Goal: Task Accomplishment & Management: Manage account settings

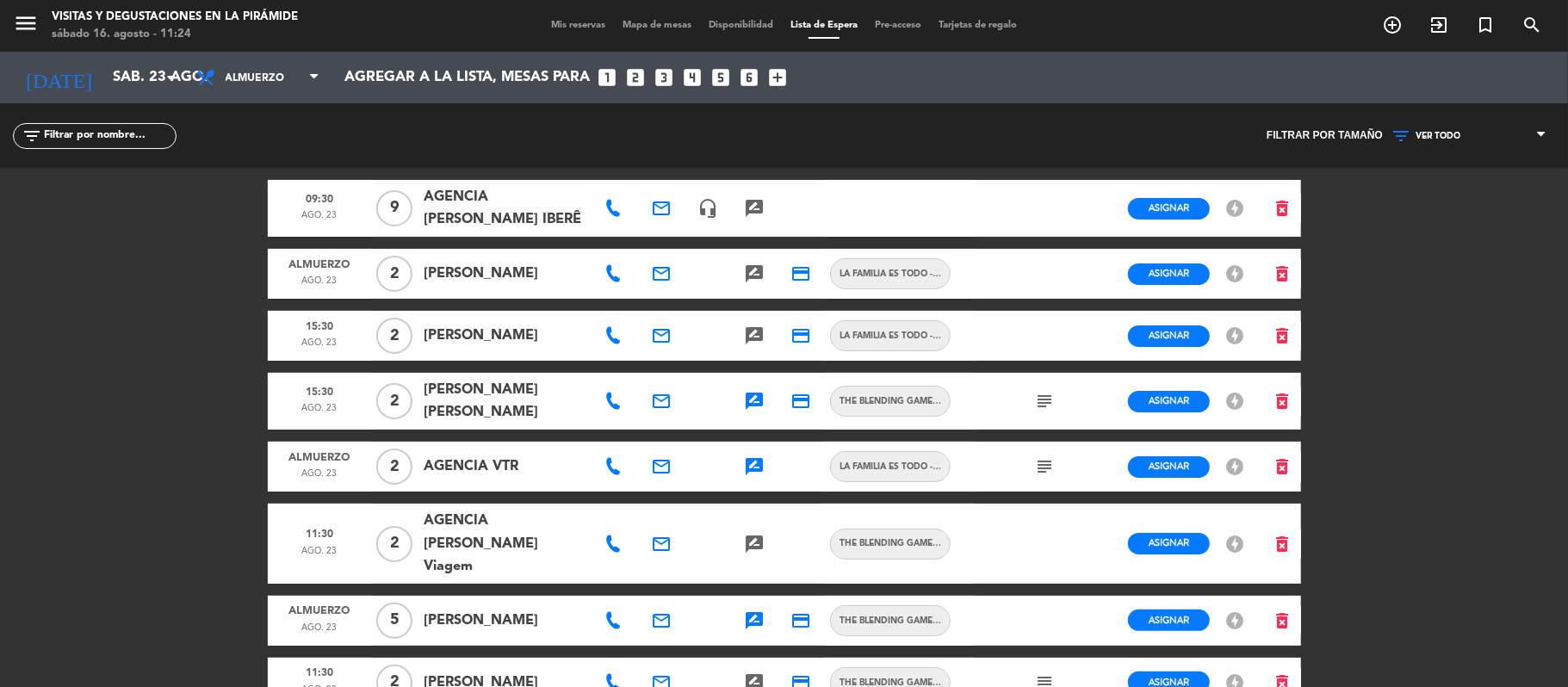
click at [576, 21] on span "Mis reservas" at bounding box center [578, 25] width 71 height 10
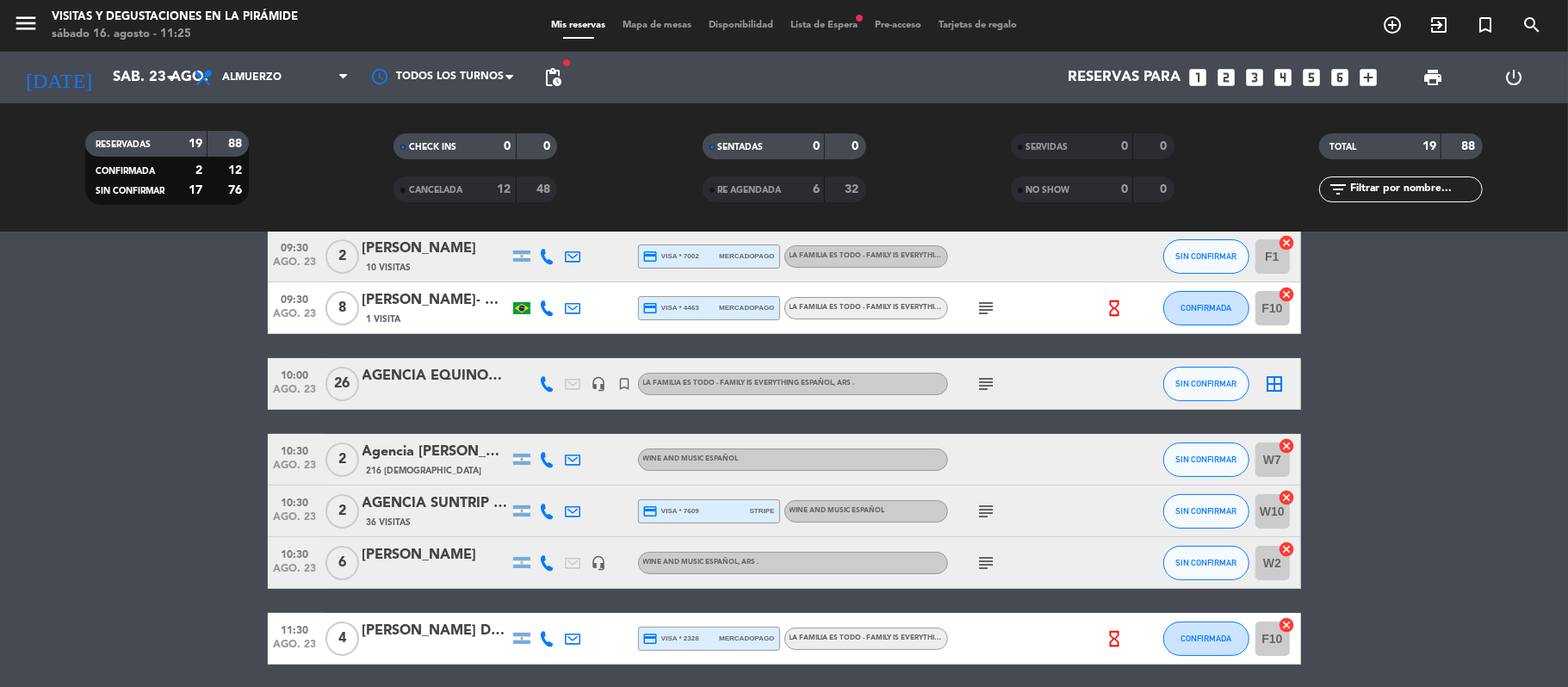
scroll to position [229, 0]
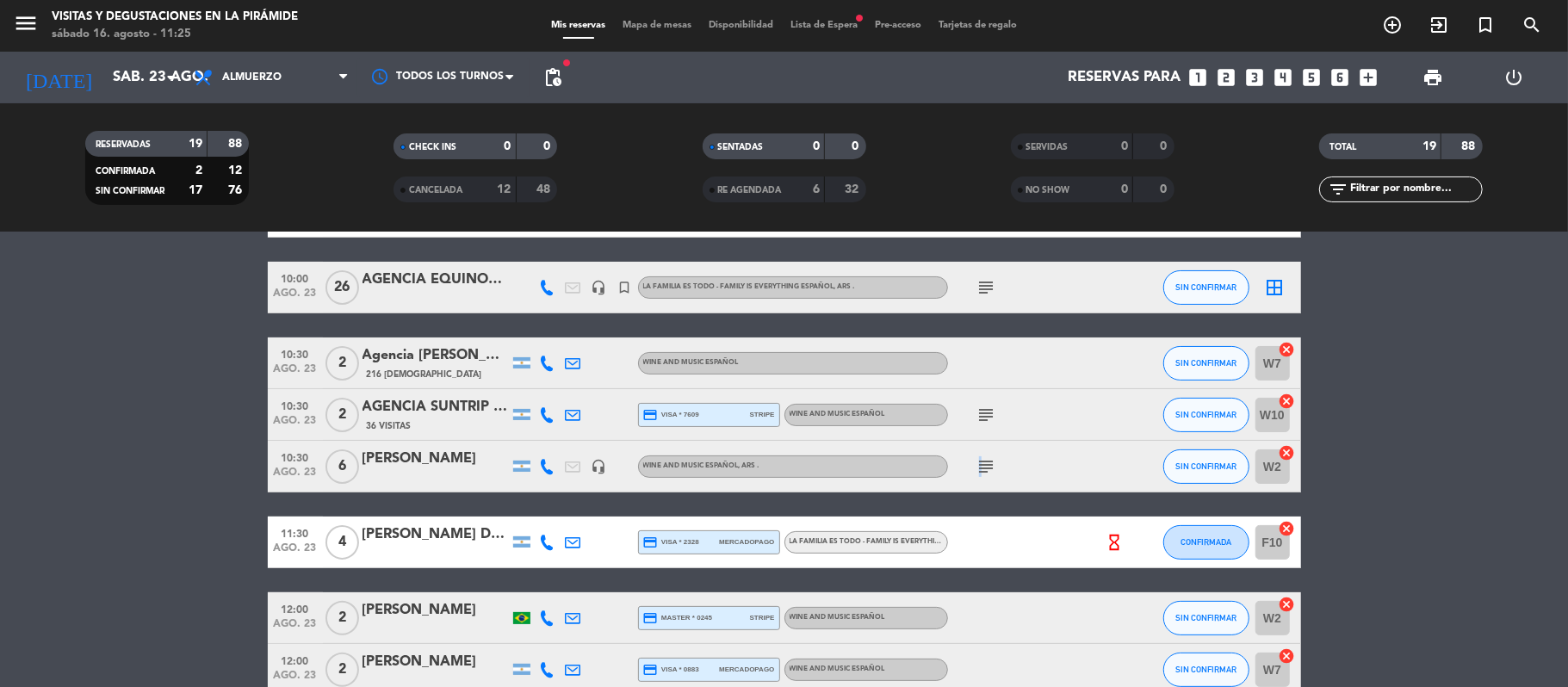
click at [978, 465] on icon "subject" at bounding box center [986, 466] width 20 height 20
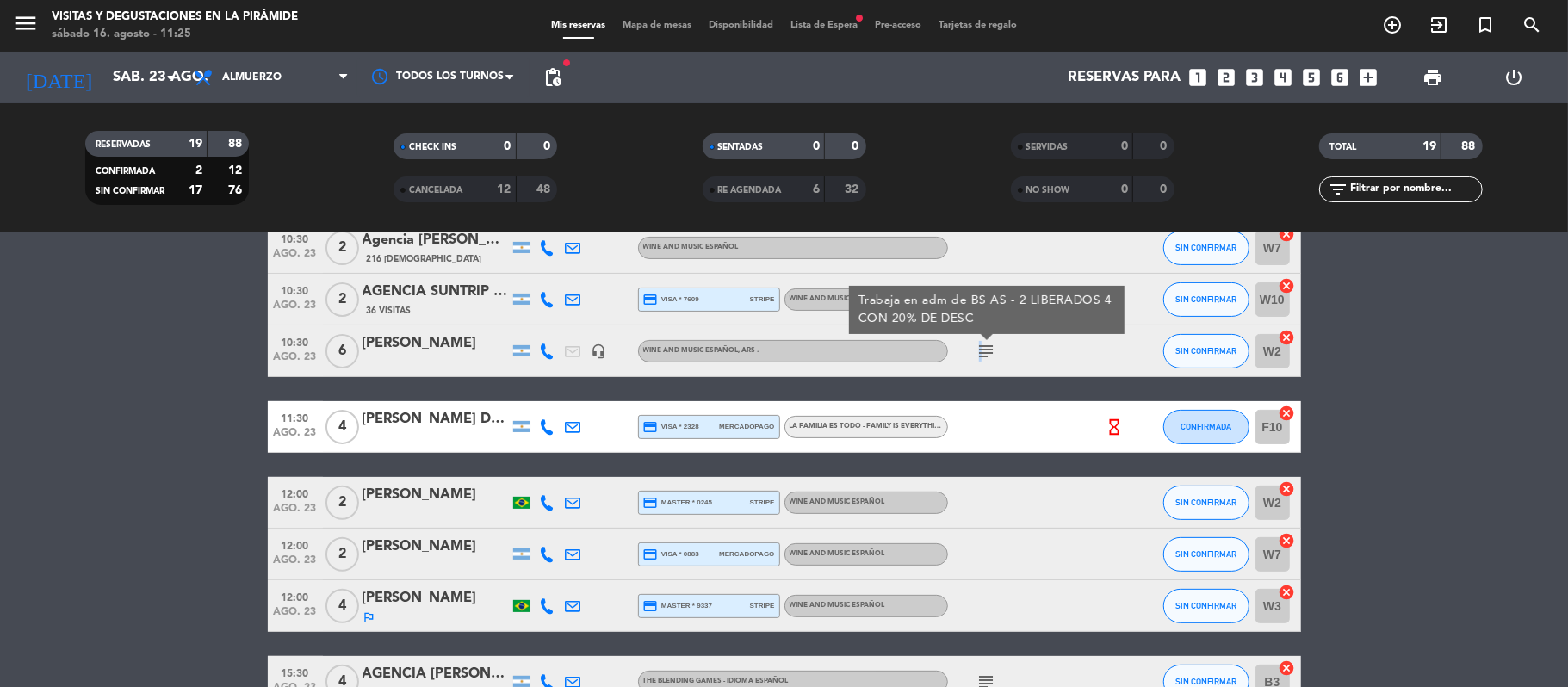
scroll to position [458, 0]
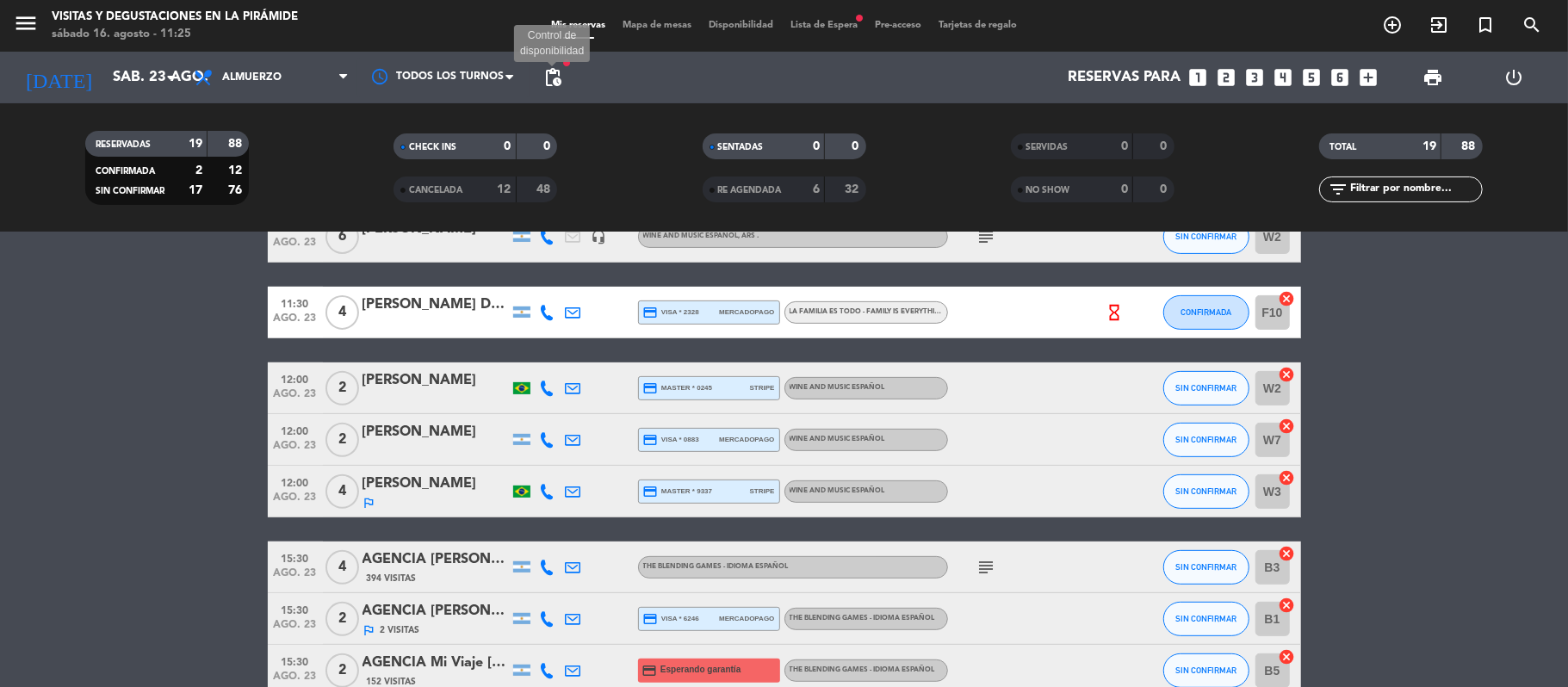
click at [556, 87] on span "pending_actions" at bounding box center [552, 77] width 20 height 20
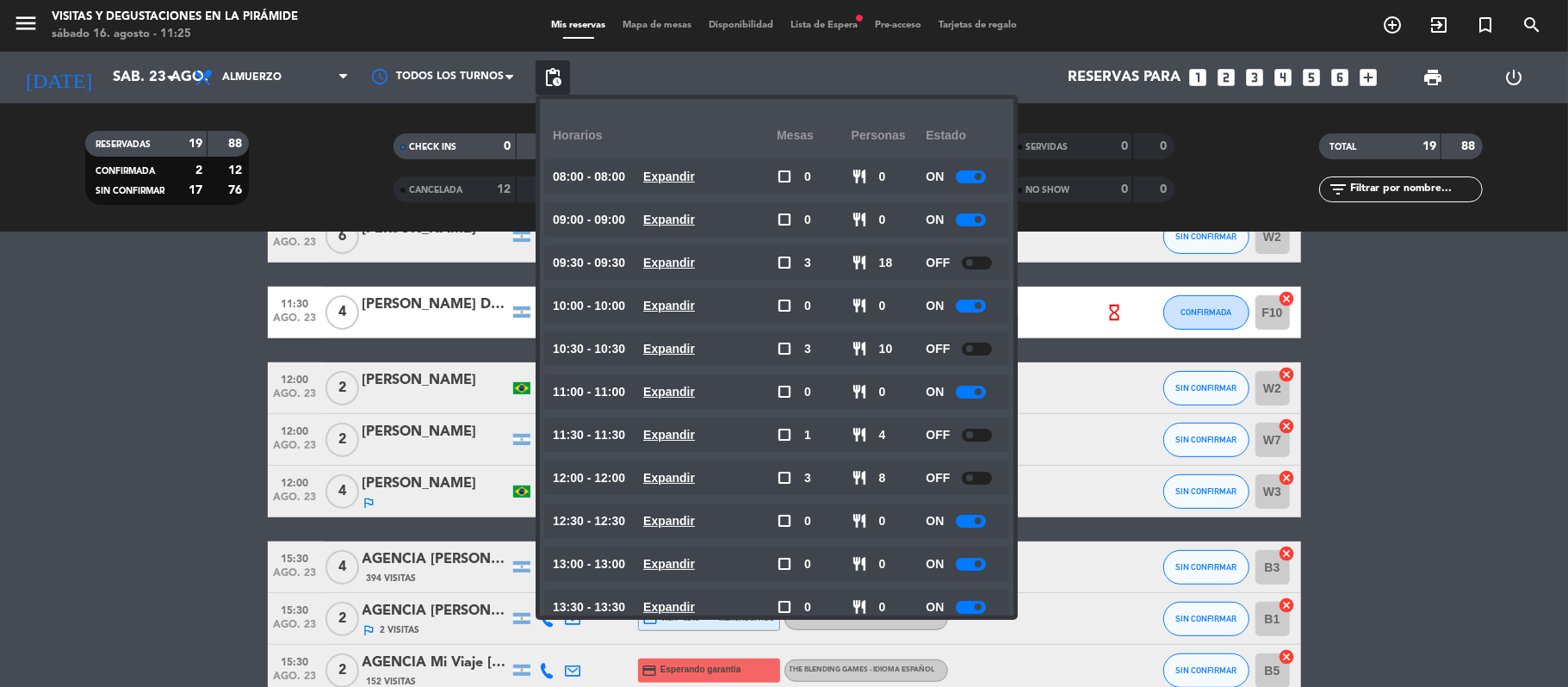
click at [118, 527] on bookings-row "09:30 [DATE] 8 [PERSON_NAME] -[PERSON_NAME] 6 Visitas credit_card master * 8377…" at bounding box center [784, 403] width 1568 height 1102
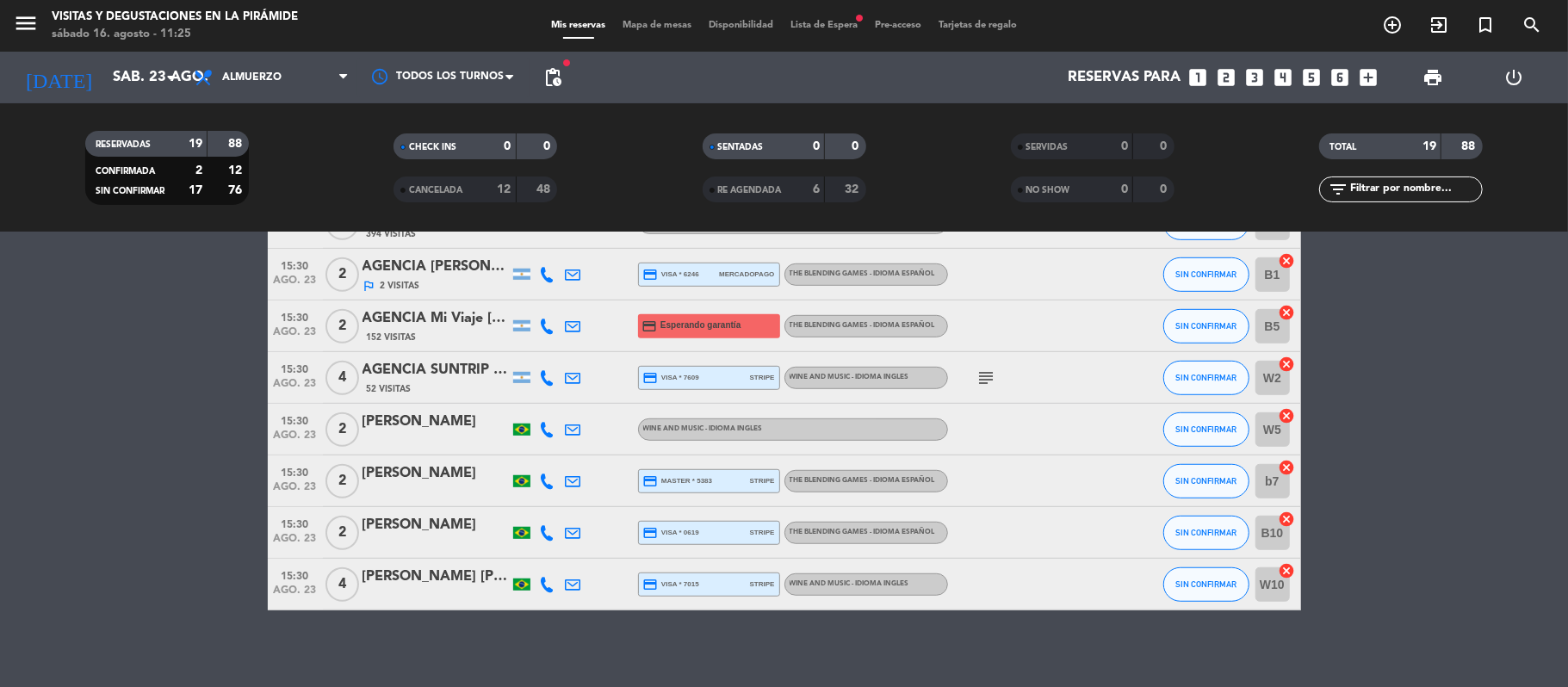
scroll to position [688, 0]
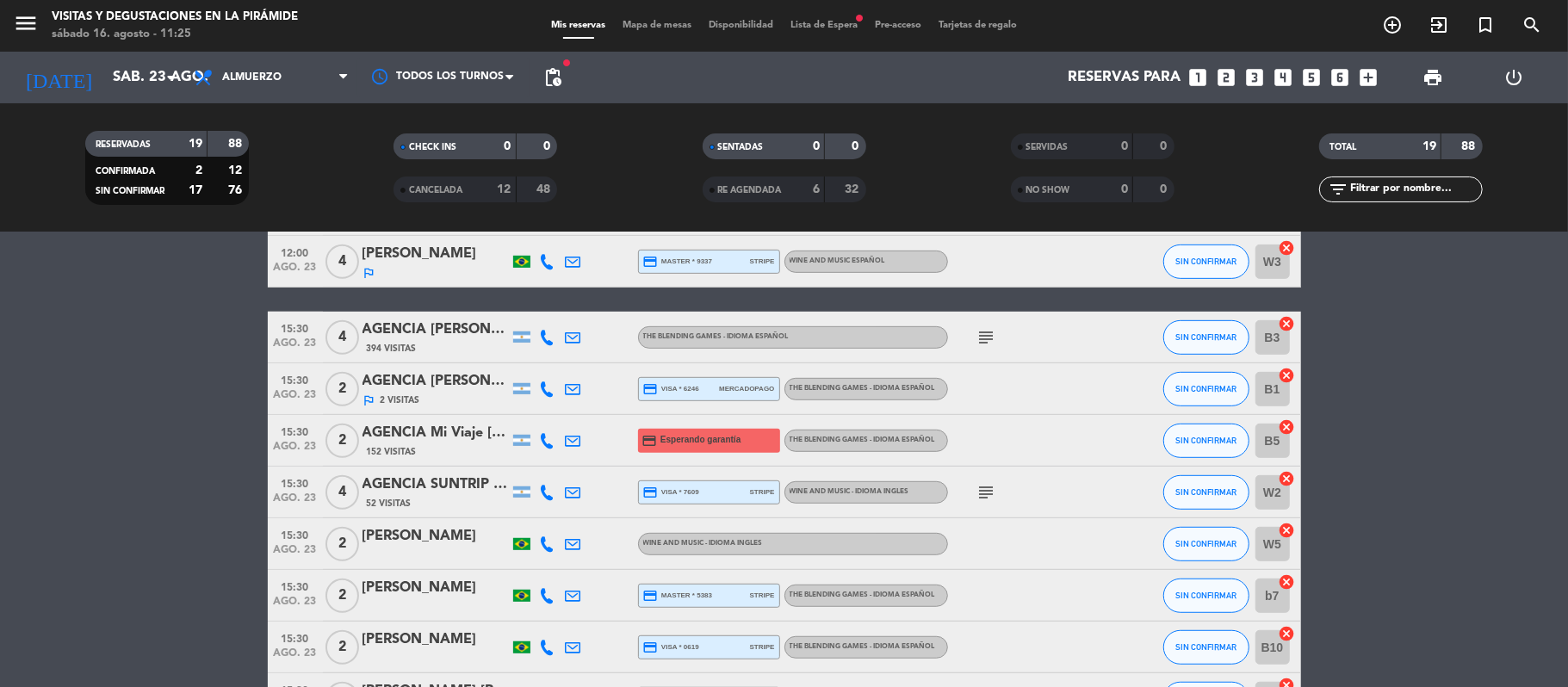
click at [831, 25] on span "Lista de Espera fiber_manual_record" at bounding box center [824, 25] width 84 height 10
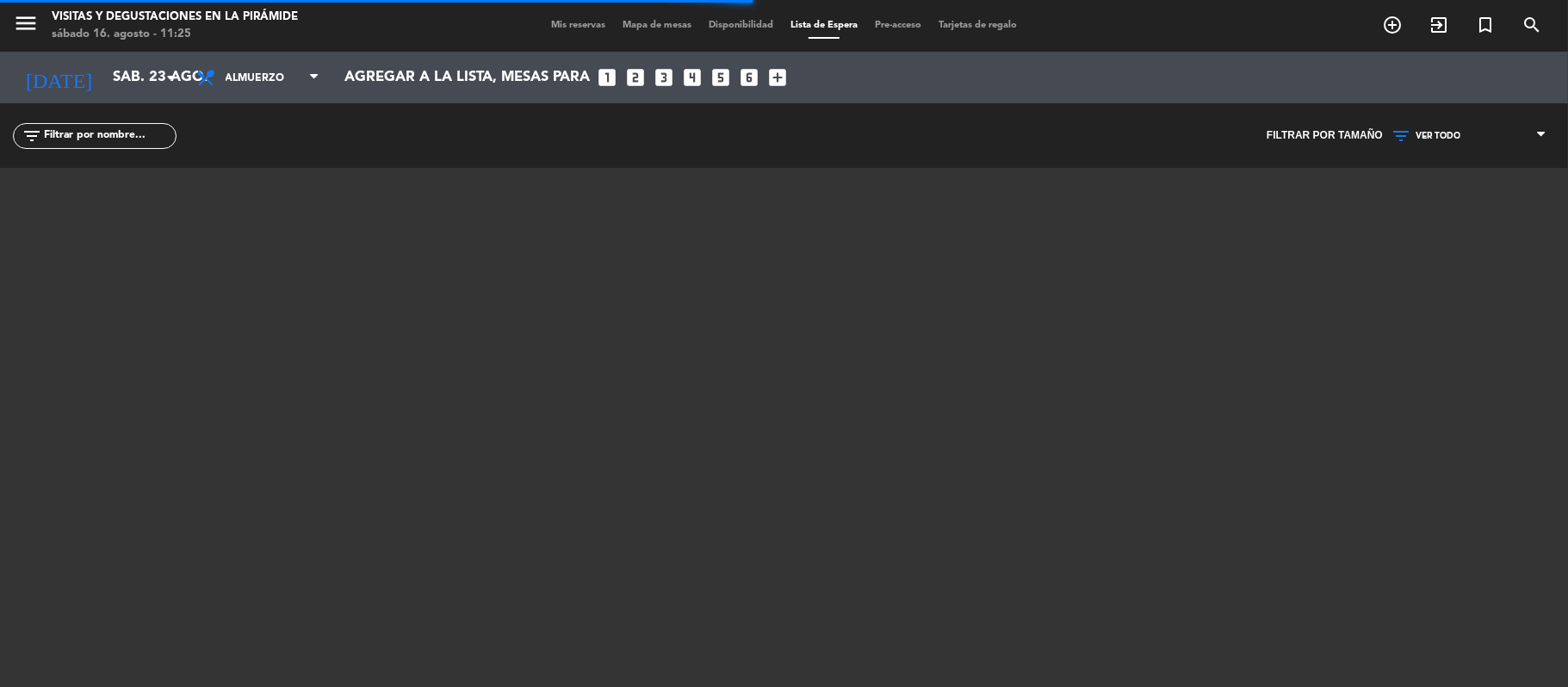
click at [1461, 142] on span "VER TODO" at bounding box center [1469, 135] width 172 height 22
click at [1441, 266] on div "menu Visitas y degustaciones en La Pirámide [DATE] 16. agosto - 11:25 Mis reser…" at bounding box center [784, 344] width 1568 height 687
click at [1426, 119] on div "VER TODO 1 2 3 4 5 6 7 8+ 4 VER TODO 1 2 3 4 5 6 7 8+" at bounding box center [1469, 135] width 172 height 65
click at [1435, 134] on span "4" at bounding box center [1469, 135] width 172 height 22
click at [1413, 259] on div "menu Visitas y degustaciones en La Pirámide [DATE] 16. agosto - 11:25 Mis reser…" at bounding box center [784, 344] width 1568 height 687
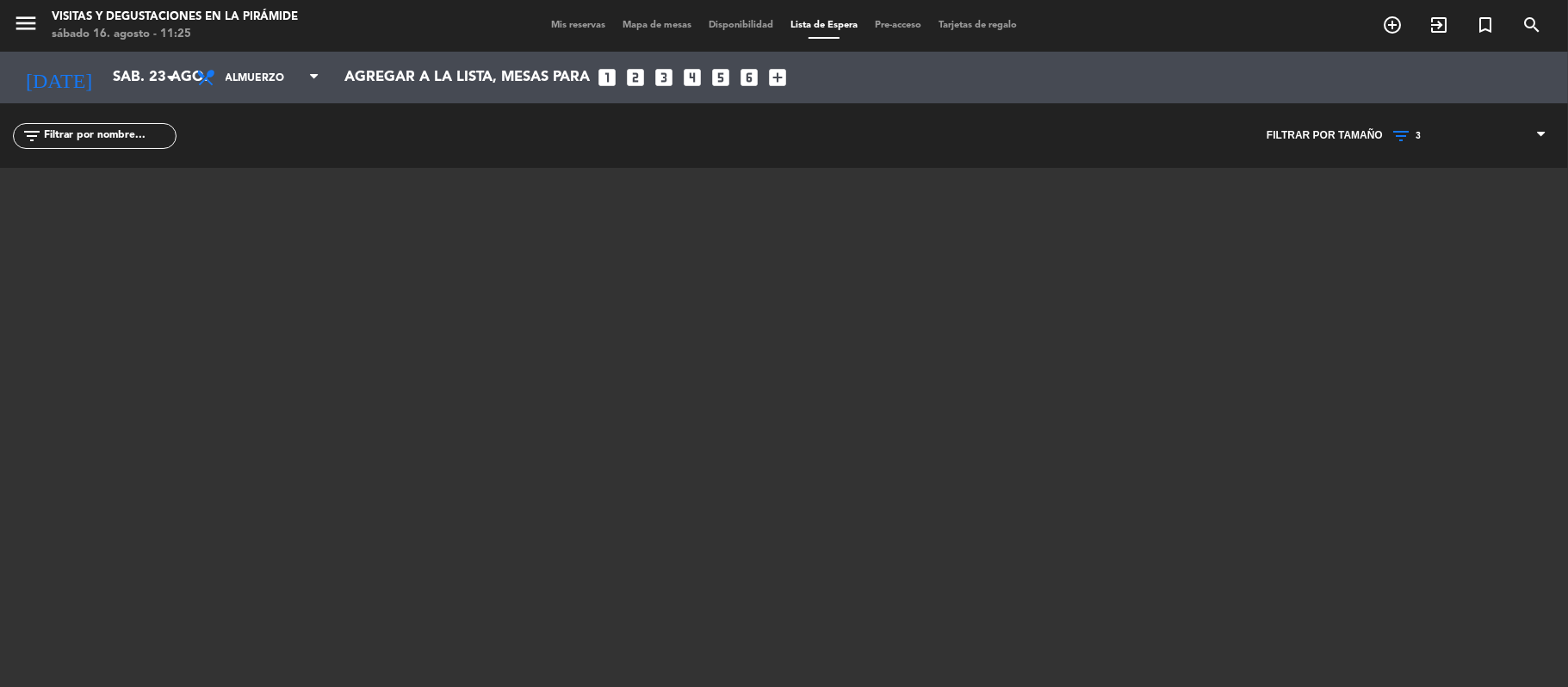
click at [1453, 132] on span "3" at bounding box center [1469, 135] width 172 height 22
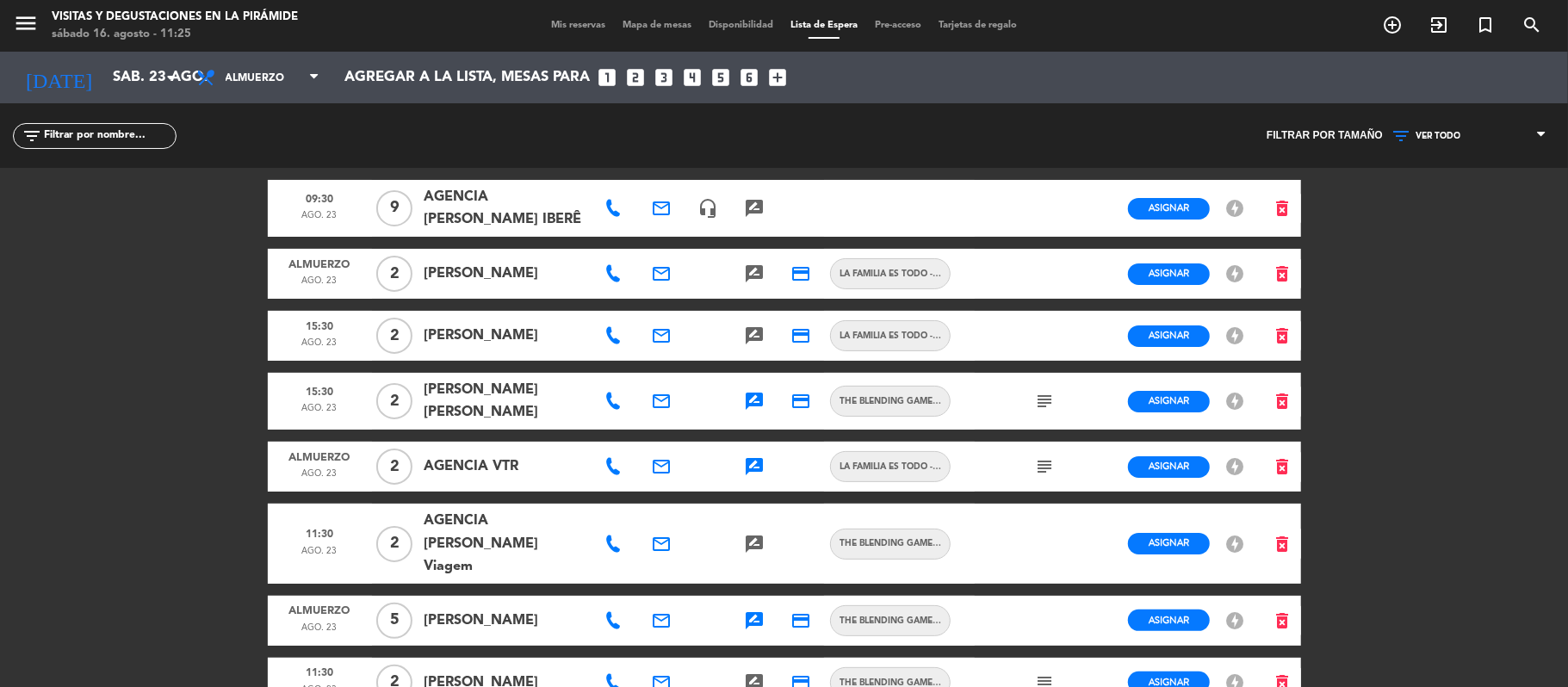
click at [1444, 155] on div "VER TODO 1 2 3 4 5 6 7 8+ VER TODO VER TODO 1 2 3 4 5 6 7 8+" at bounding box center [1469, 135] width 172 height 65
click at [610, 283] on icon at bounding box center [613, 274] width 17 height 17
click at [614, 344] on icon at bounding box center [613, 336] width 17 height 17
click at [1031, 414] on div "subject" at bounding box center [1045, 400] width 46 height 57
click at [1040, 411] on icon "subject" at bounding box center [1044, 400] width 20 height 20
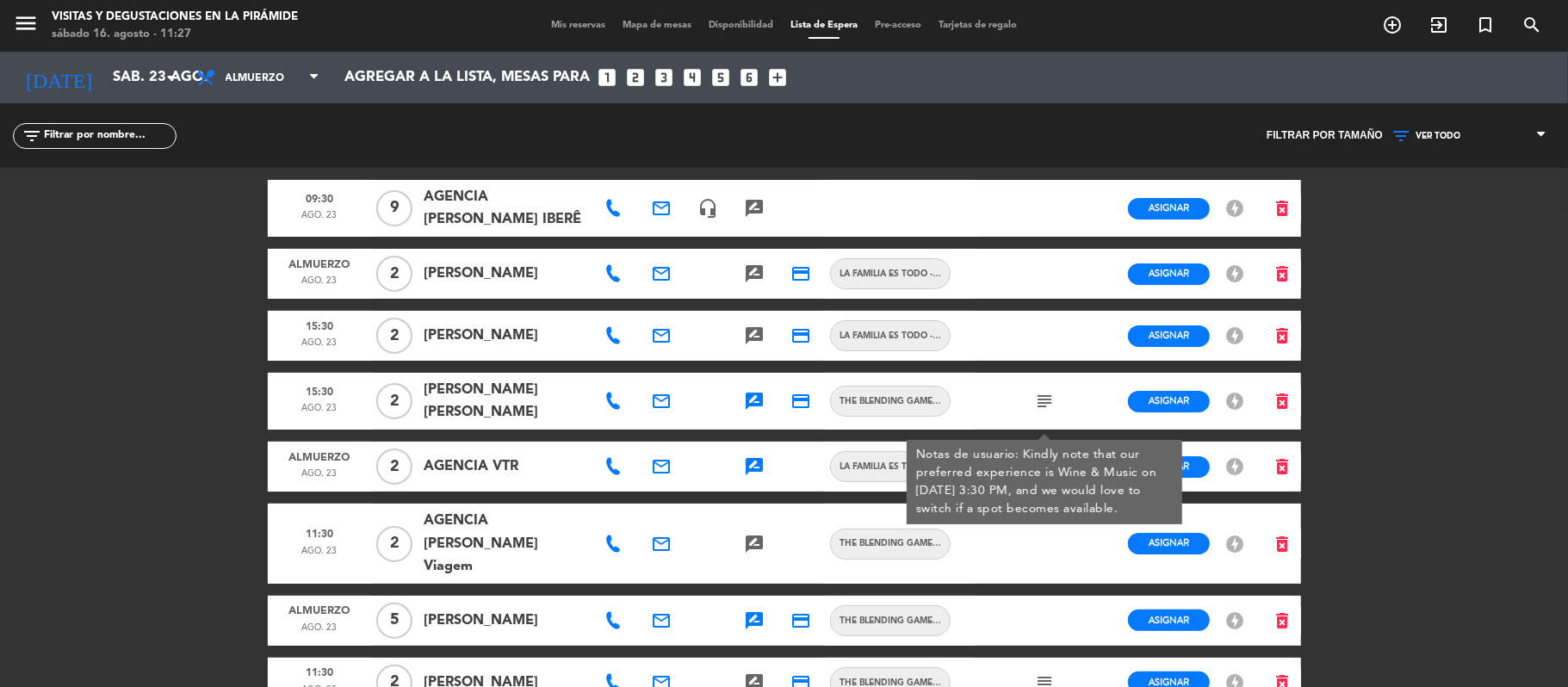
click at [618, 283] on icon at bounding box center [613, 274] width 17 height 17
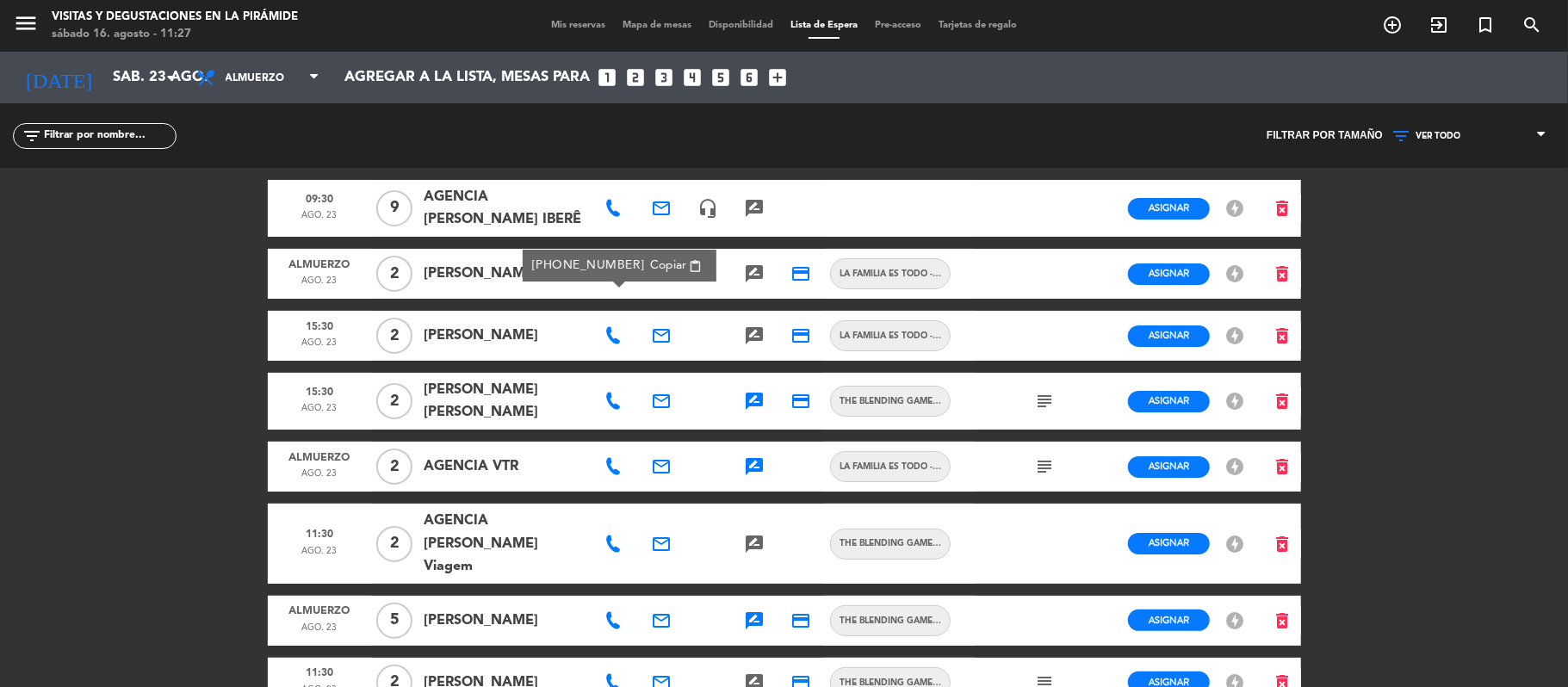
click at [657, 269] on span "Copiar" at bounding box center [667, 265] width 36 height 18
click at [1279, 284] on icon "delete_forever" at bounding box center [1282, 273] width 20 height 20
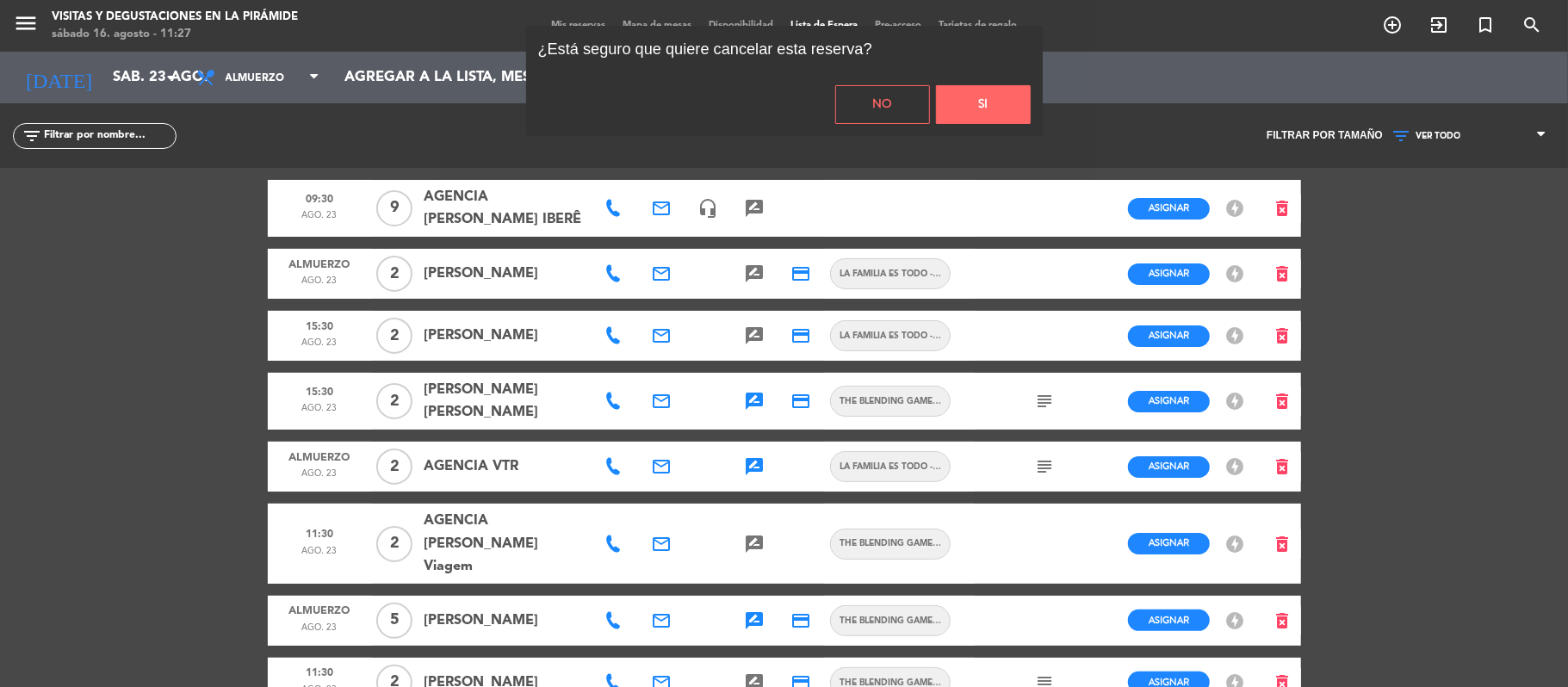
click at [983, 112] on button "Si" at bounding box center [983, 104] width 95 height 39
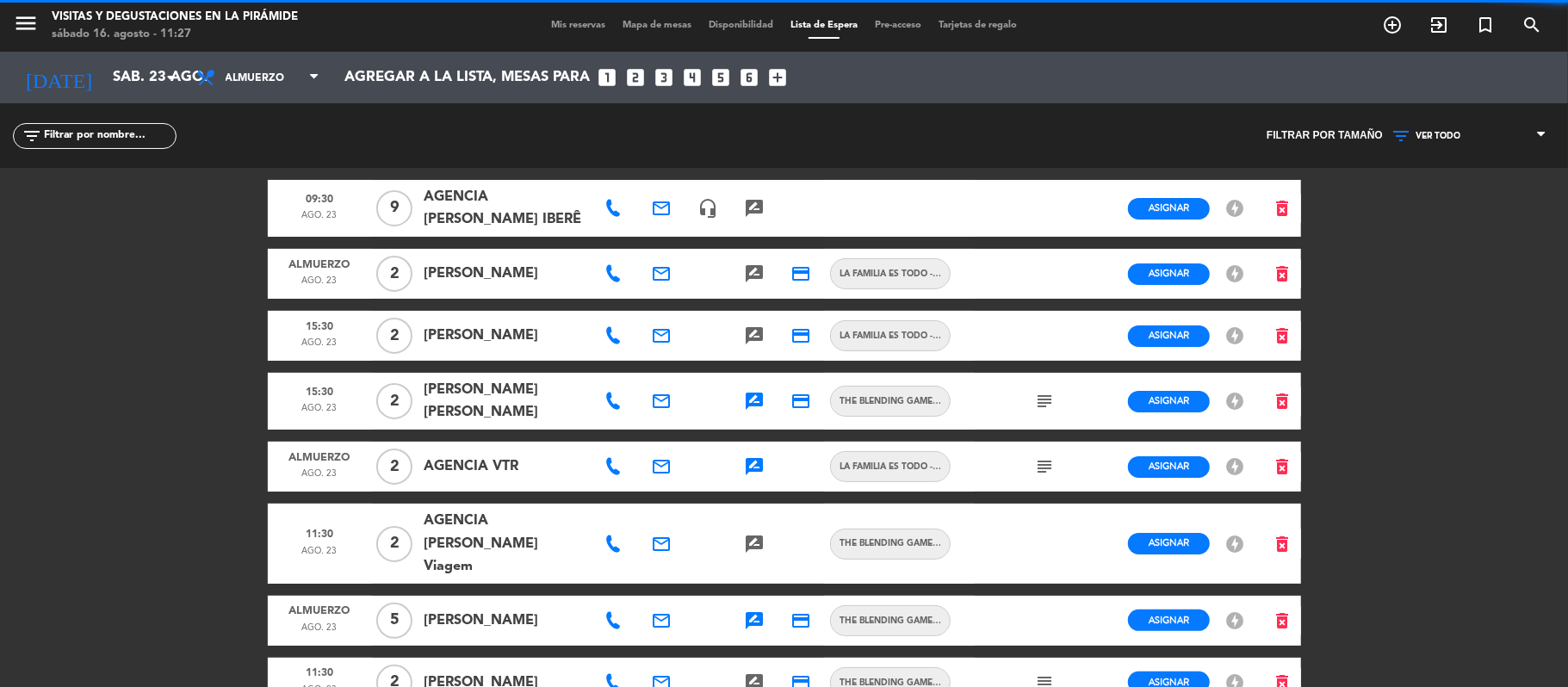
click at [617, 410] on icon at bounding box center [613, 401] width 17 height 17
click at [752, 411] on icon "rate_review" at bounding box center [754, 400] width 20 height 20
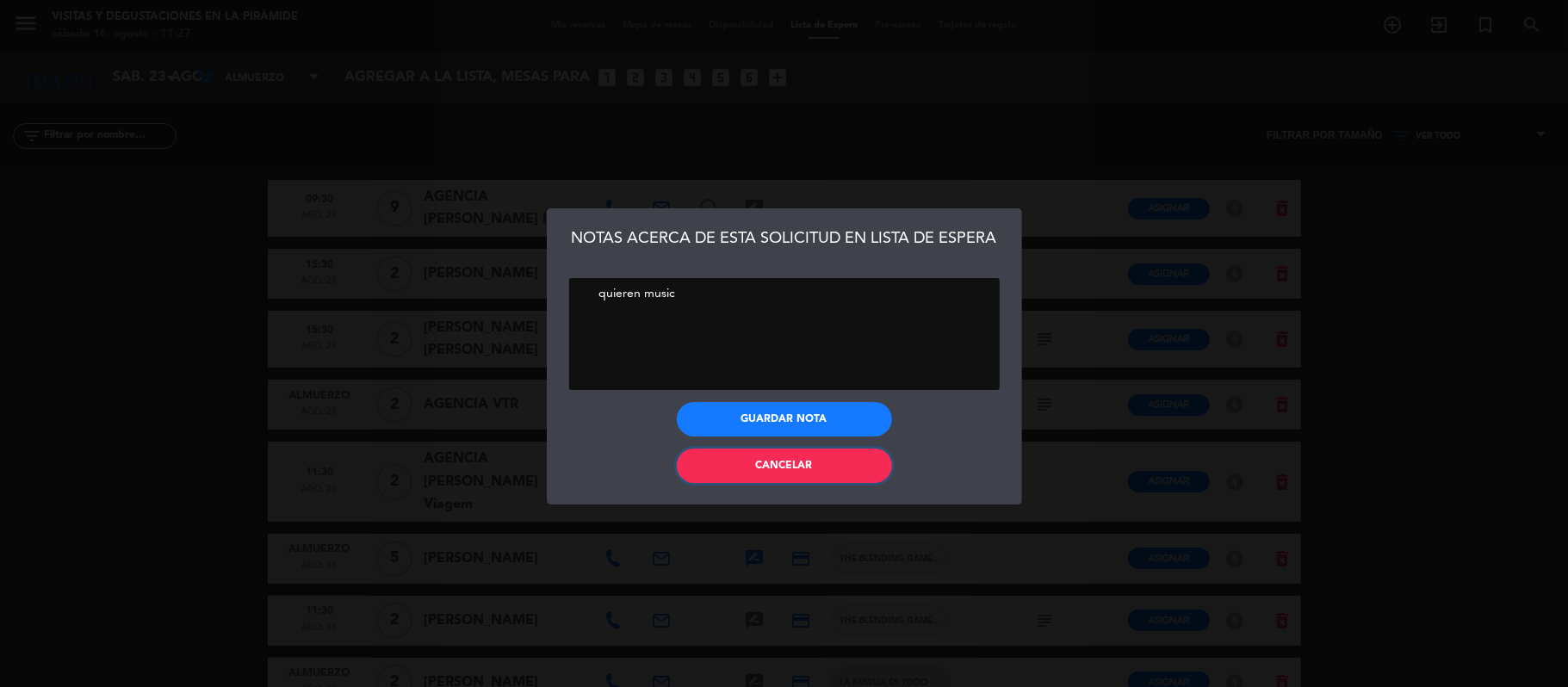
click at [773, 462] on span "Cancelar" at bounding box center [784, 465] width 57 height 11
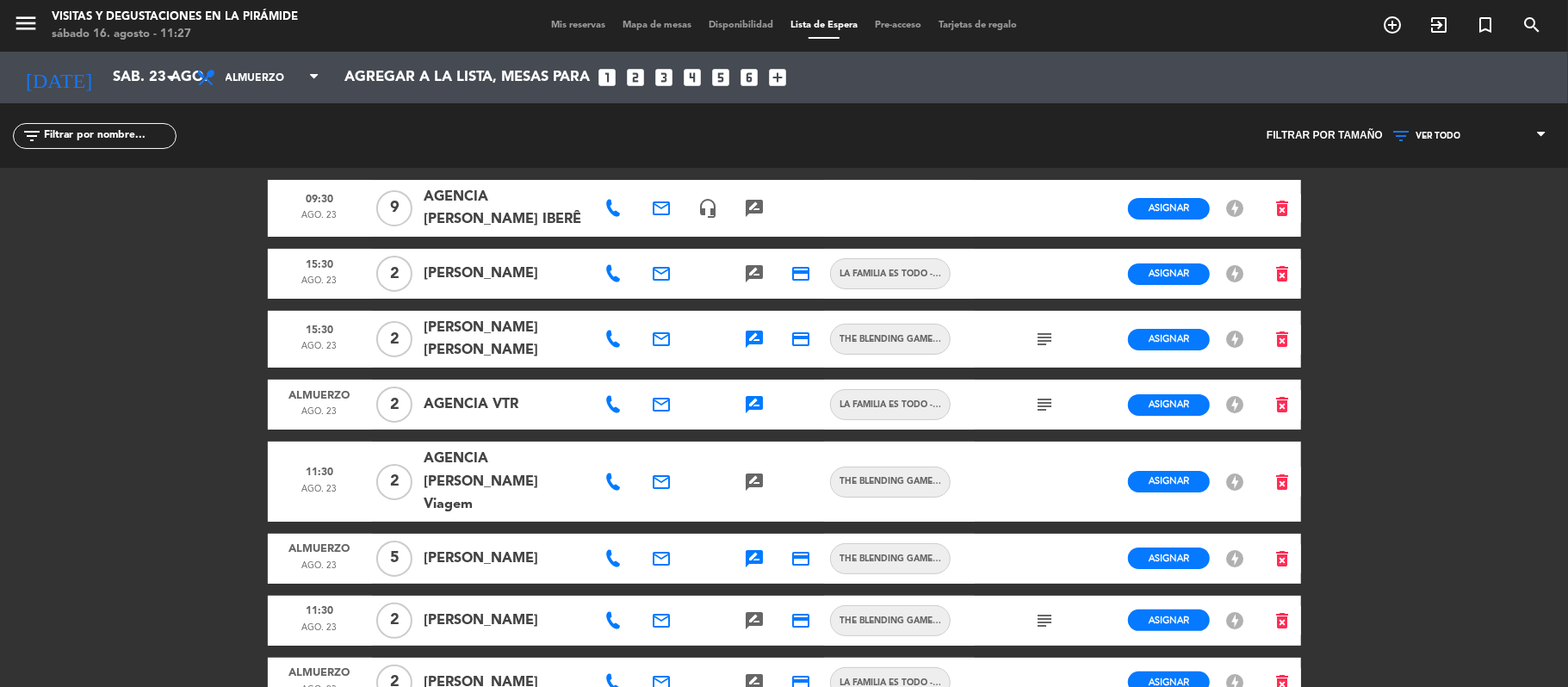
click at [1049, 349] on icon "subject" at bounding box center [1044, 339] width 20 height 20
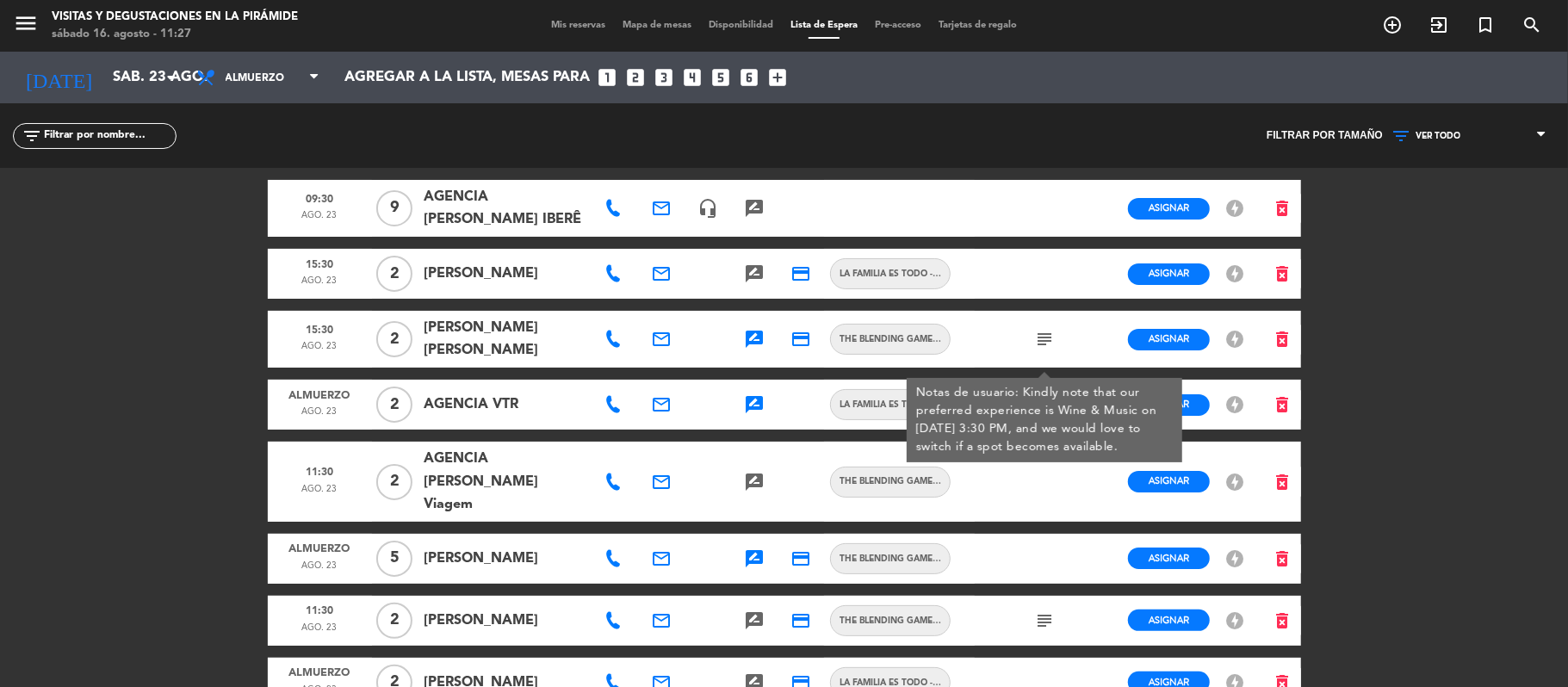
click at [101, 451] on div "menu Visitas y degustaciones en La Pirámide [DATE] 16. agosto - 11:27 Mis reser…" at bounding box center [784, 344] width 1568 height 687
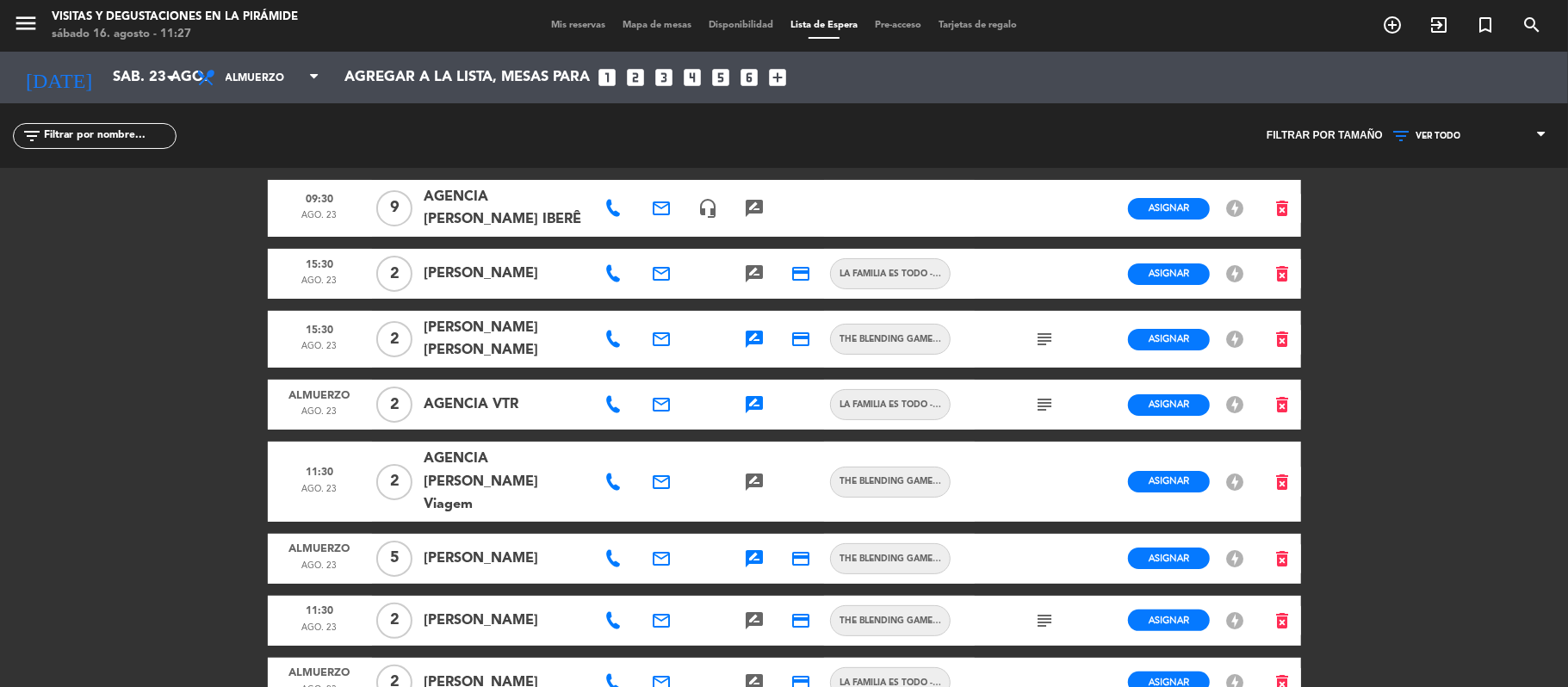
click at [614, 413] on icon at bounding box center [613, 404] width 17 height 17
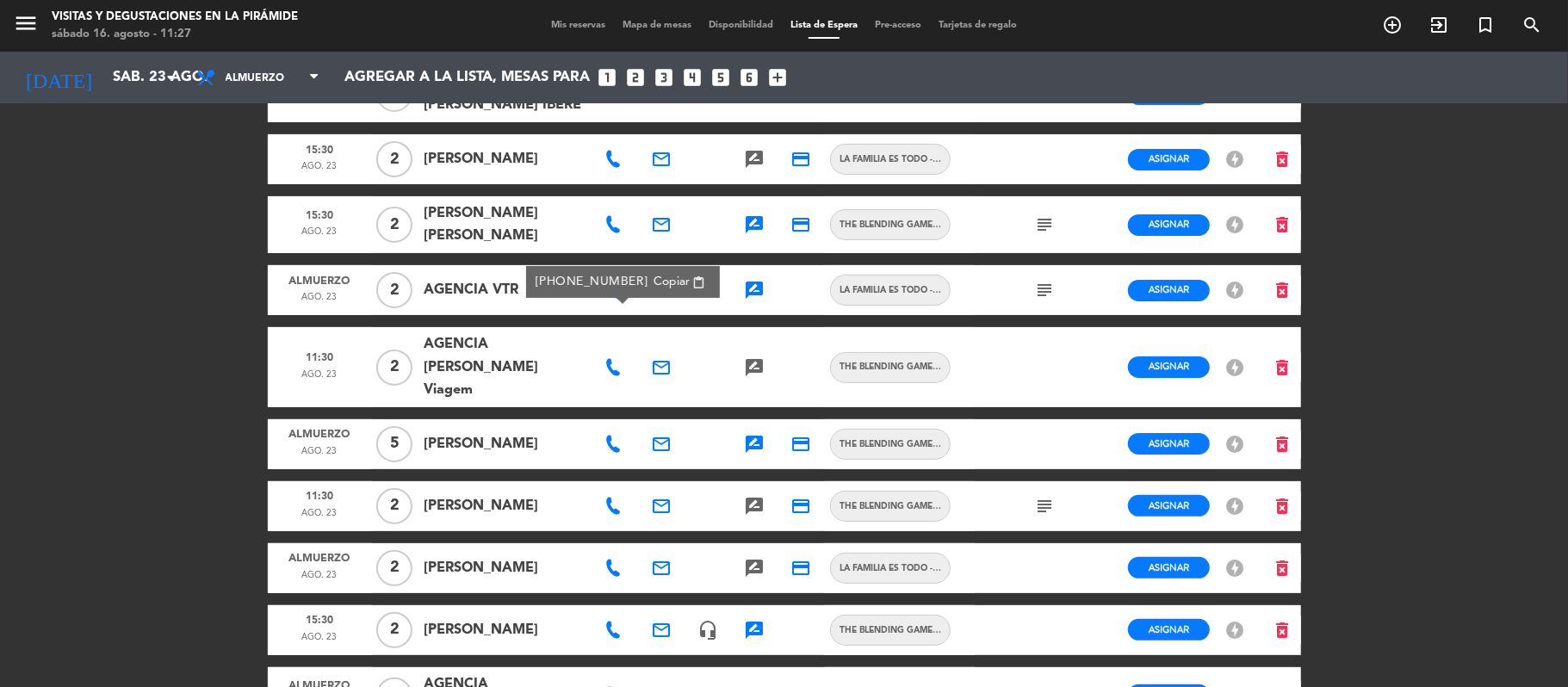
click at [613, 449] on icon at bounding box center [613, 444] width 17 height 17
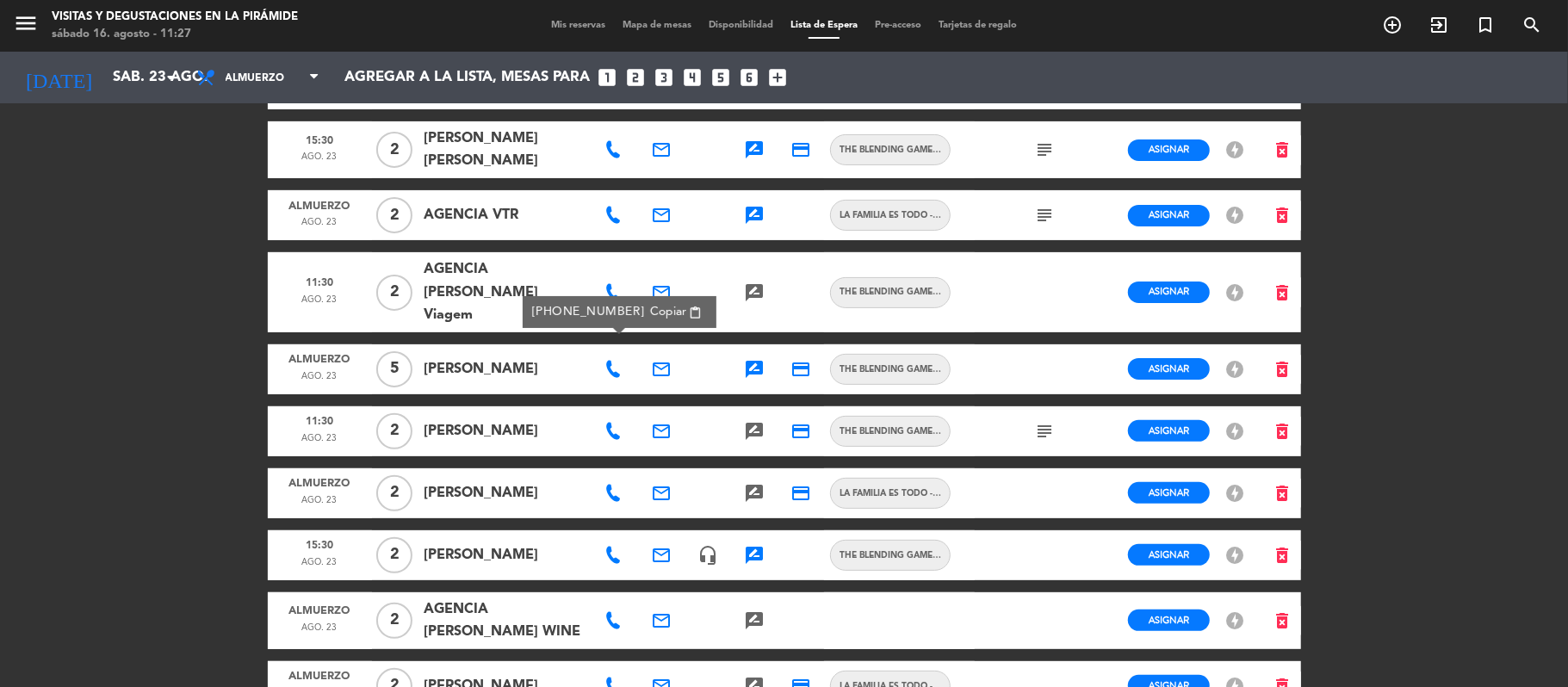
scroll to position [229, 0]
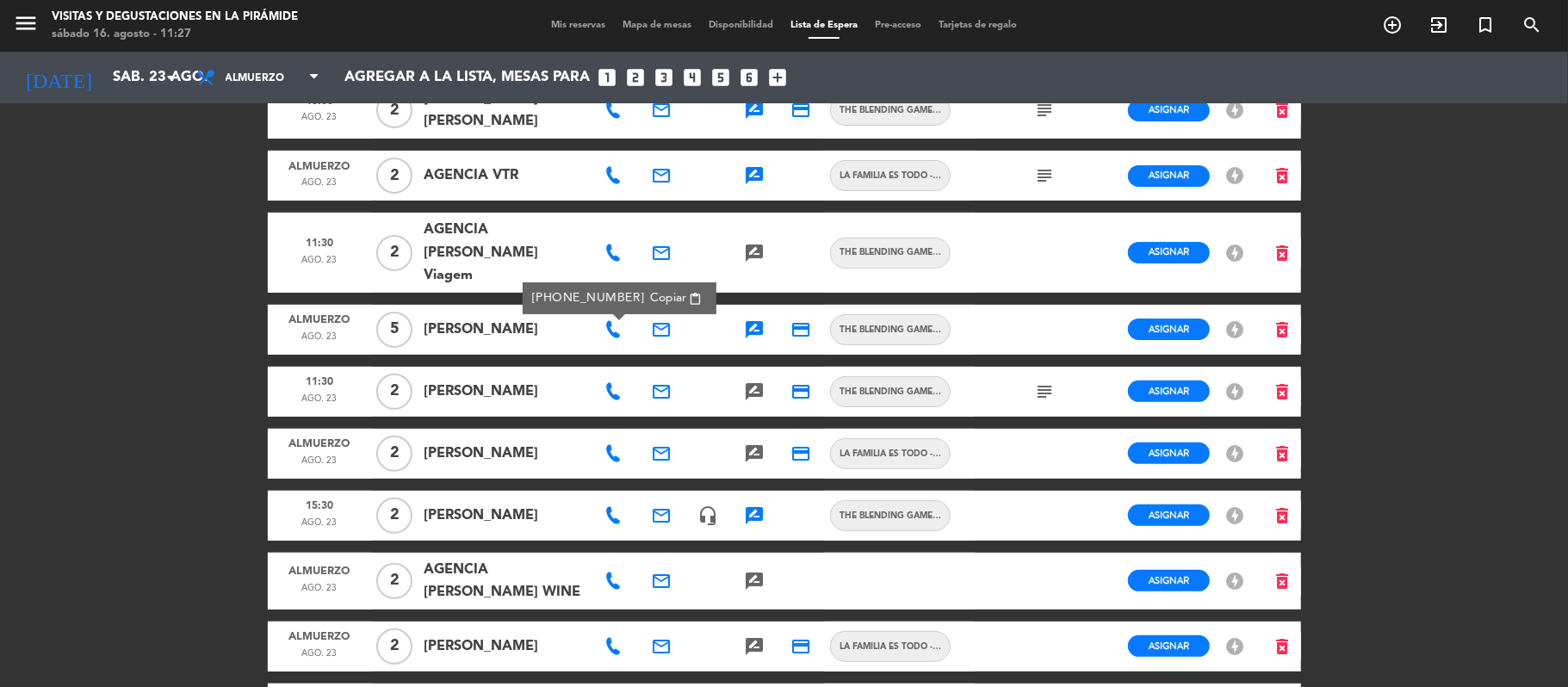
click at [611, 396] on icon at bounding box center [613, 392] width 17 height 17
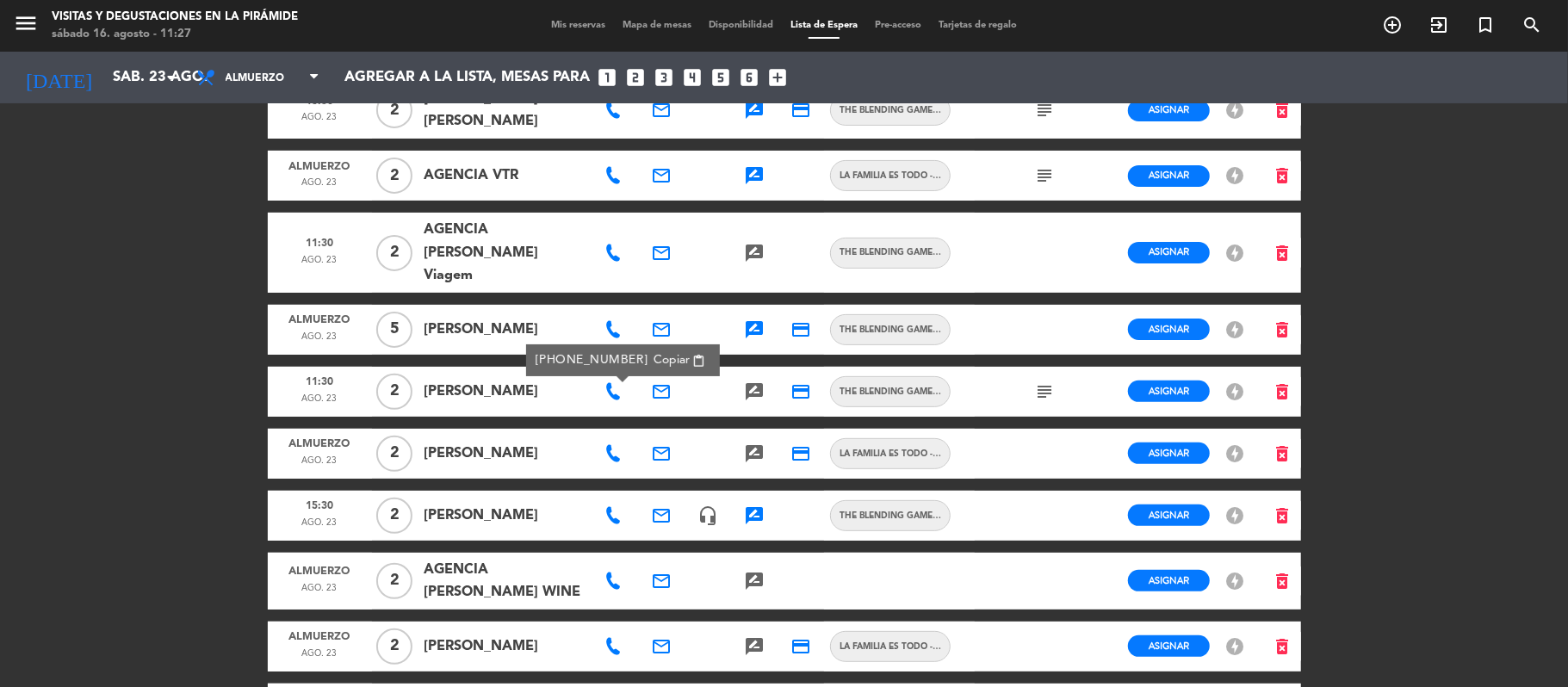
click at [1040, 393] on icon "subject" at bounding box center [1044, 391] width 20 height 20
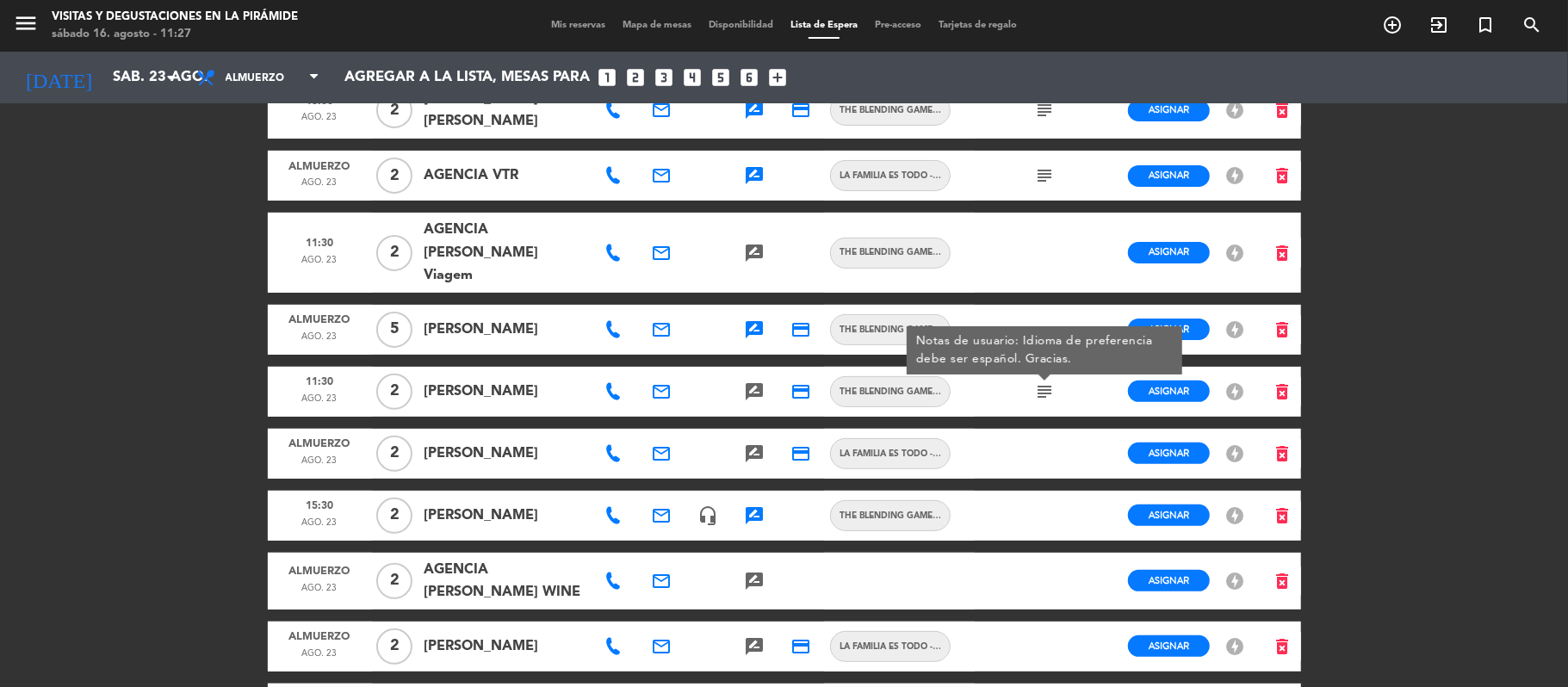
click at [617, 394] on icon at bounding box center [613, 392] width 17 height 17
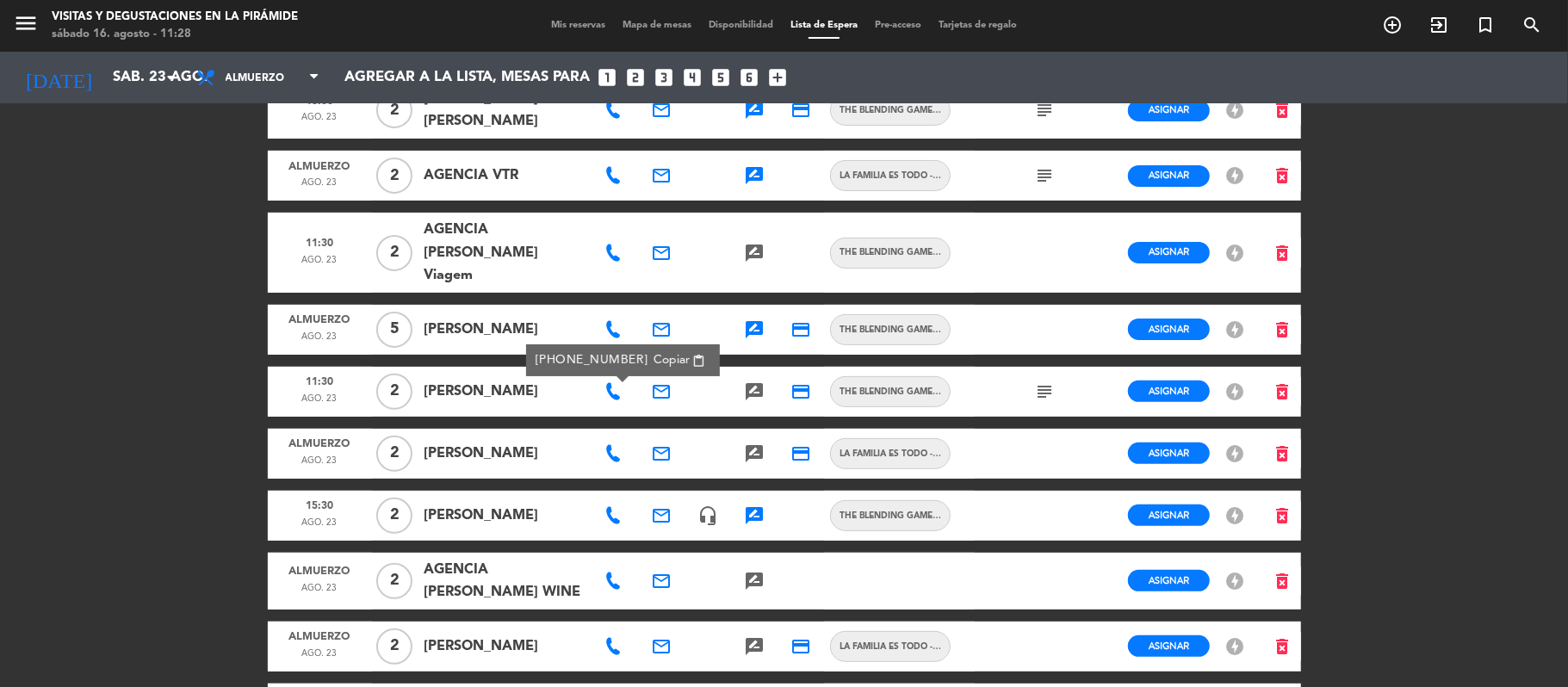
click at [664, 355] on span "Copiar" at bounding box center [671, 360] width 36 height 18
click at [126, 422] on div "menu Visitas y degustaciones en La Pirámide [DATE] 16. agosto - 11:29 Mis reser…" at bounding box center [784, 344] width 1568 height 687
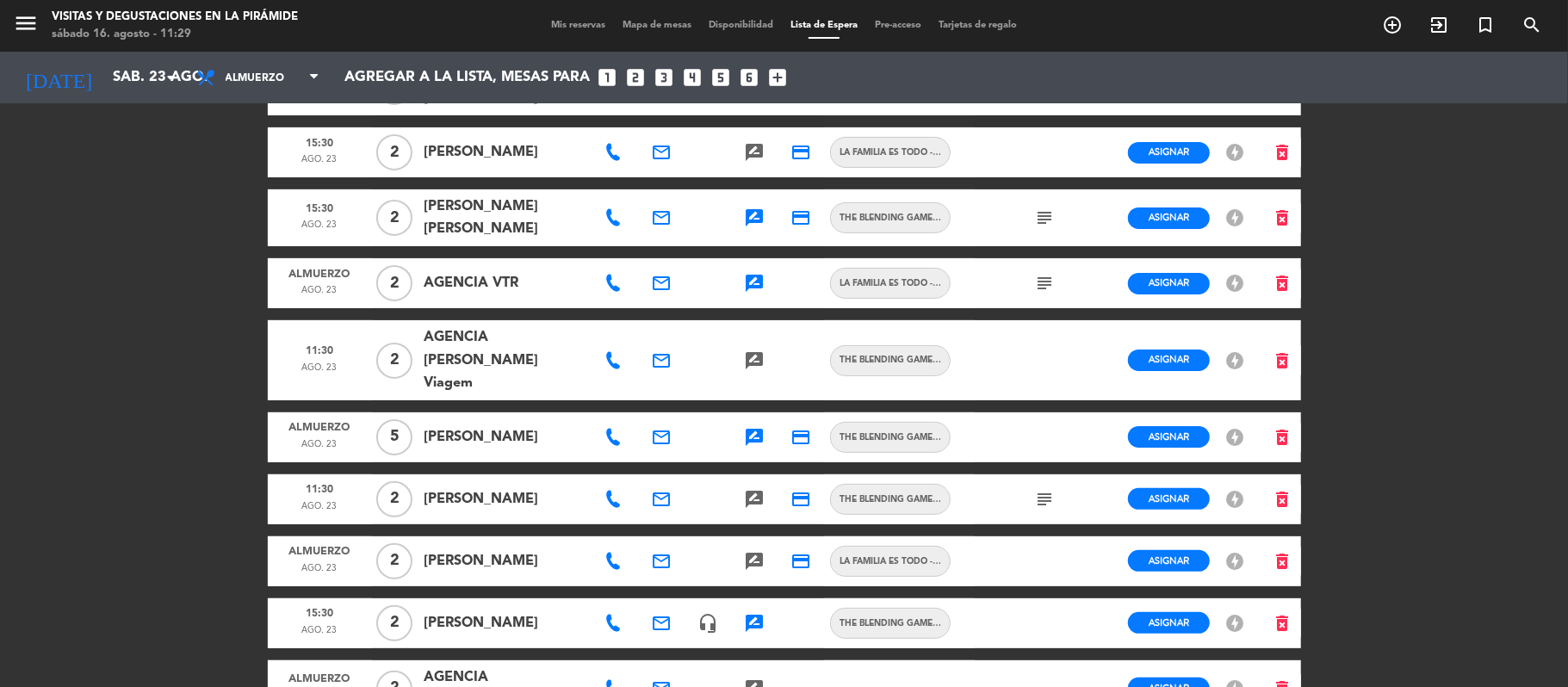
scroll to position [0, 0]
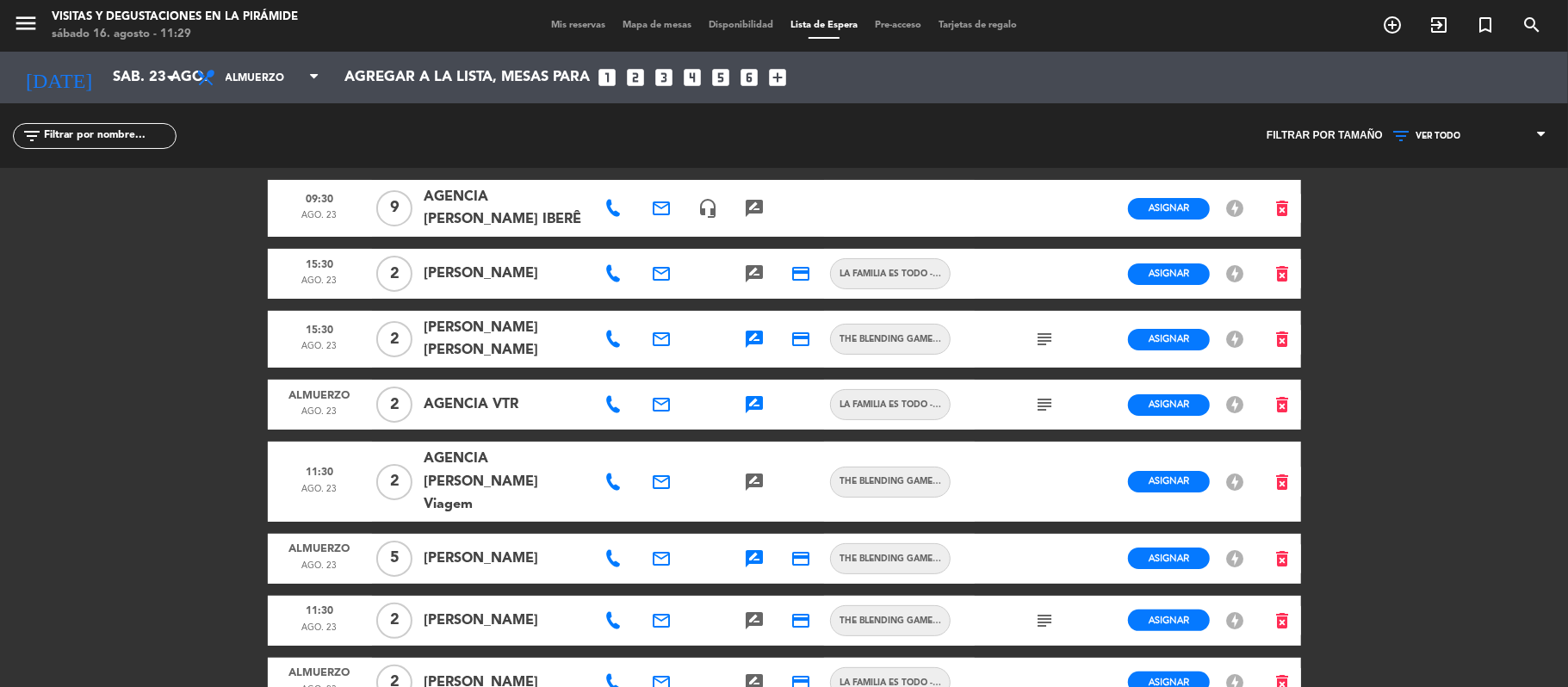
click at [617, 283] on icon at bounding box center [613, 274] width 17 height 17
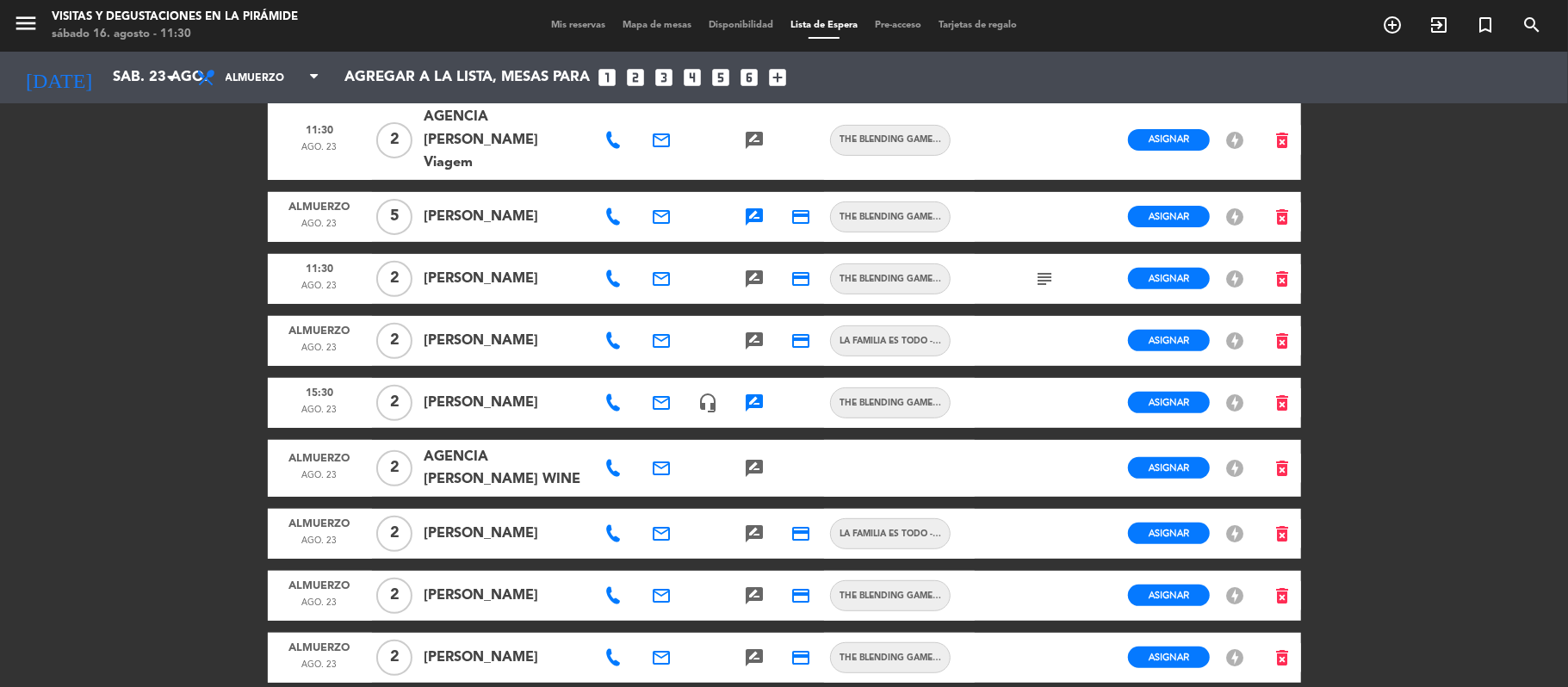
scroll to position [344, 0]
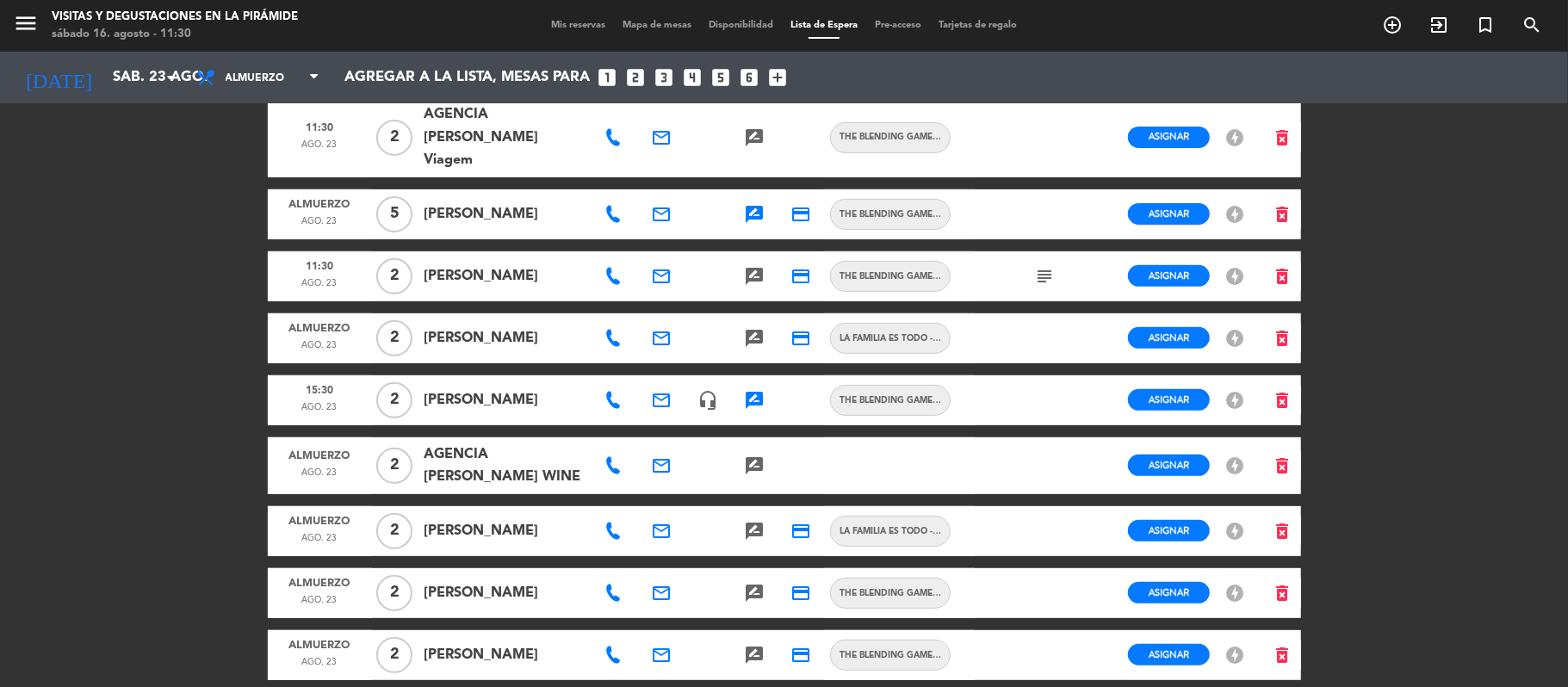
click at [617, 347] on div at bounding box center [615, 339] width 46 height 50
click at [615, 343] on icon at bounding box center [613, 339] width 17 height 17
click at [657, 339] on icon "email" at bounding box center [660, 338] width 20 height 20
click at [788, 307] on span "Copiar" at bounding box center [805, 306] width 36 height 18
click at [1554, 214] on div "menu Visitas y degustaciones en La Pirámide [DATE] 16. agosto - 11:30 Mis reser…" at bounding box center [784, 344] width 1568 height 687
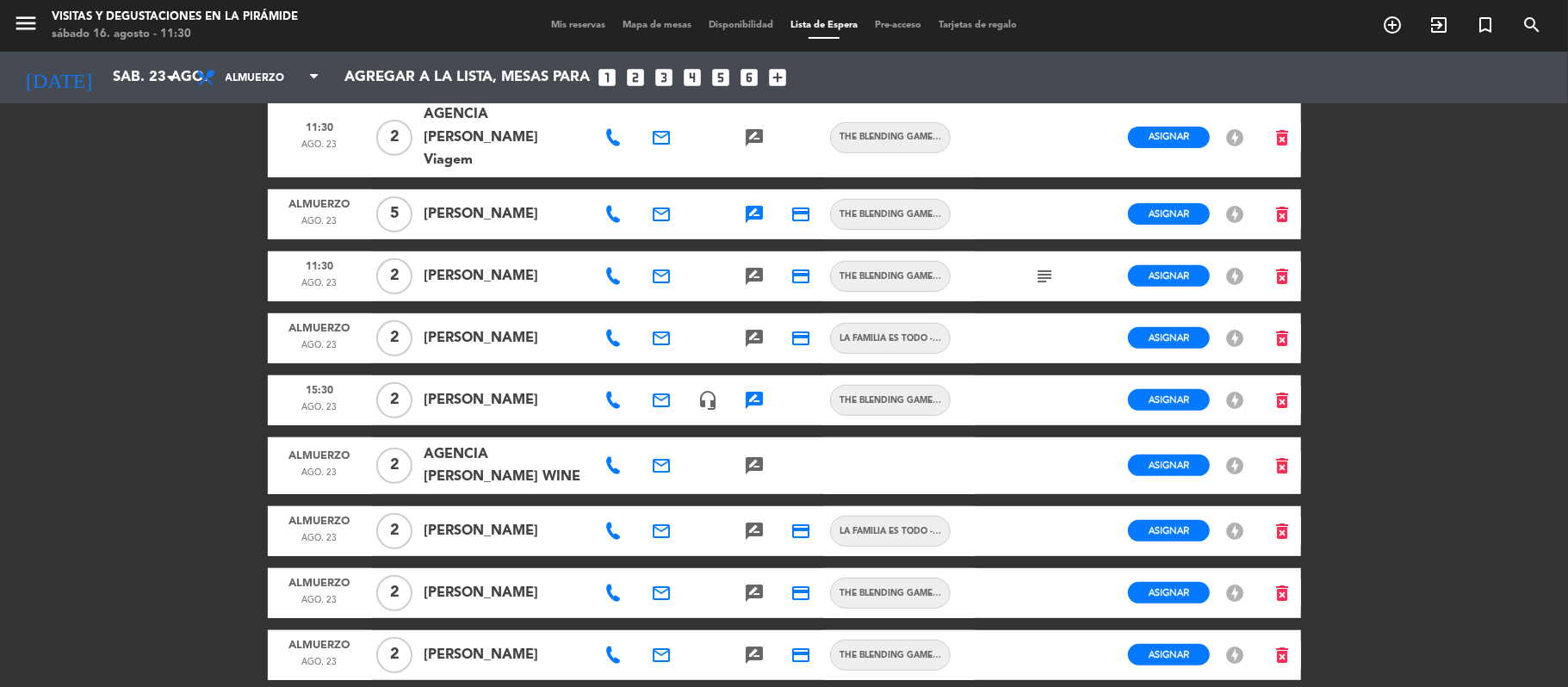
scroll to position [0, 0]
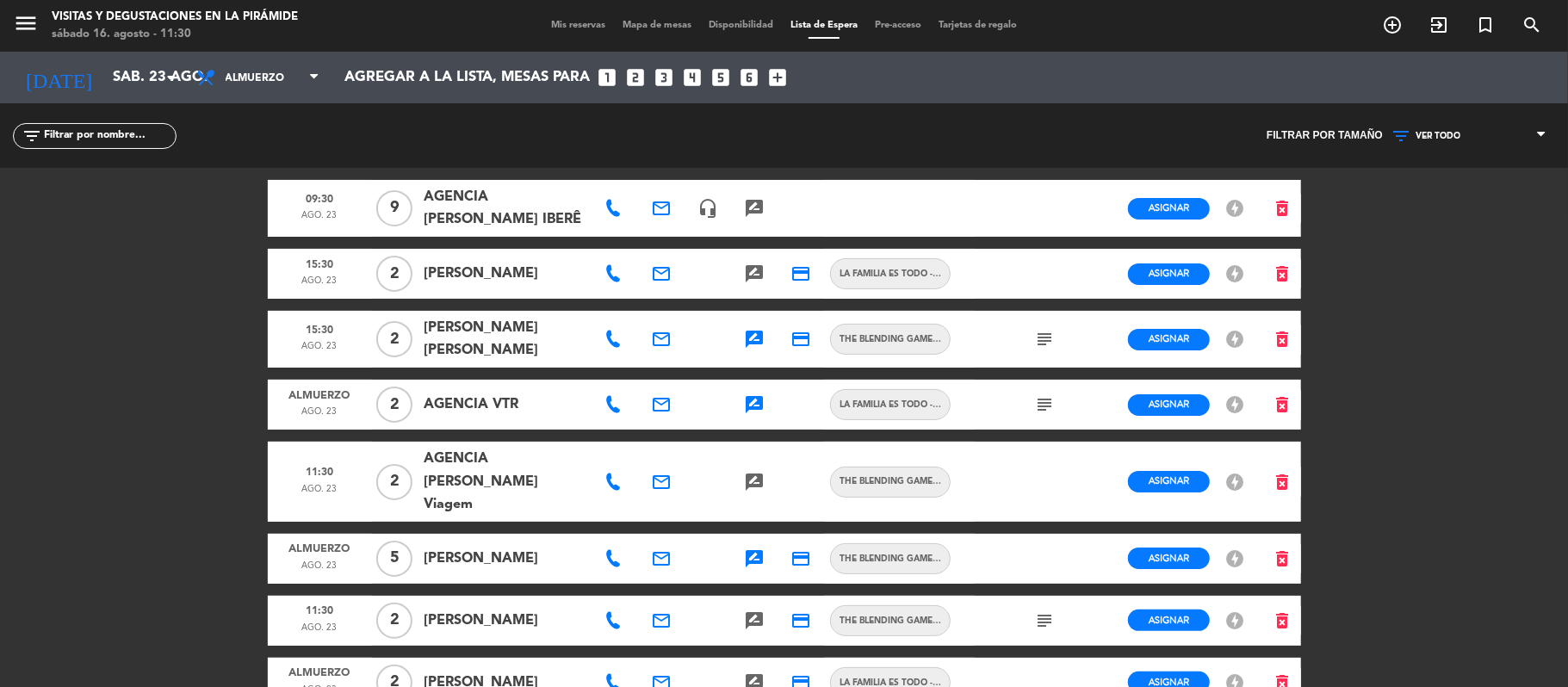
click at [755, 284] on icon "rate_review" at bounding box center [754, 273] width 20 height 20
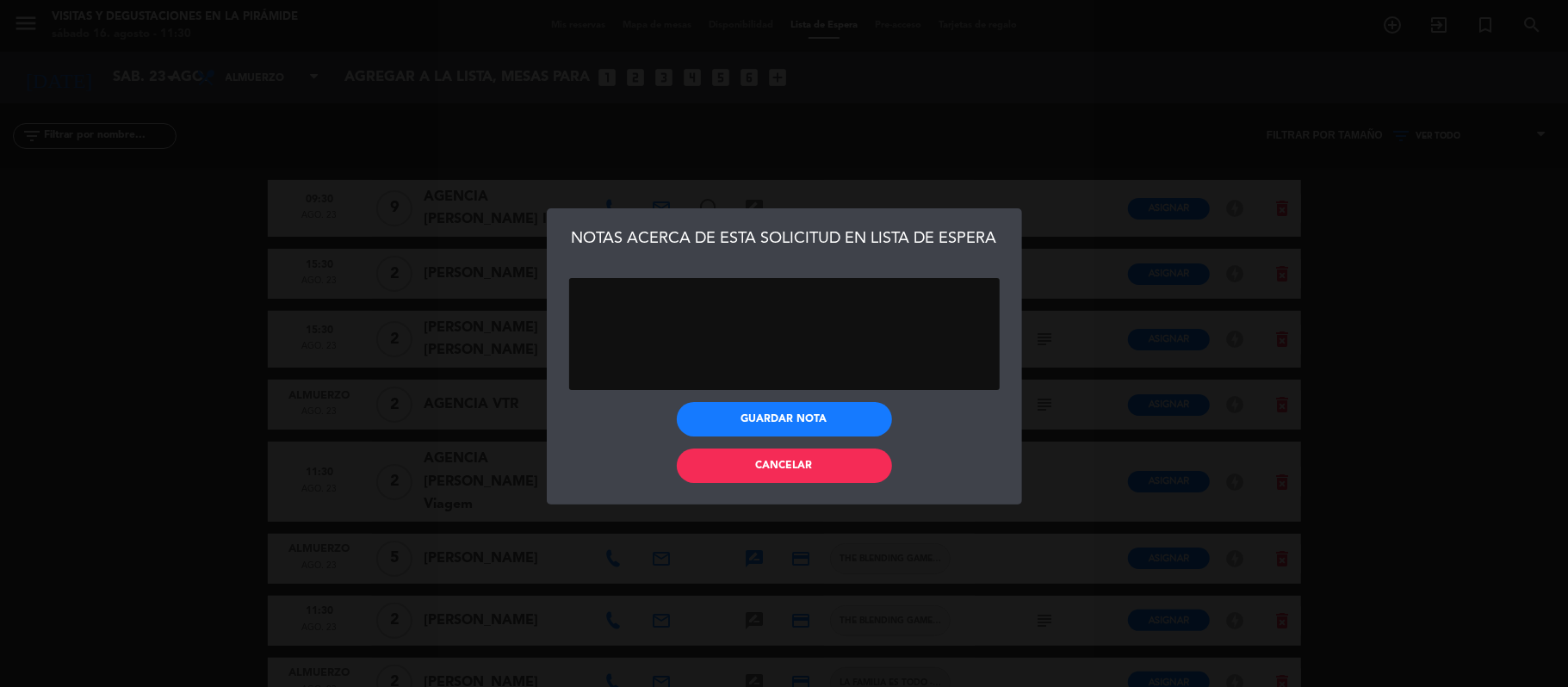
click at [0, 315] on div "NOTAS ACERCA DE ESTA SOLICITUD EN LISTA DE ESPERA Guardar nota Cancelar" at bounding box center [784, 344] width 1568 height 687
click at [676, 336] on textarea at bounding box center [784, 334] width 431 height 112
type textarea "a"
type textarea "pasajero Nicodemos"
click at [710, 418] on button "Guardar nota" at bounding box center [784, 419] width 215 height 35
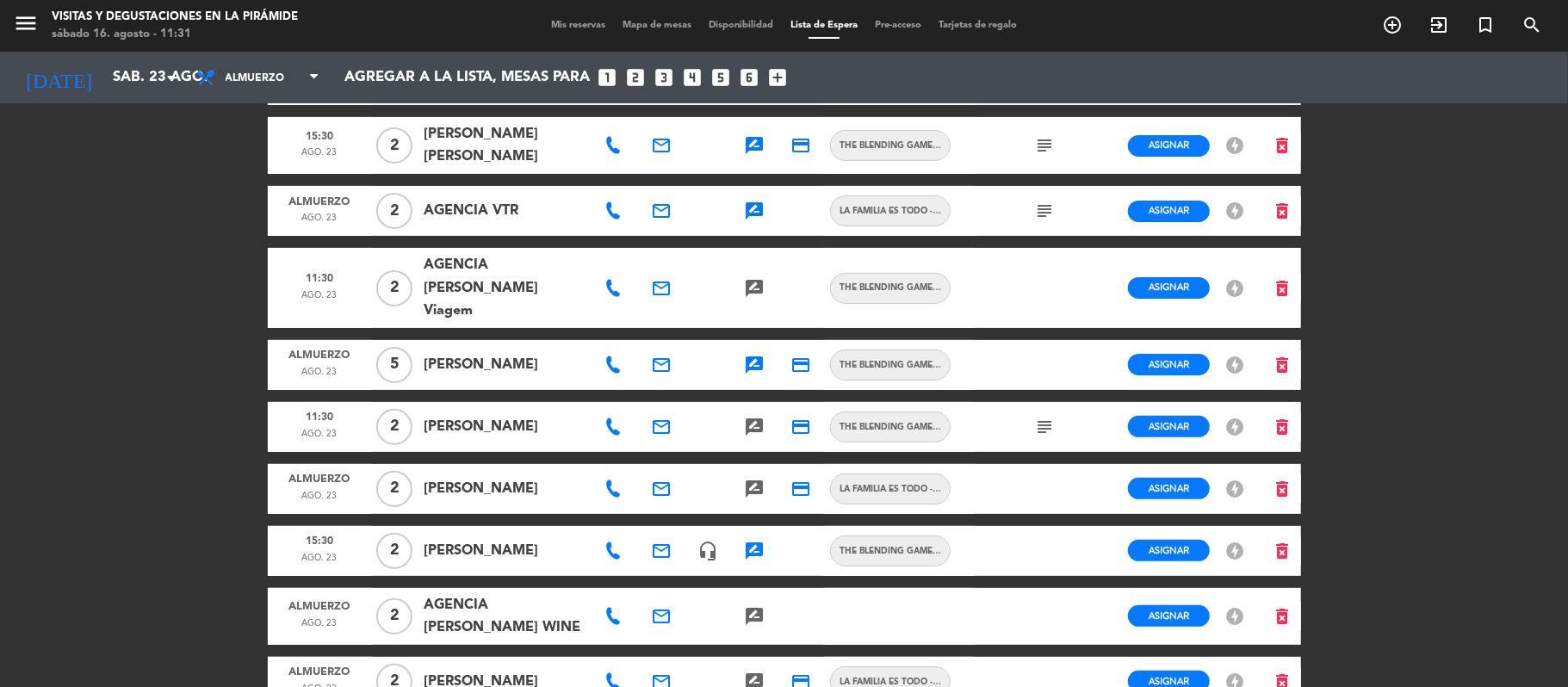
scroll to position [229, 0]
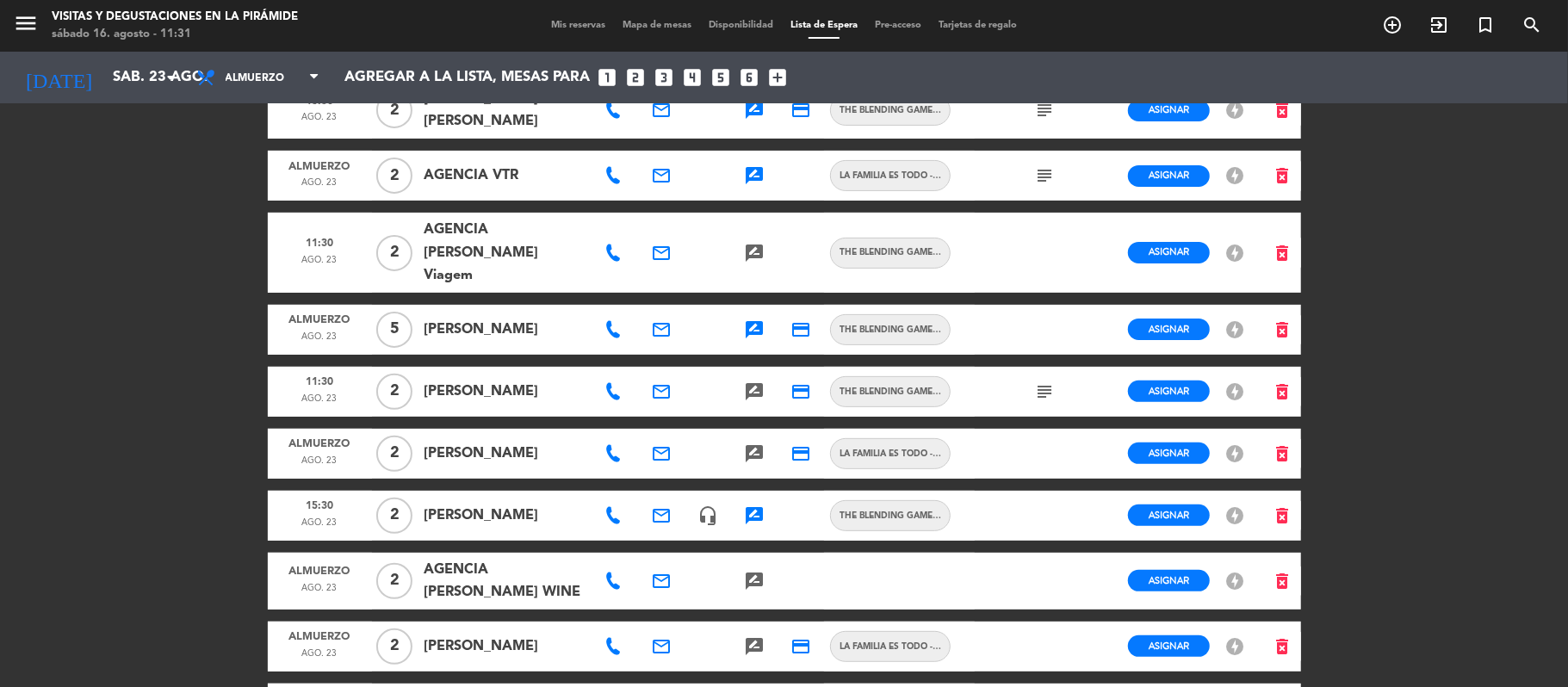
click at [609, 453] on icon at bounding box center [613, 453] width 17 height 17
click at [572, 28] on span "Mis reservas" at bounding box center [578, 25] width 71 height 10
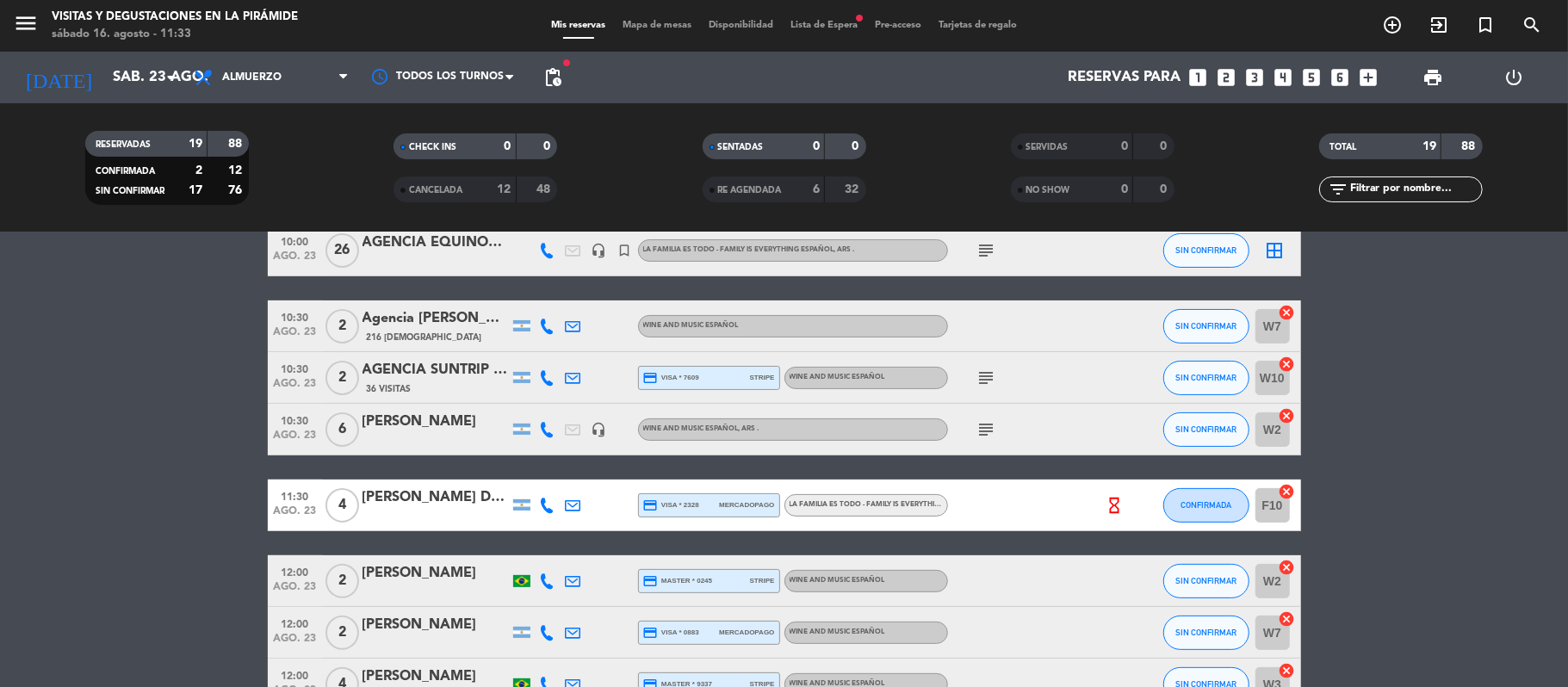
scroll to position [229, 0]
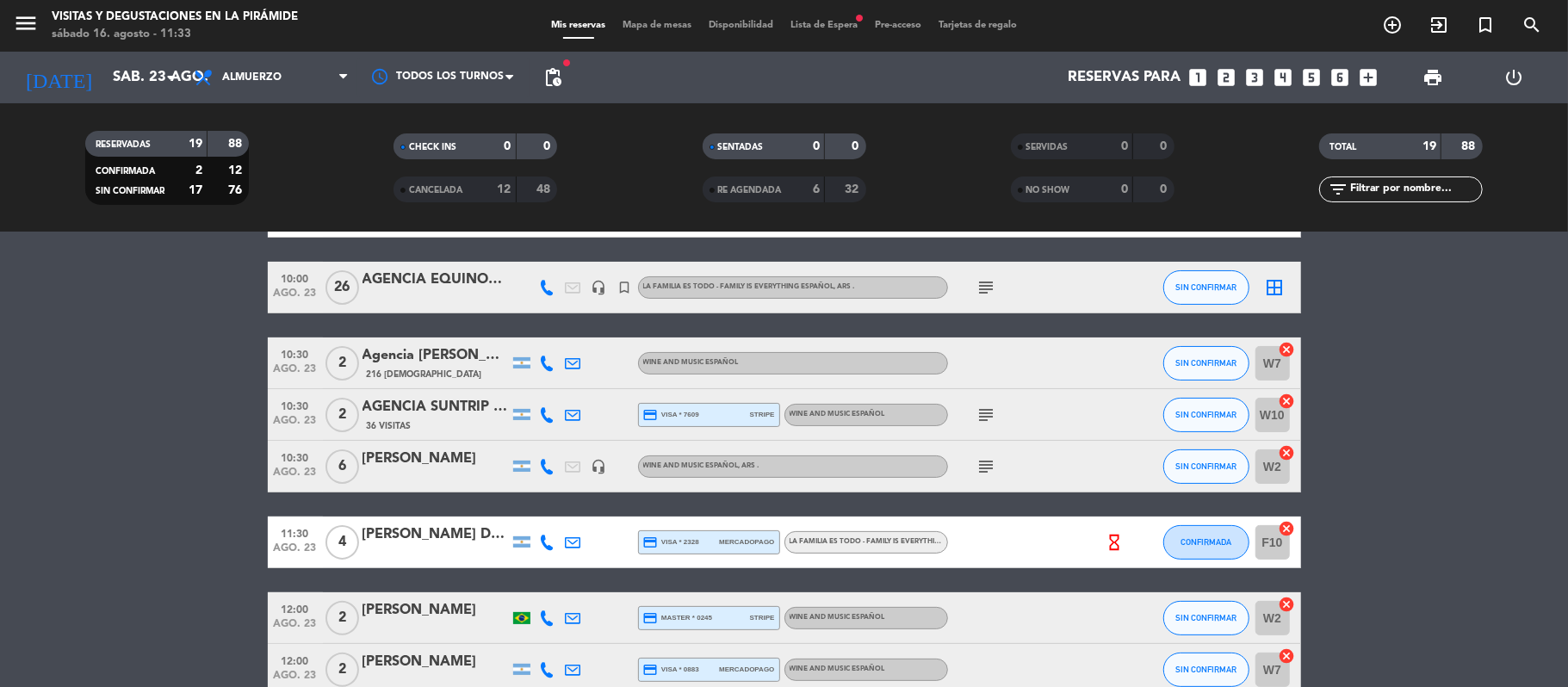
click at [797, 25] on span "Lista de Espera fiber_manual_record" at bounding box center [824, 25] width 84 height 10
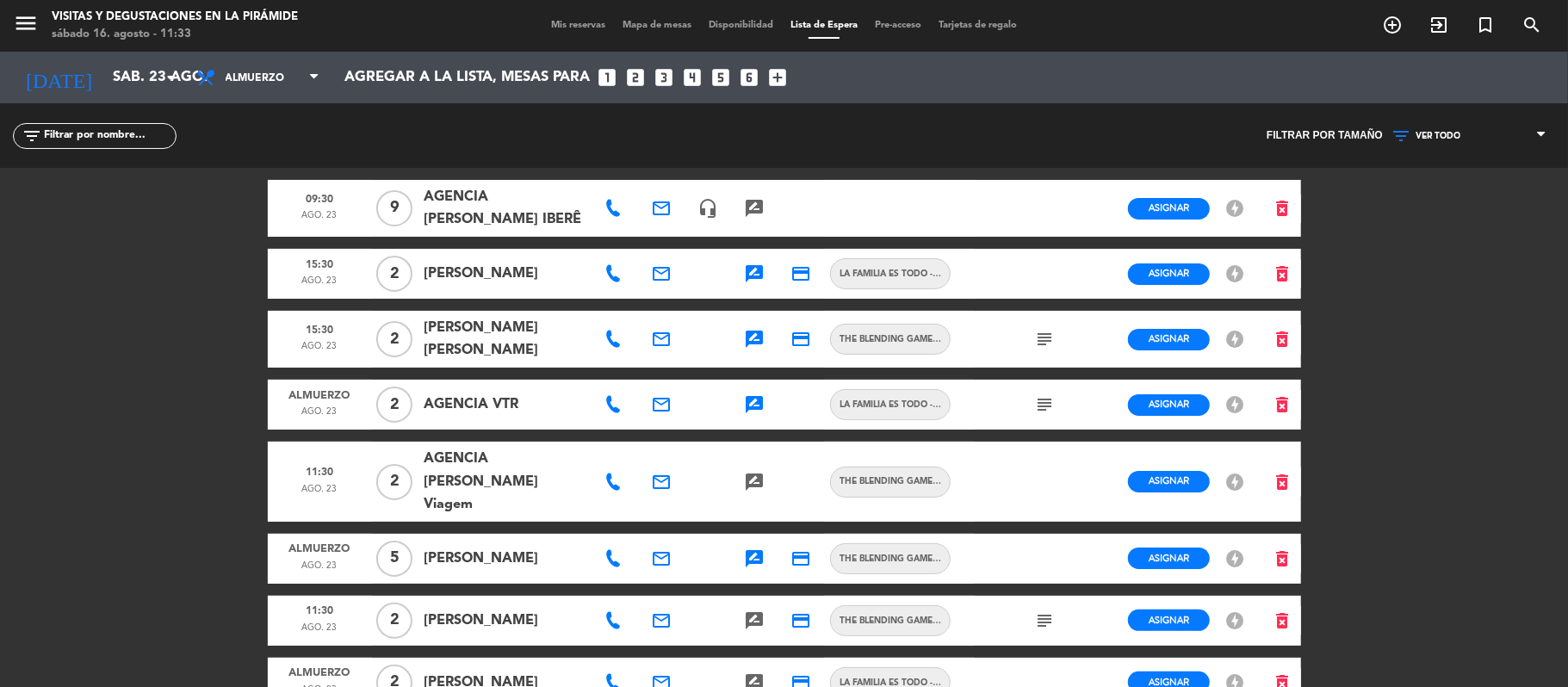
drag, startPoint x: 427, startPoint y: 349, endPoint x: 500, endPoint y: 377, distance: 78.2
click at [500, 362] on span "[PERSON_NAME] [PERSON_NAME]" at bounding box center [504, 339] width 161 height 44
copy span "[PERSON_NAME] [PERSON_NAME]"
click at [1159, 280] on span "Asignar" at bounding box center [1169, 272] width 41 height 13
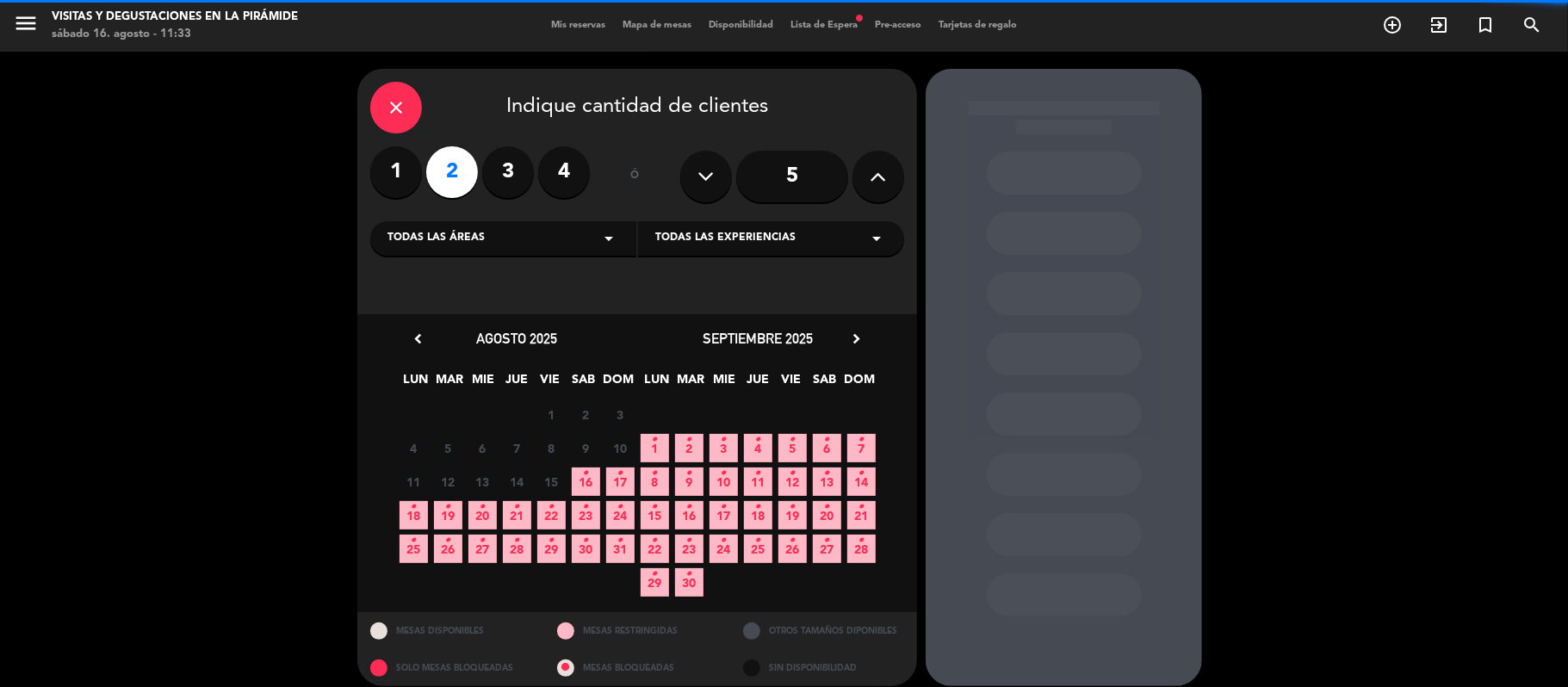
click at [572, 234] on div "Todas las áreas arrow_drop_down" at bounding box center [503, 238] width 266 height 35
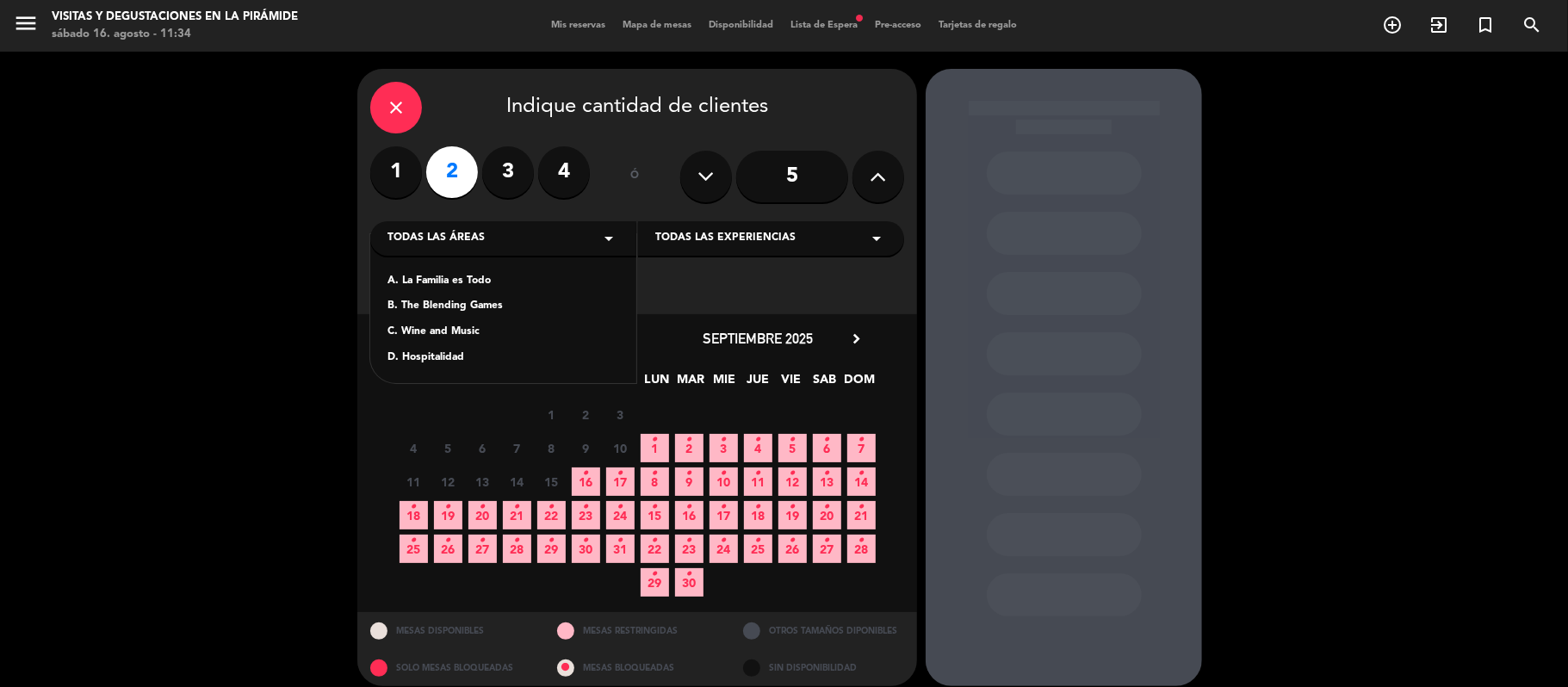
click at [442, 327] on div "C. Wine and Music" at bounding box center [503, 332] width 232 height 17
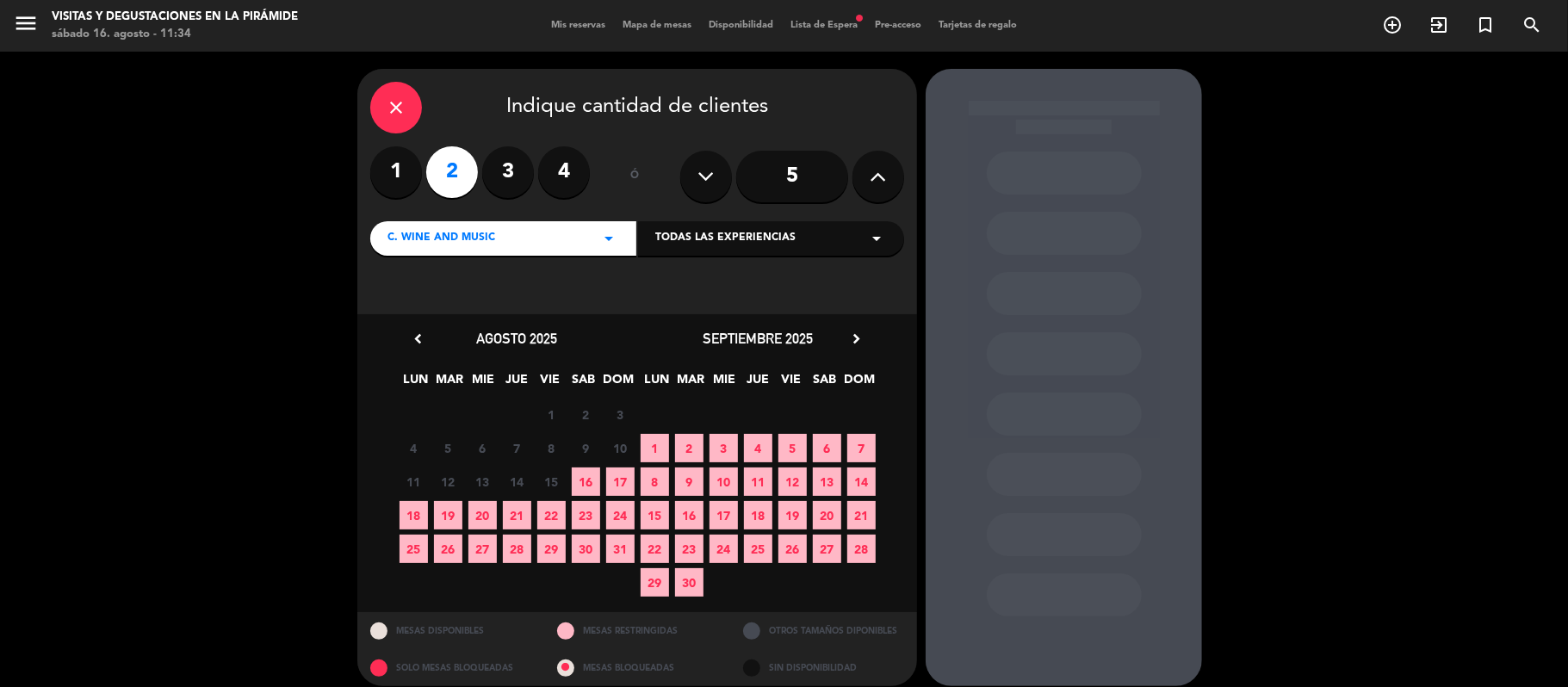
click at [584, 514] on span "23" at bounding box center [585, 514] width 28 height 28
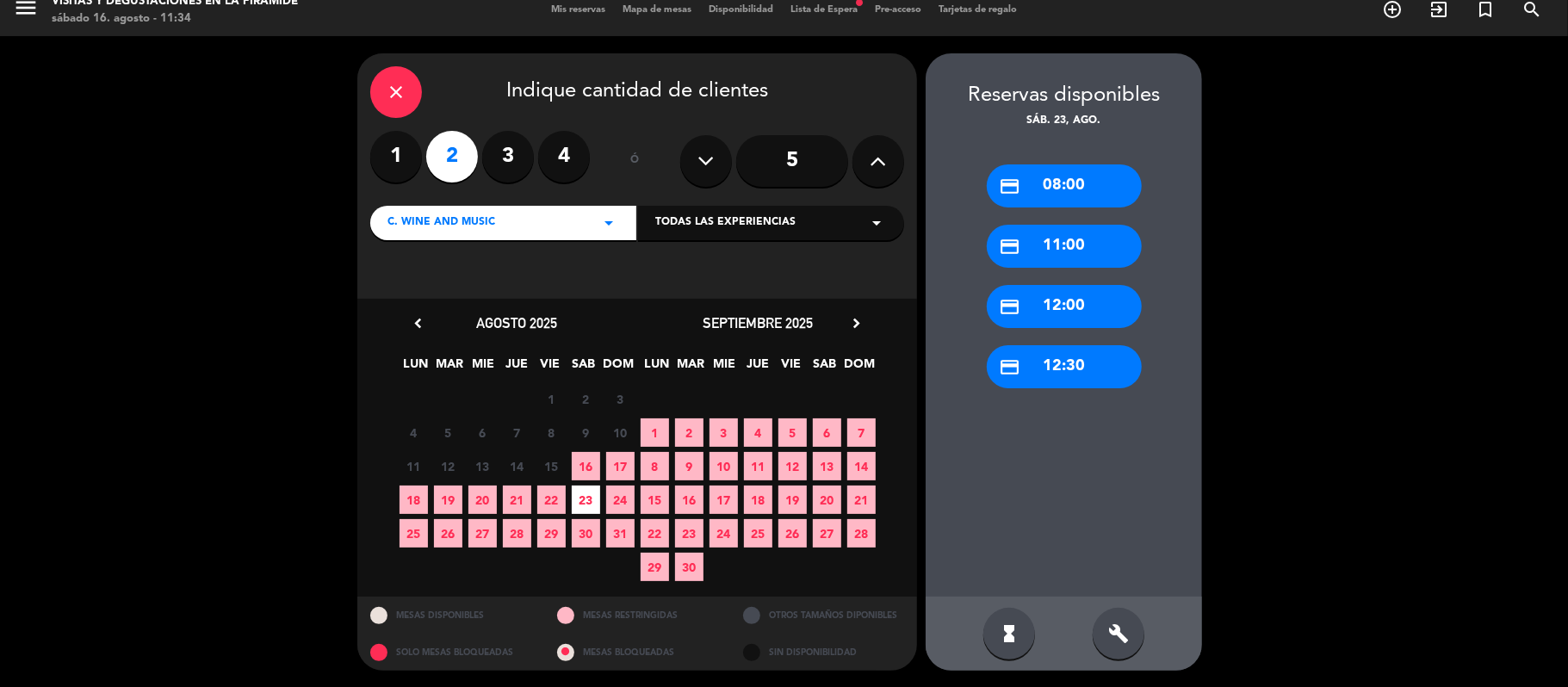
click at [1130, 638] on div "build" at bounding box center [1119, 634] width 52 height 52
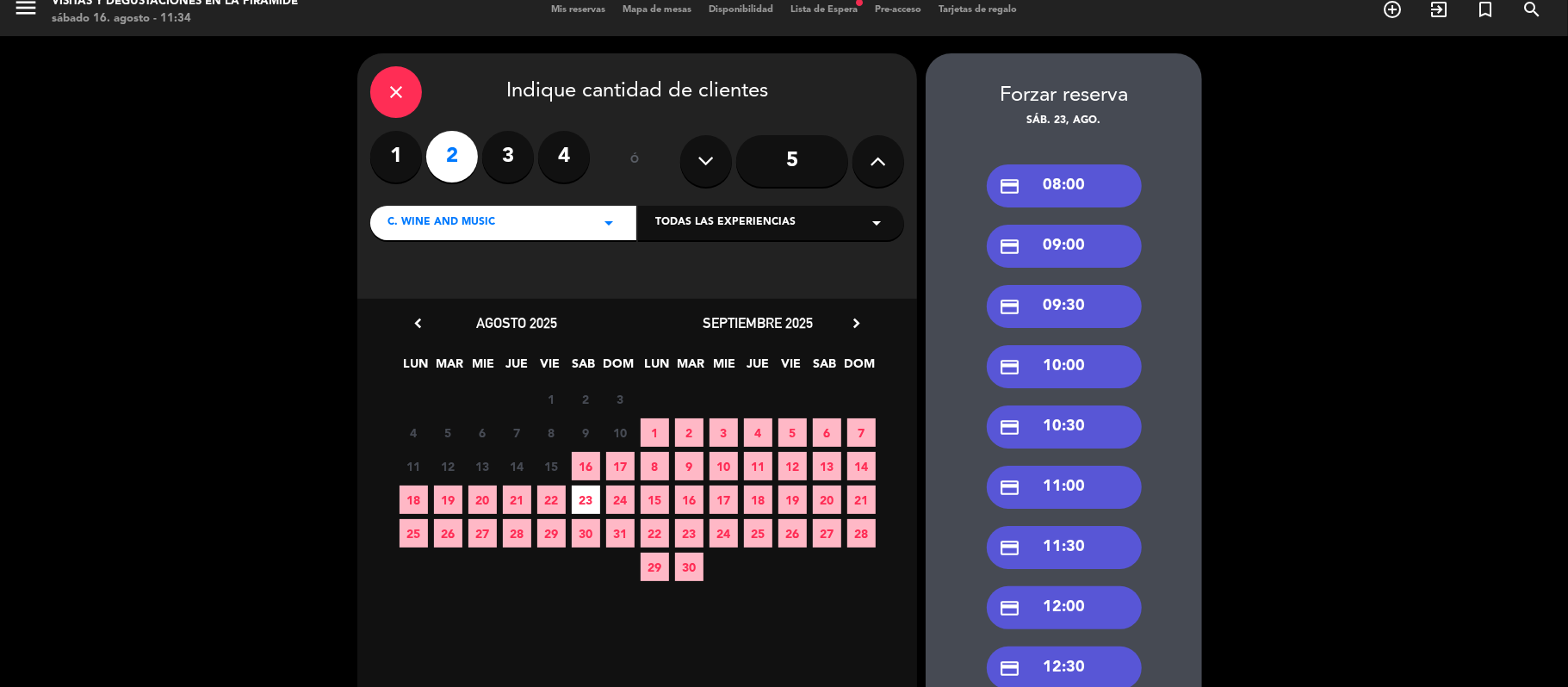
click at [1075, 425] on div "credit_card 10:30" at bounding box center [1064, 426] width 155 height 43
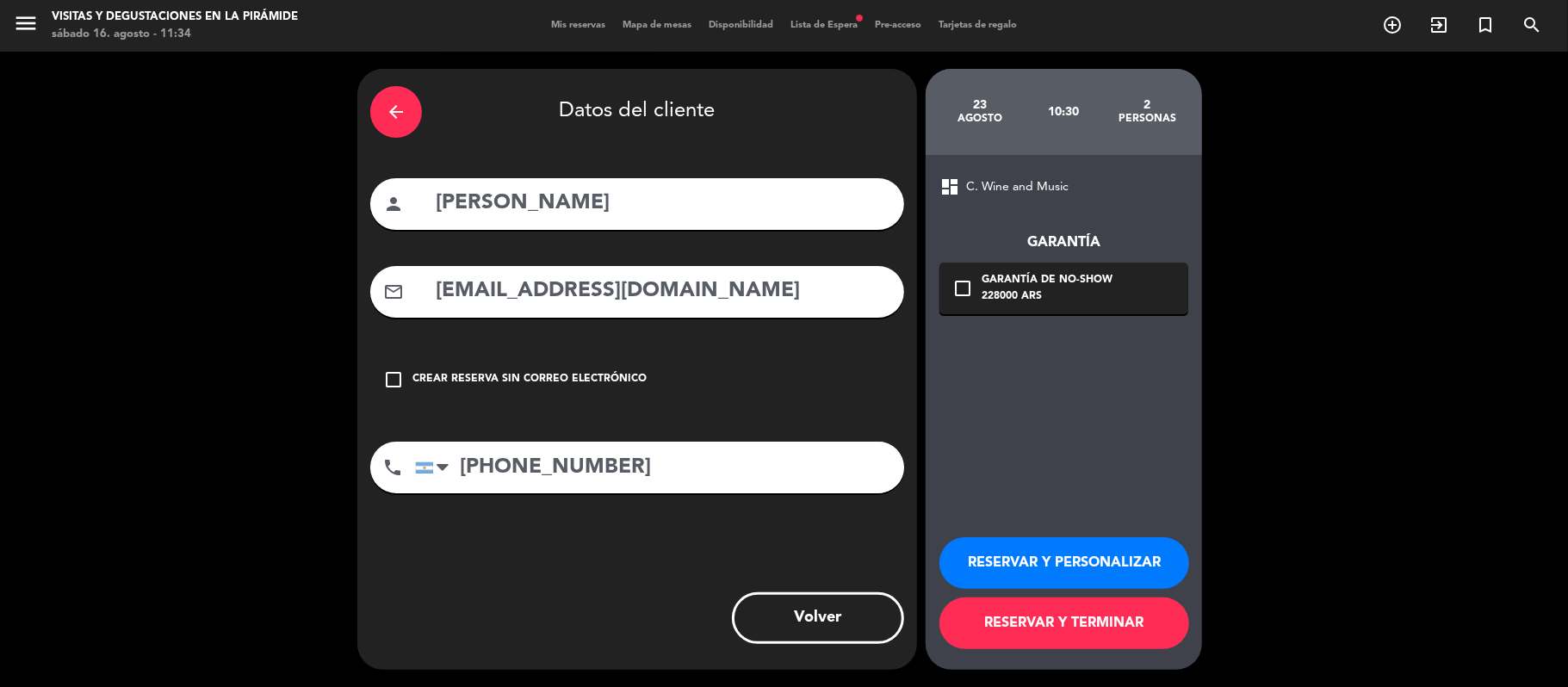
scroll to position [0, 0]
click at [625, 207] on input "[PERSON_NAME]" at bounding box center [662, 204] width 458 height 36
paste input "[PERSON_NAME] [PERSON_NAME]"
type input "[PERSON_NAME]-[PERSON_NAME] [PERSON_NAME]"
click at [1040, 561] on button "RESERVAR Y PERSONALIZAR" at bounding box center [1064, 563] width 250 height 52
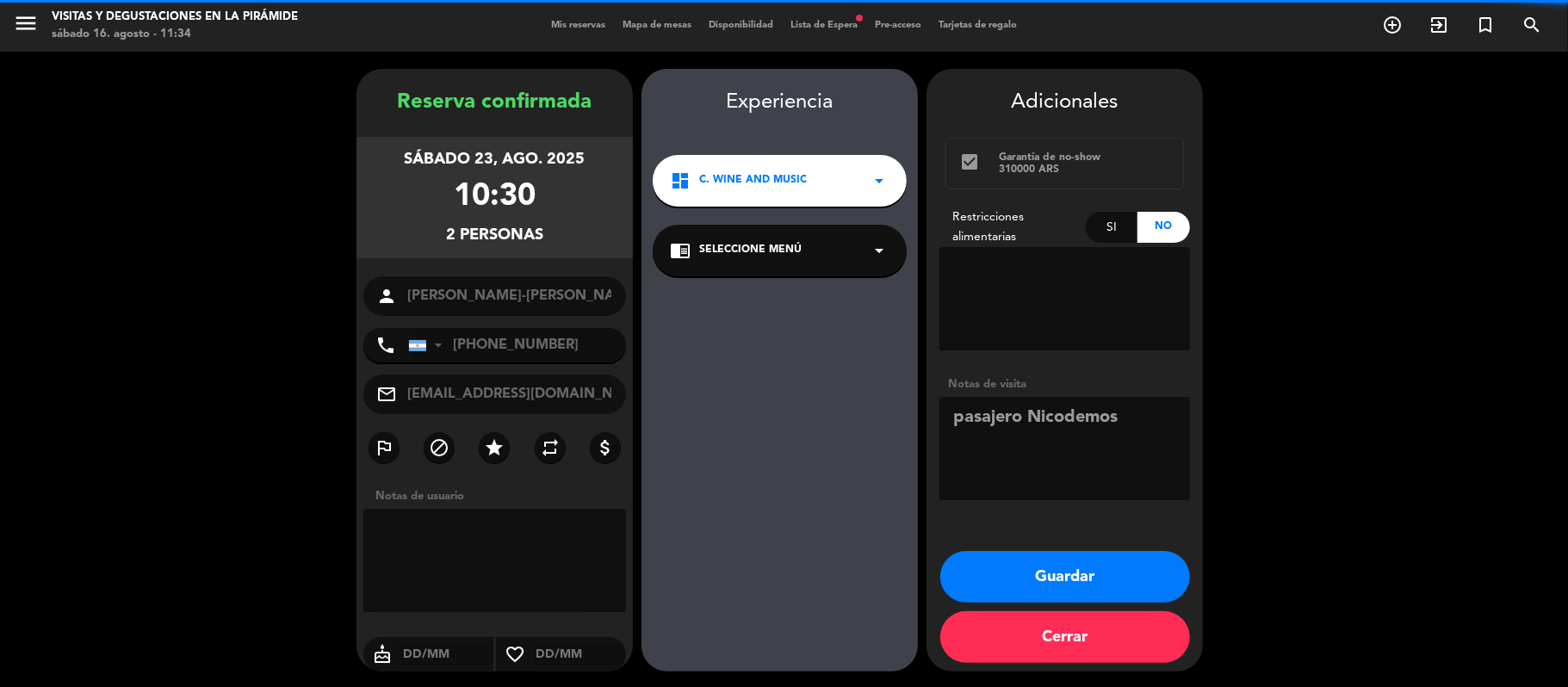
click at [731, 261] on div "chrome_reader_mode Seleccione Menú arrow_drop_down" at bounding box center [779, 251] width 254 height 52
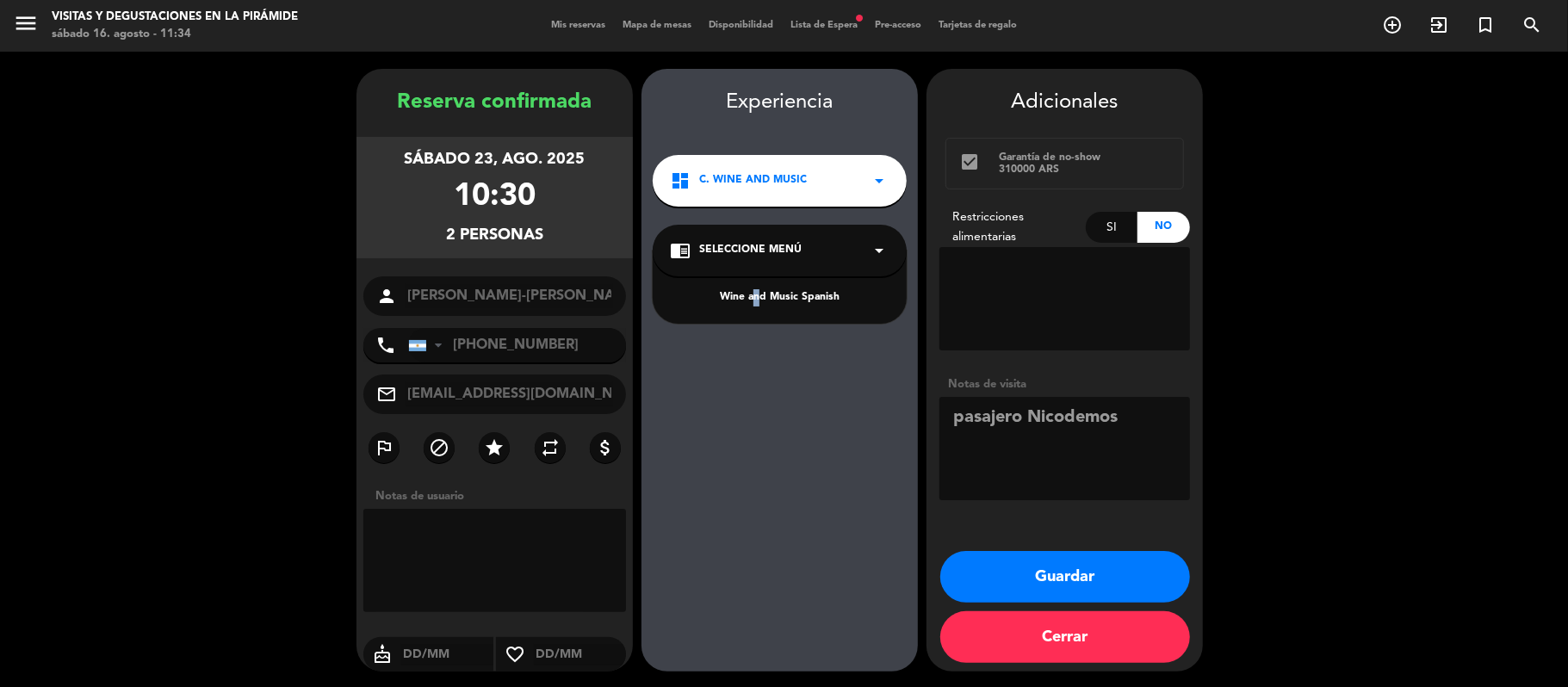
click at [752, 298] on div "Wine and Music Spanish" at bounding box center [779, 298] width 219 height 17
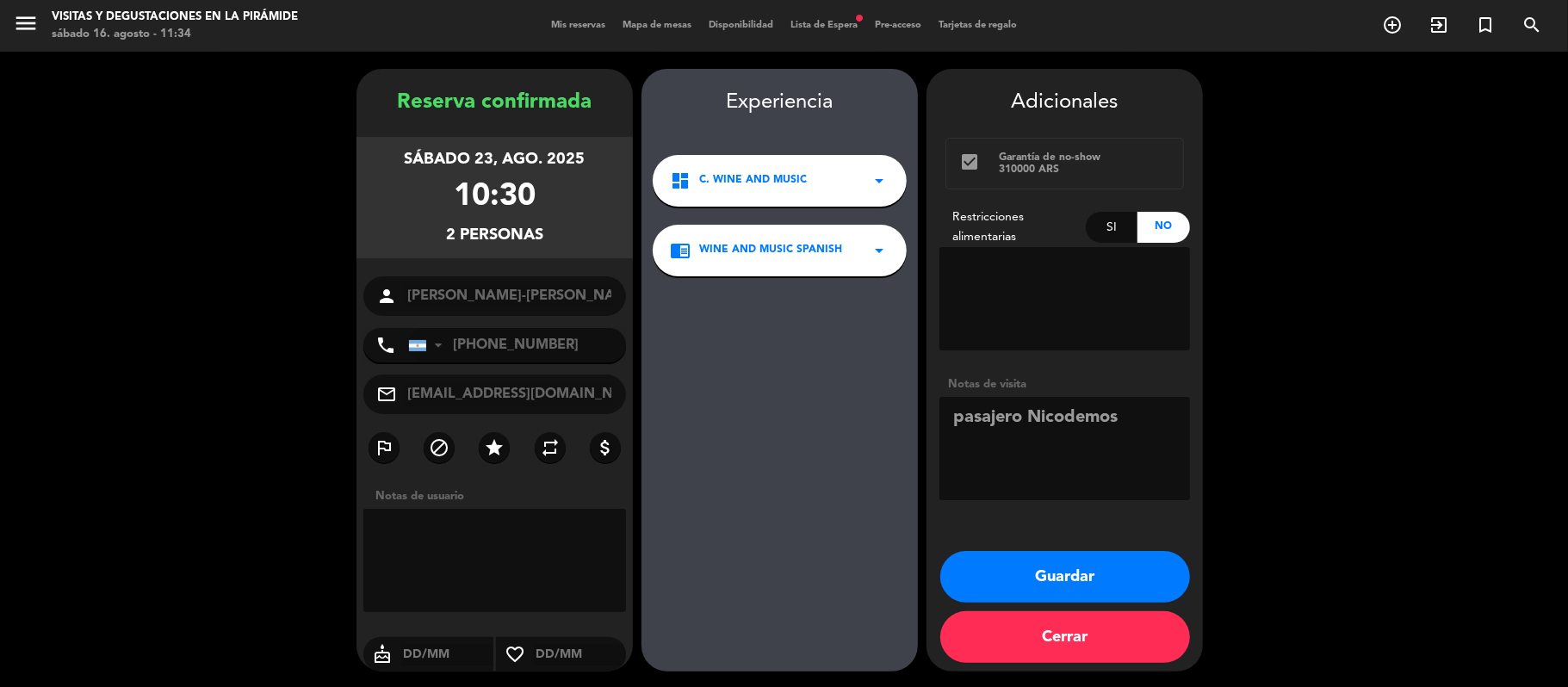
click at [1031, 579] on button "Guardar" at bounding box center [1065, 577] width 250 height 52
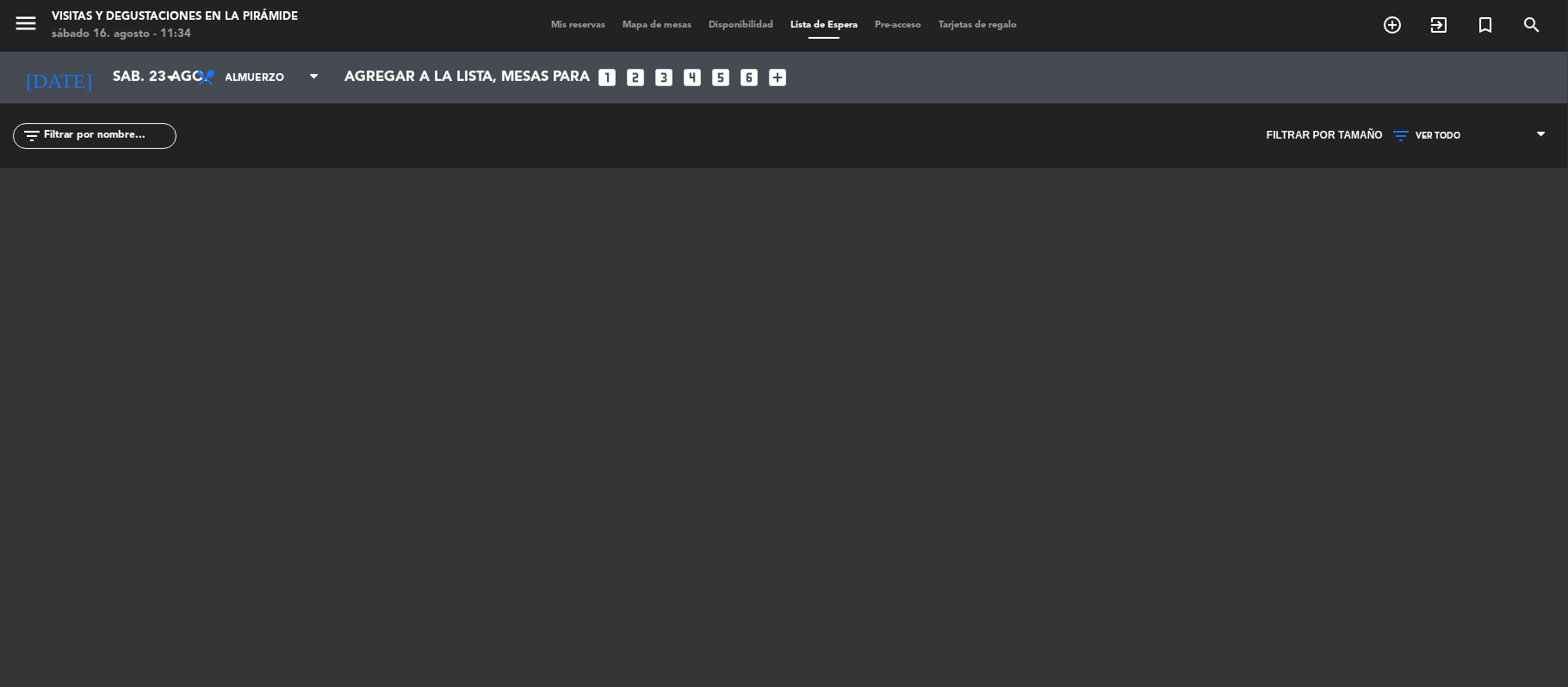
click at [553, 21] on span "Mis reservas" at bounding box center [578, 25] width 71 height 10
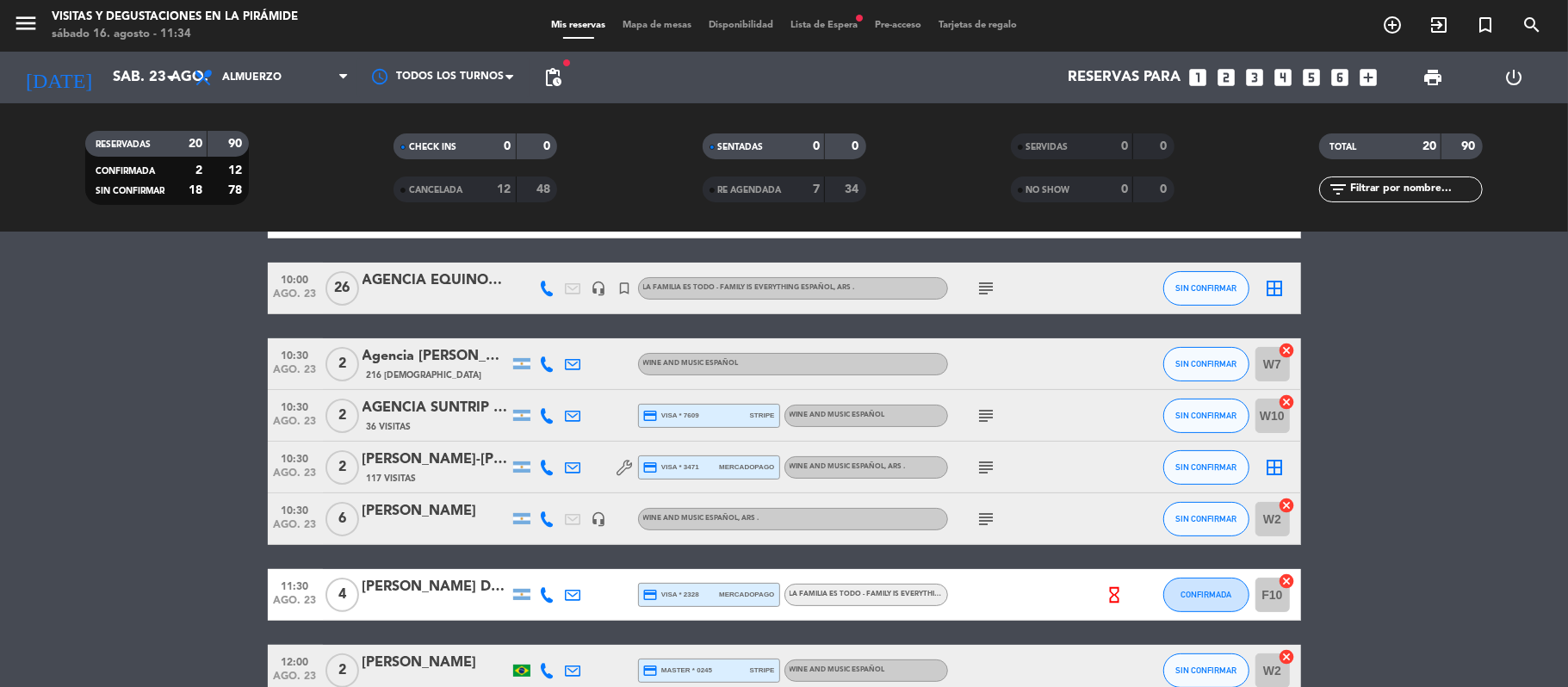
scroll to position [229, 0]
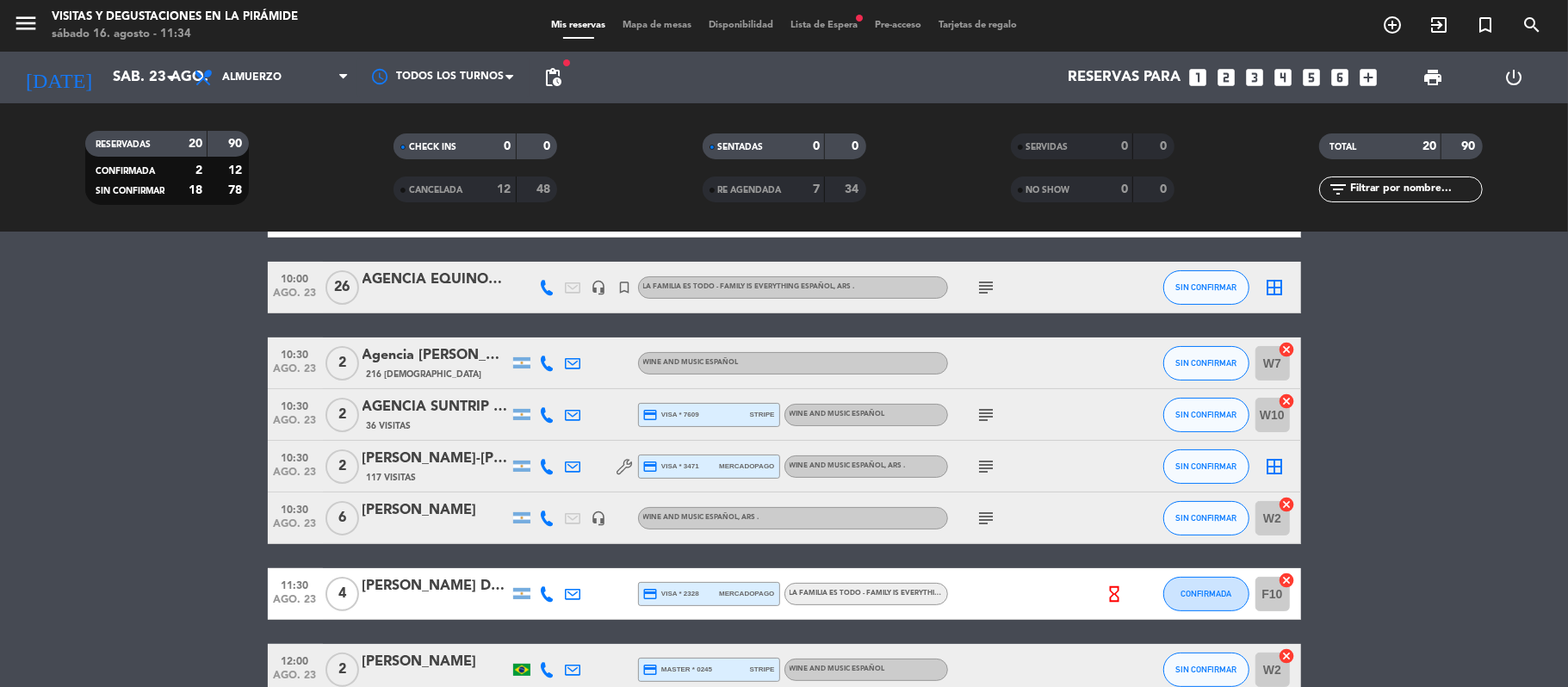
click at [824, 22] on span "Lista de Espera fiber_manual_record" at bounding box center [824, 25] width 84 height 10
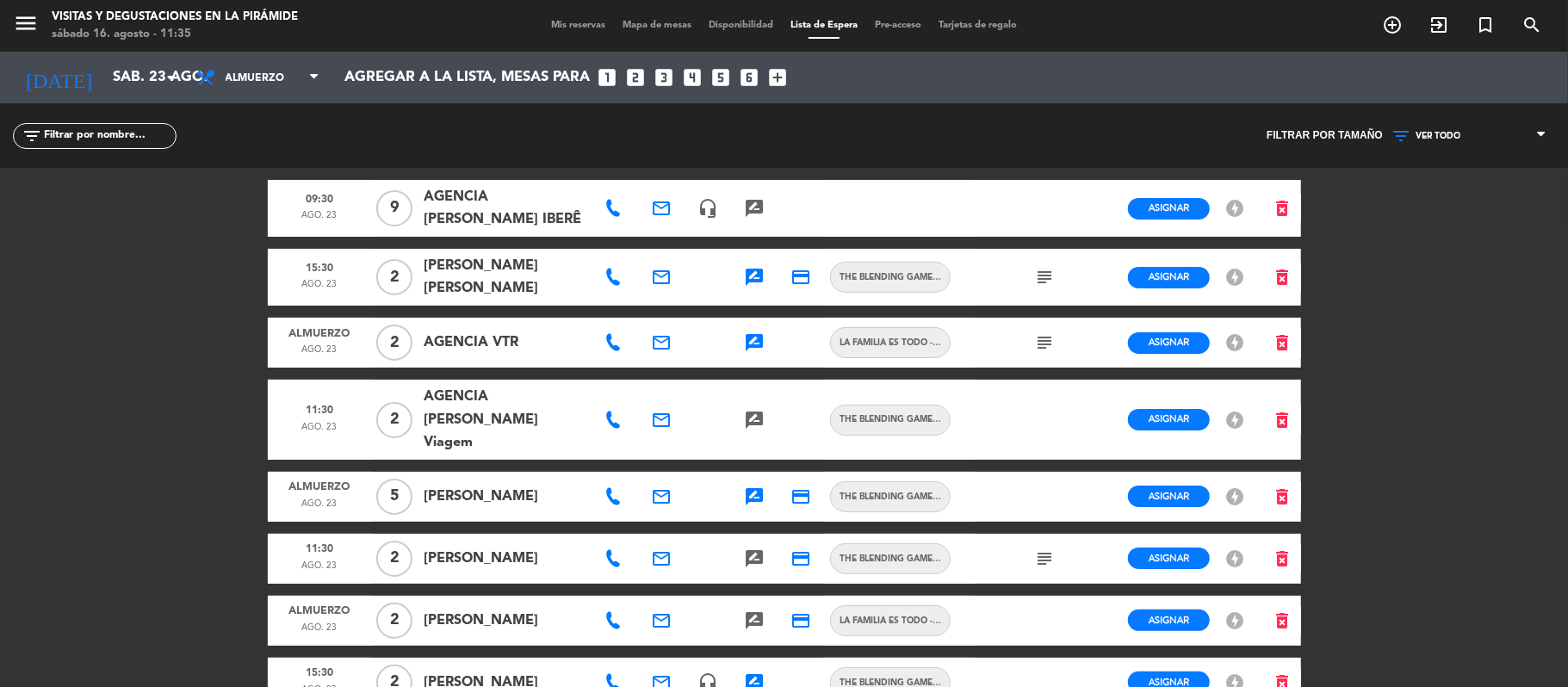
scroll to position [115, 0]
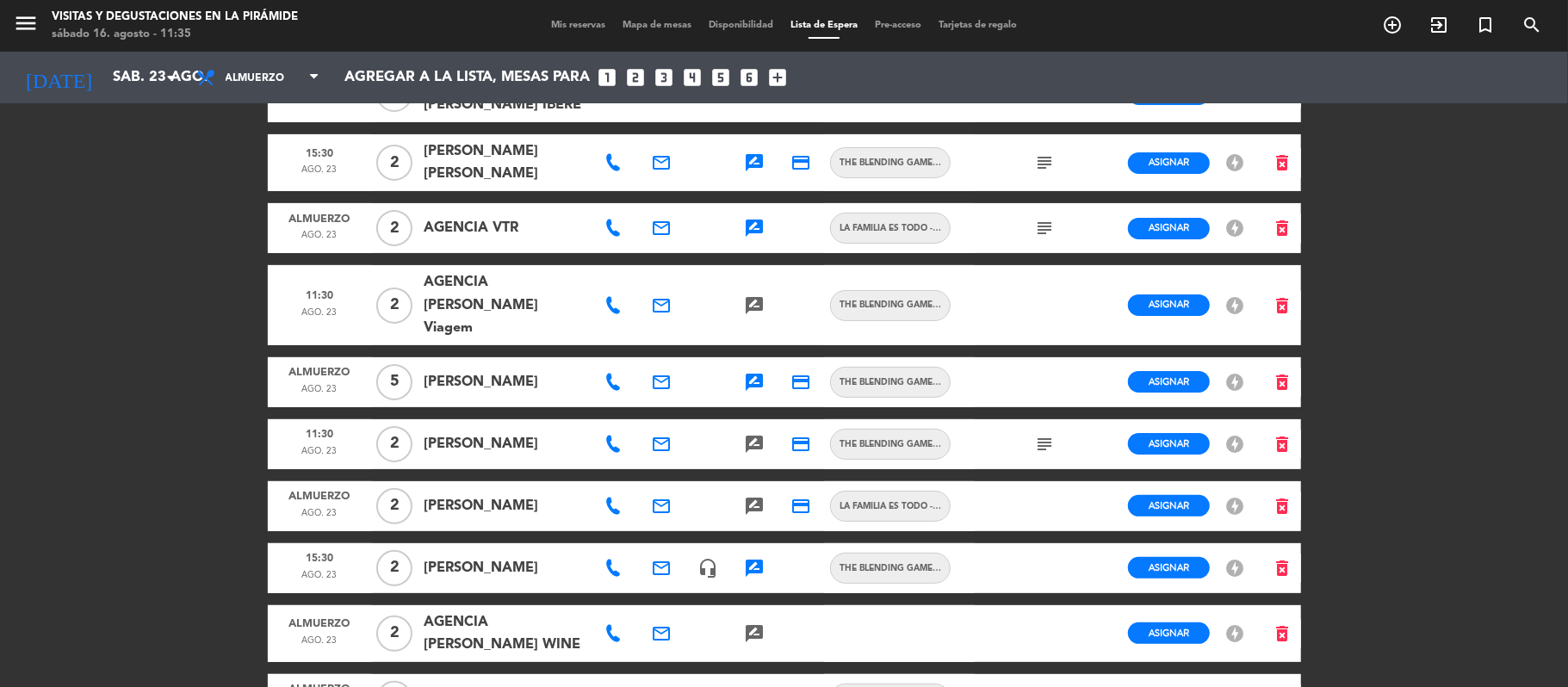
click at [614, 507] on icon at bounding box center [613, 506] width 17 height 17
click at [654, 476] on span "Copiar" at bounding box center [671, 474] width 36 height 18
click at [1293, 506] on icon "delete_forever" at bounding box center [1282, 506] width 20 height 20
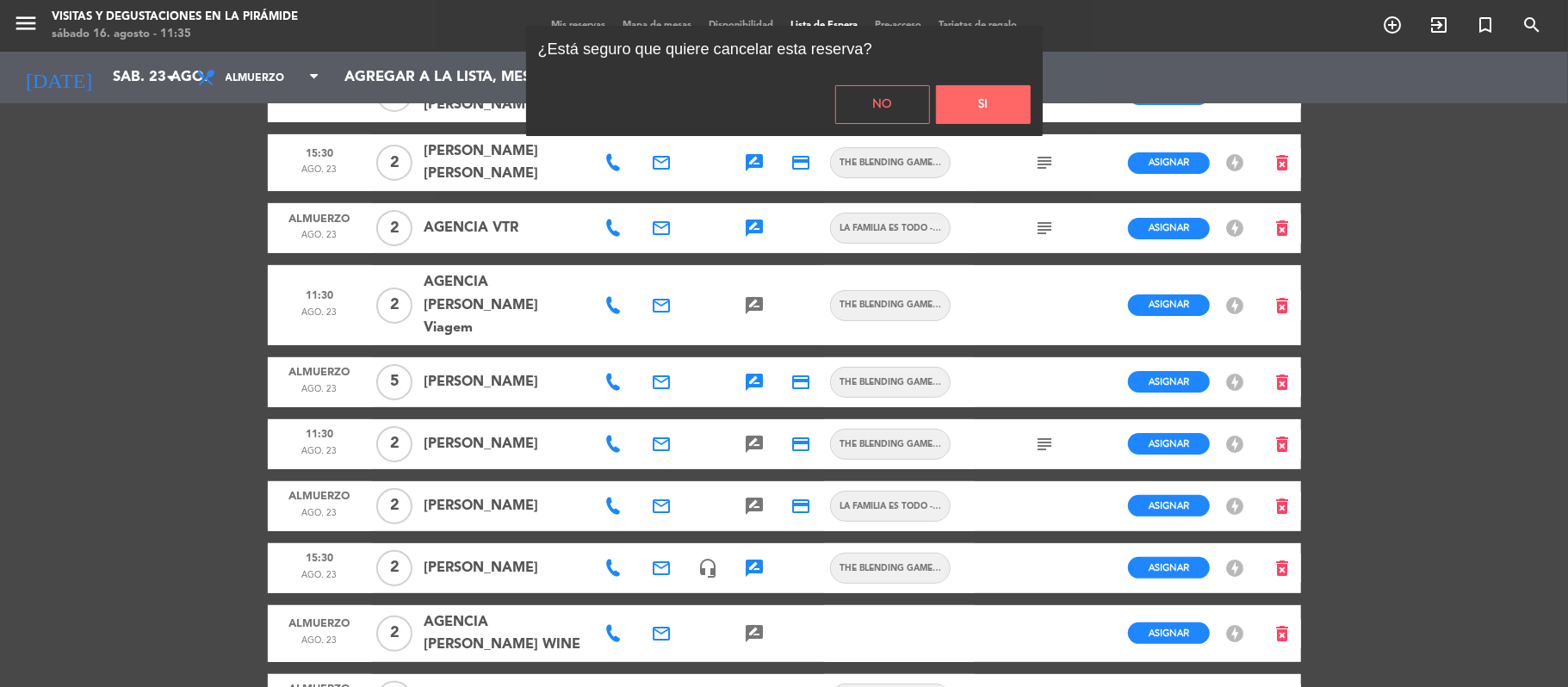
click at [989, 111] on button "Si" at bounding box center [983, 104] width 95 height 39
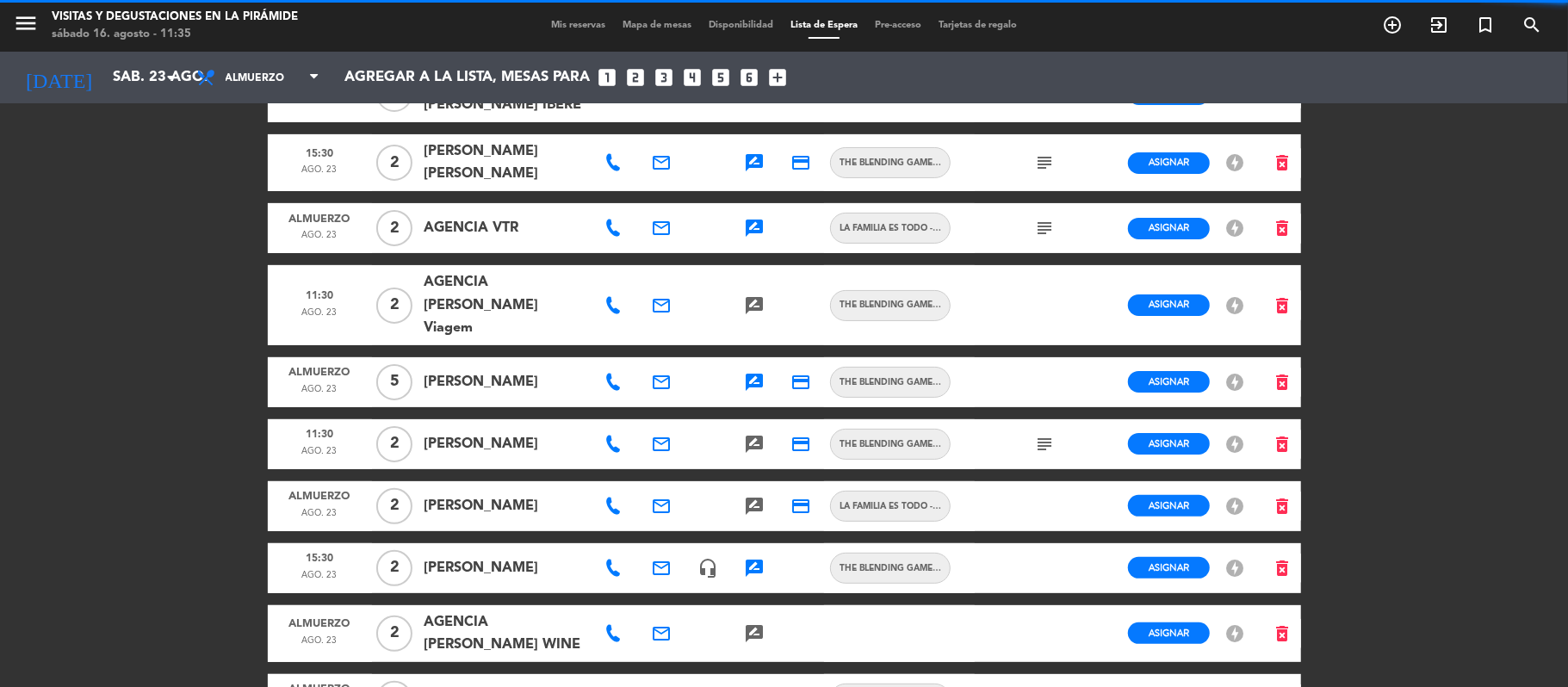
click at [748, 571] on icon "rate_review" at bounding box center [754, 567] width 20 height 20
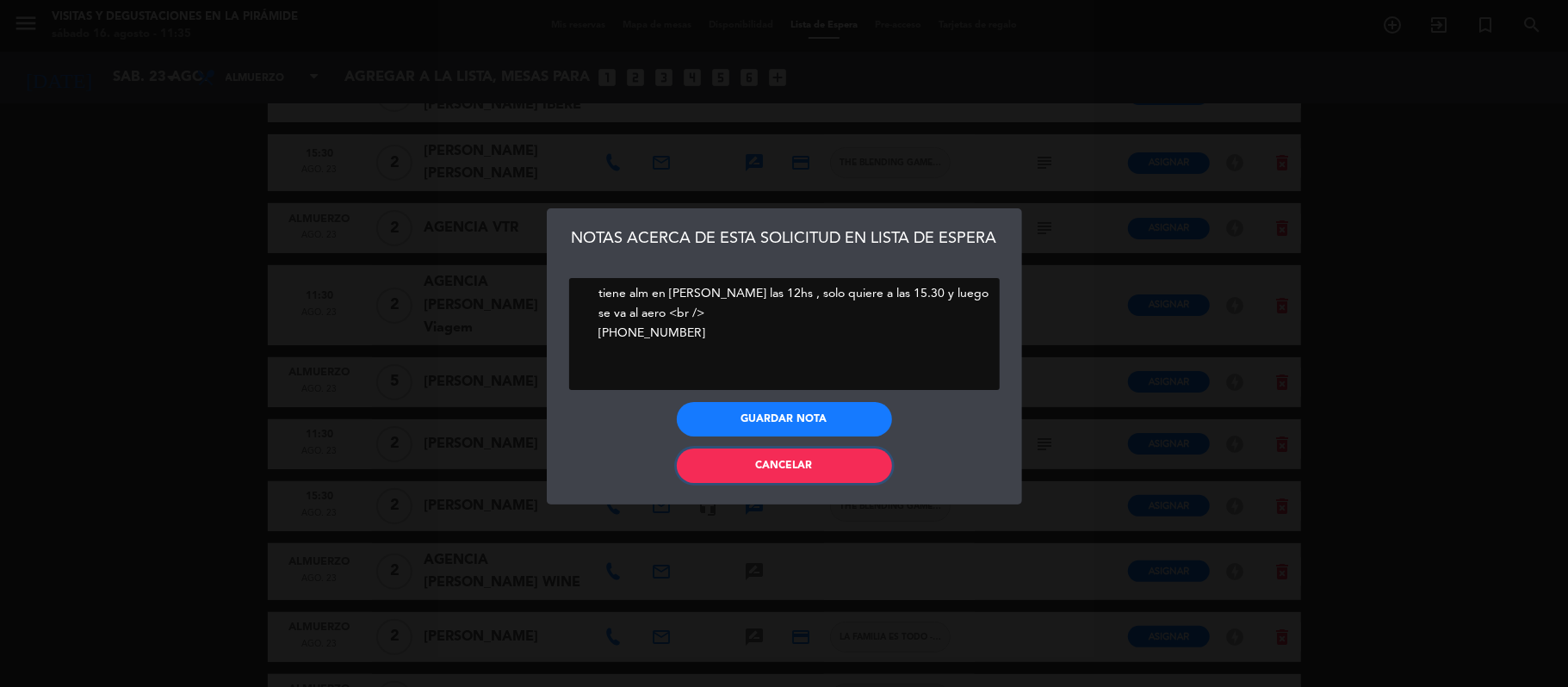
click at [762, 461] on span "Cancelar" at bounding box center [784, 465] width 57 height 11
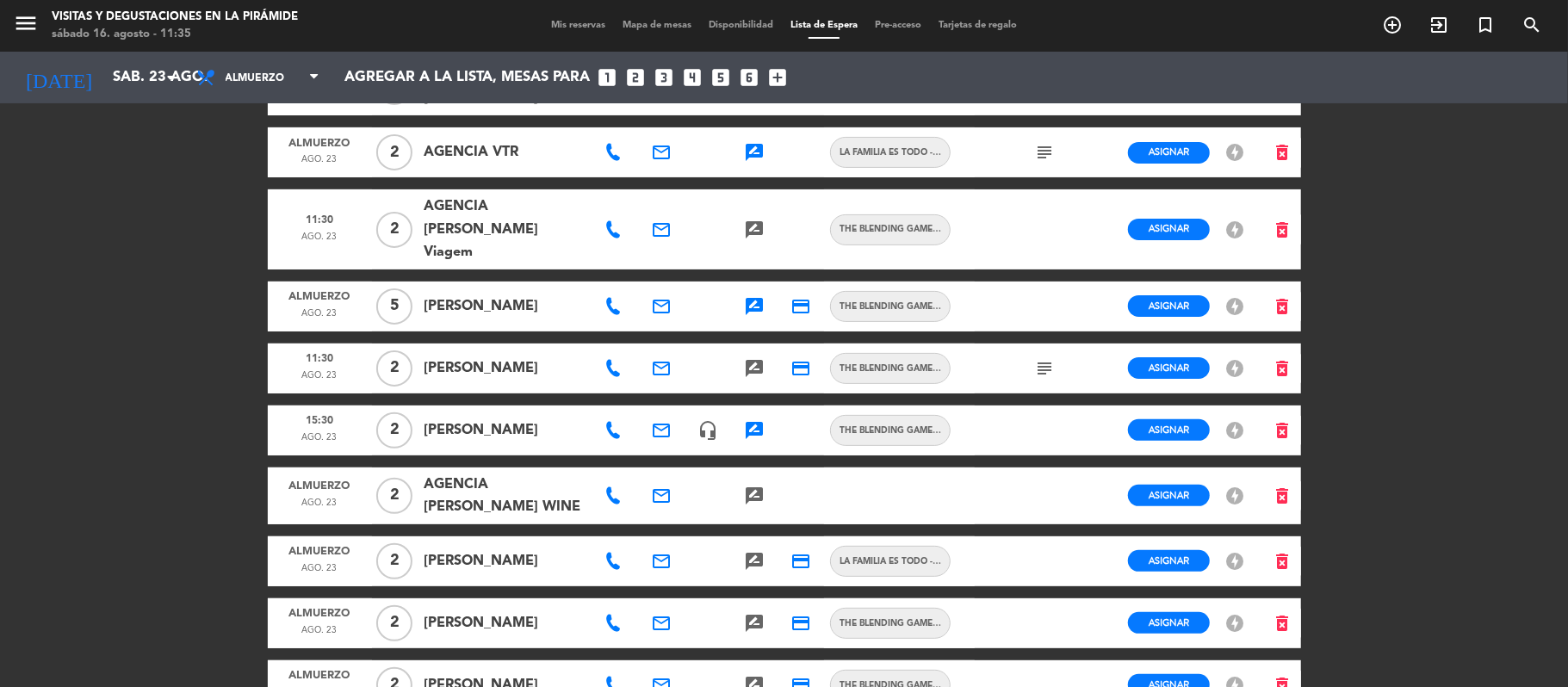
scroll to position [229, 0]
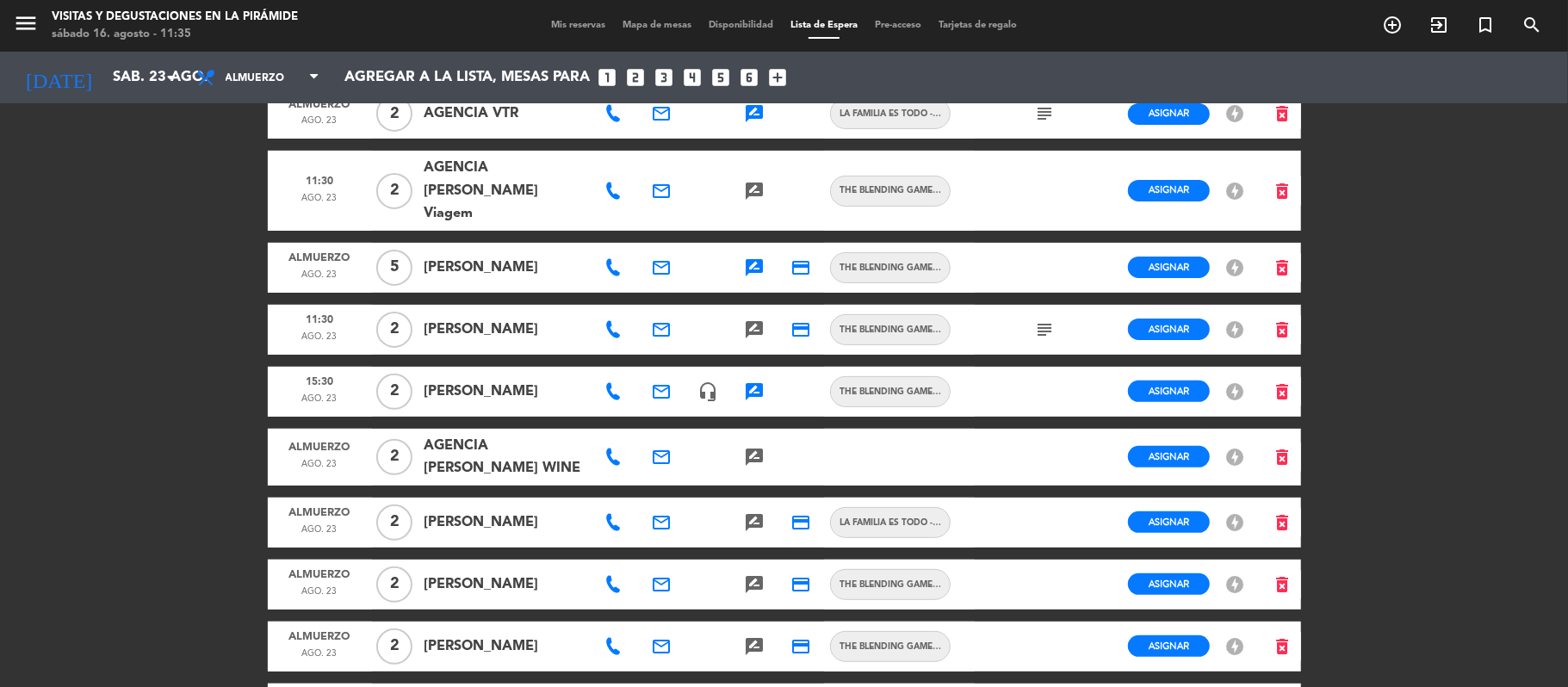
click at [608, 454] on icon at bounding box center [613, 457] width 17 height 17
click at [650, 432] on span "Copiar" at bounding box center [667, 426] width 36 height 18
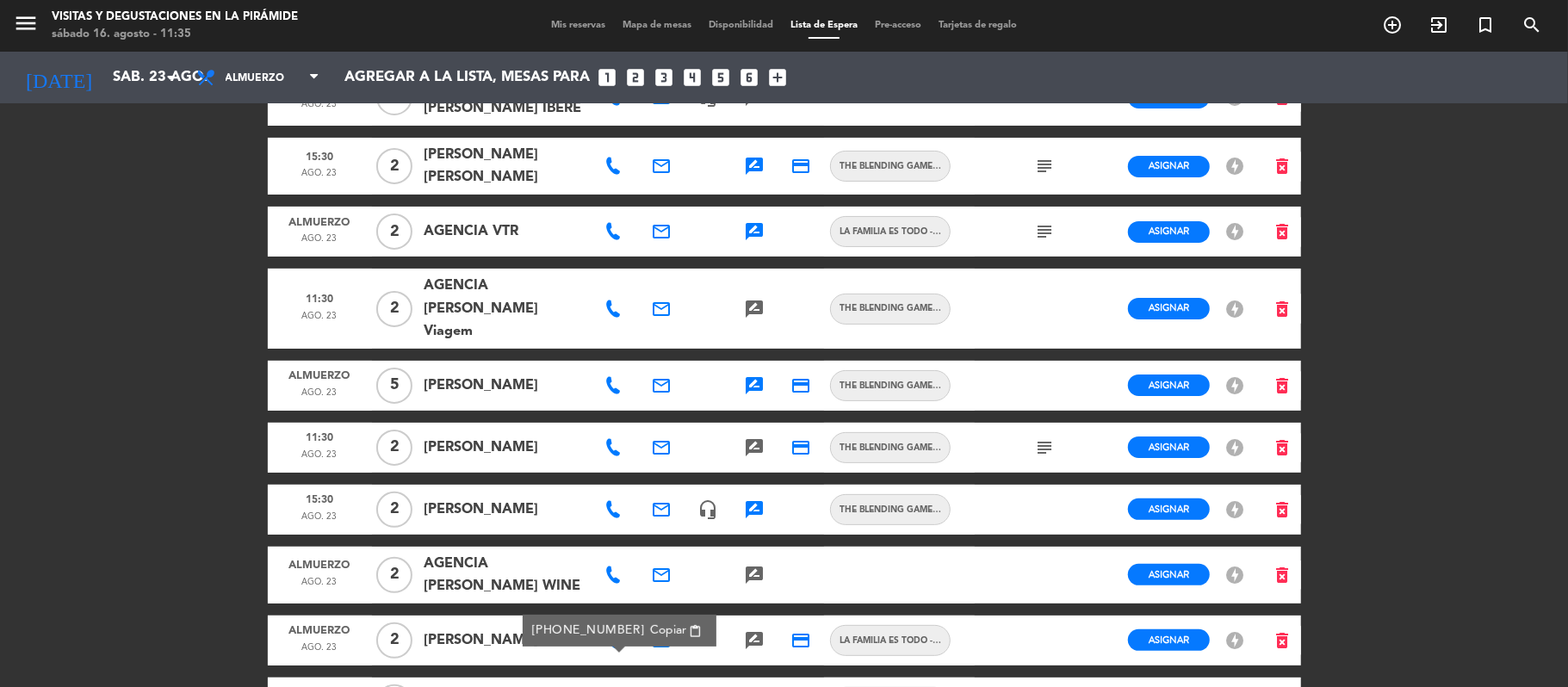
scroll to position [0, 0]
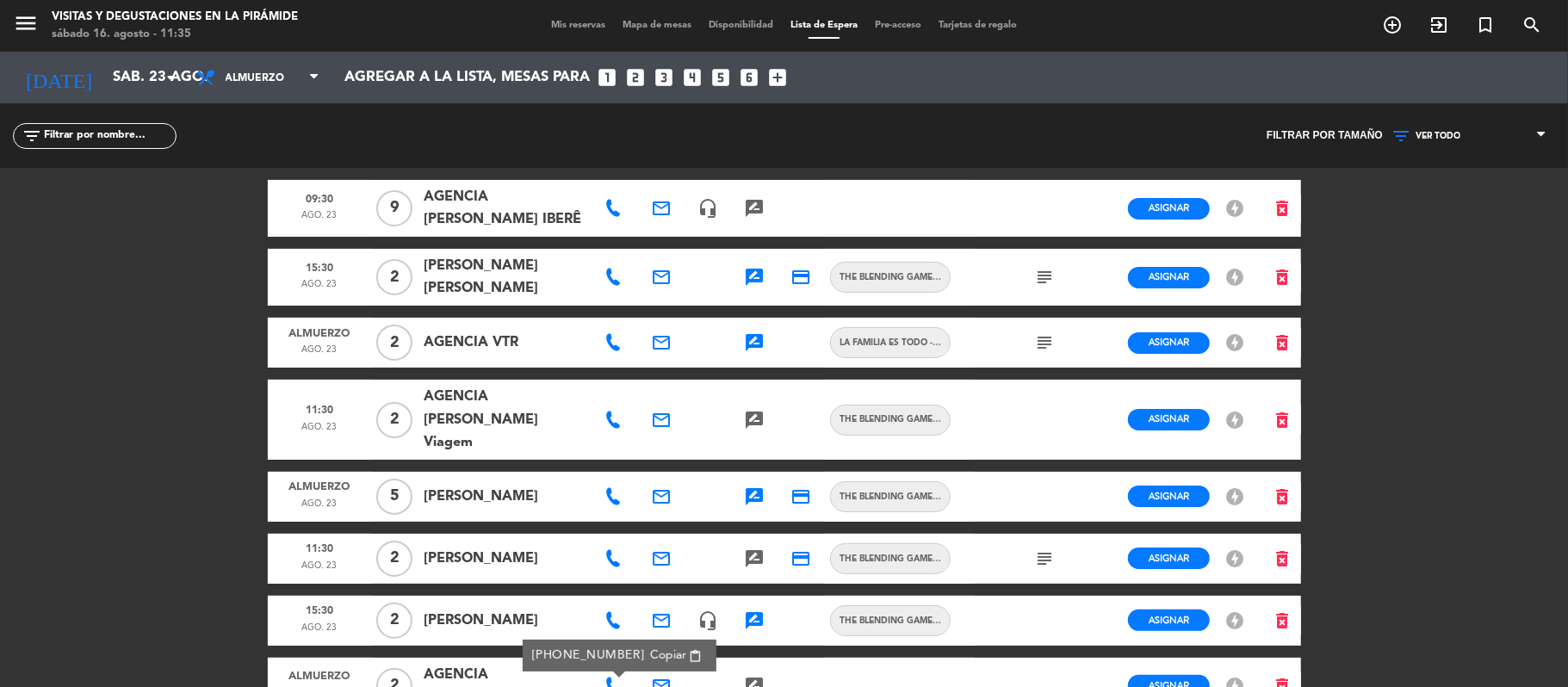
click at [1033, 300] on div "subject" at bounding box center [1045, 277] width 46 height 57
click at [1035, 288] on icon "subject" at bounding box center [1044, 276] width 20 height 20
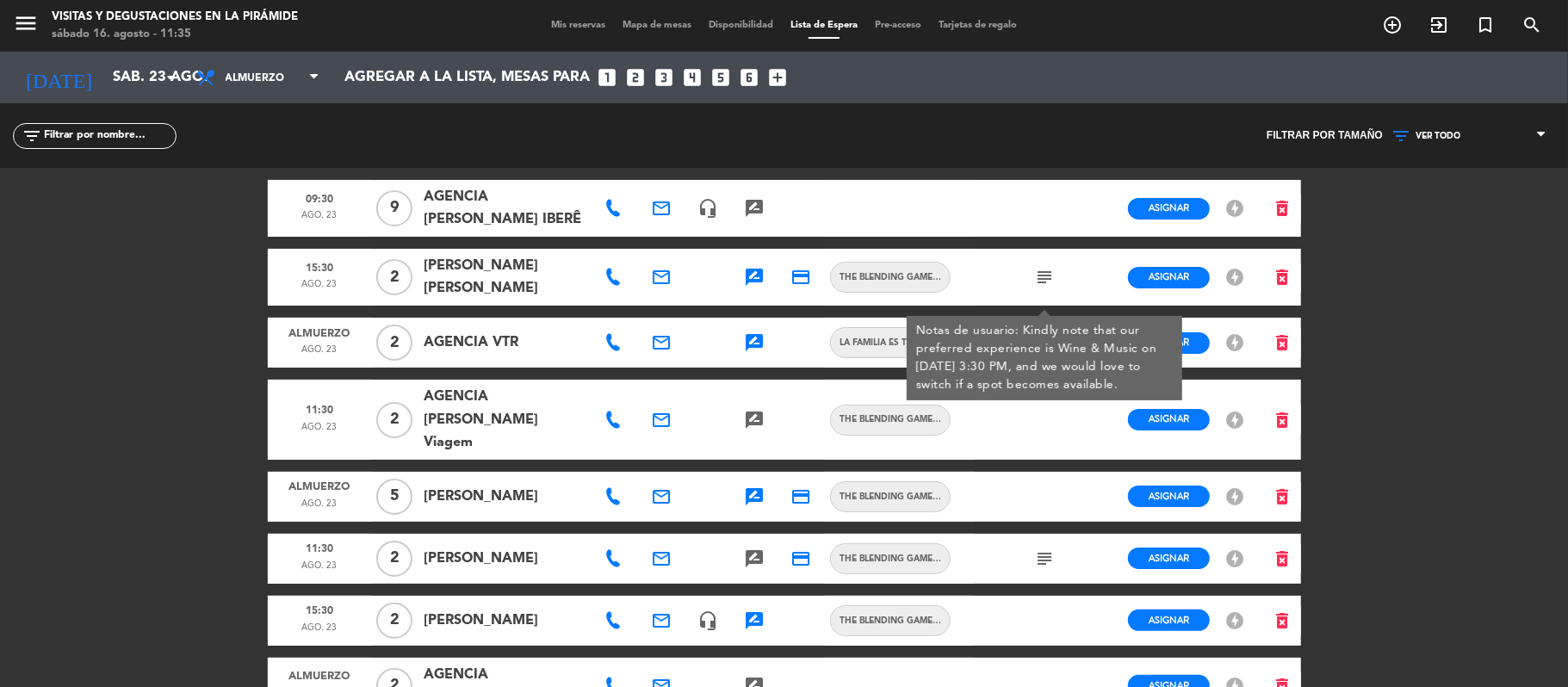
click at [1486, 355] on div "menu Visitas y degustaciones en La Pirámide [DATE] 16. agosto - 11:35 Mis reser…" at bounding box center [784, 344] width 1568 height 687
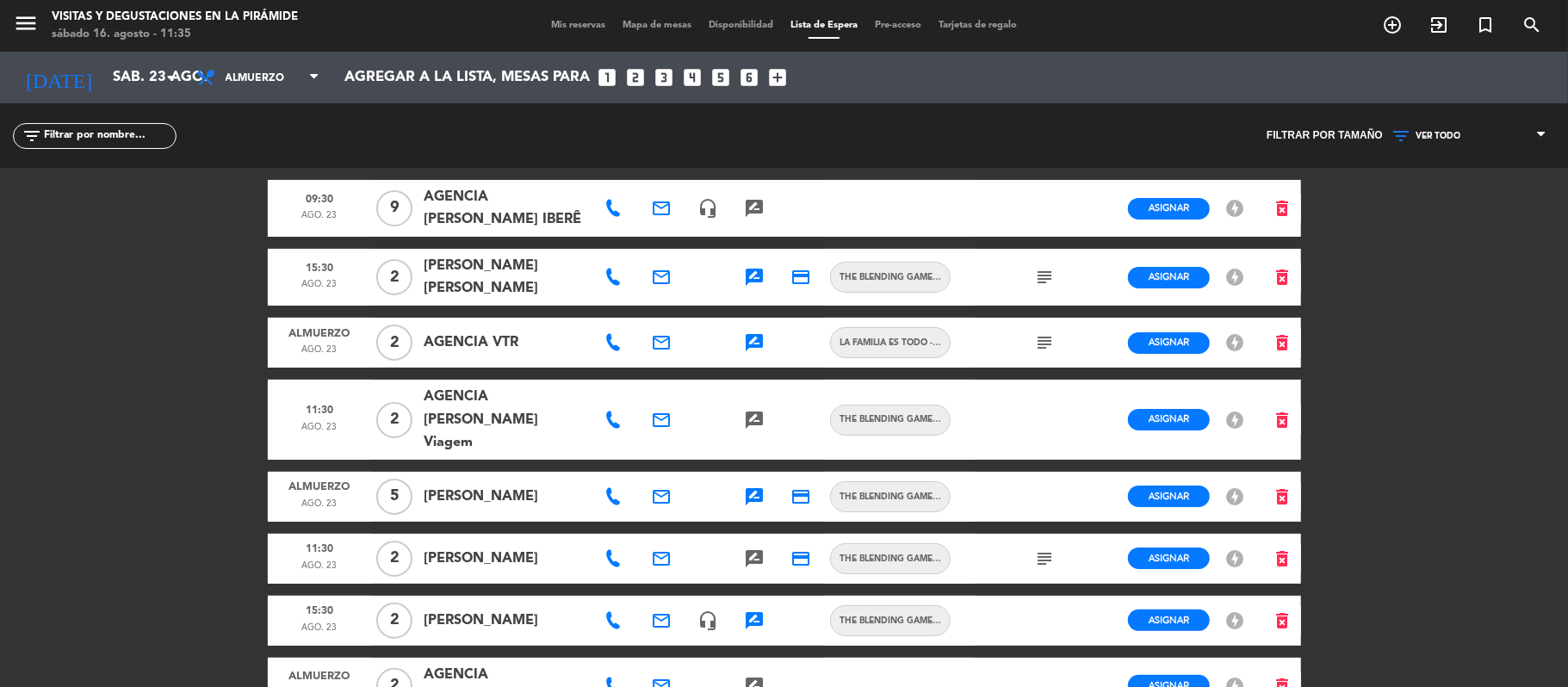
click at [752, 288] on icon "rate_review" at bounding box center [754, 276] width 20 height 20
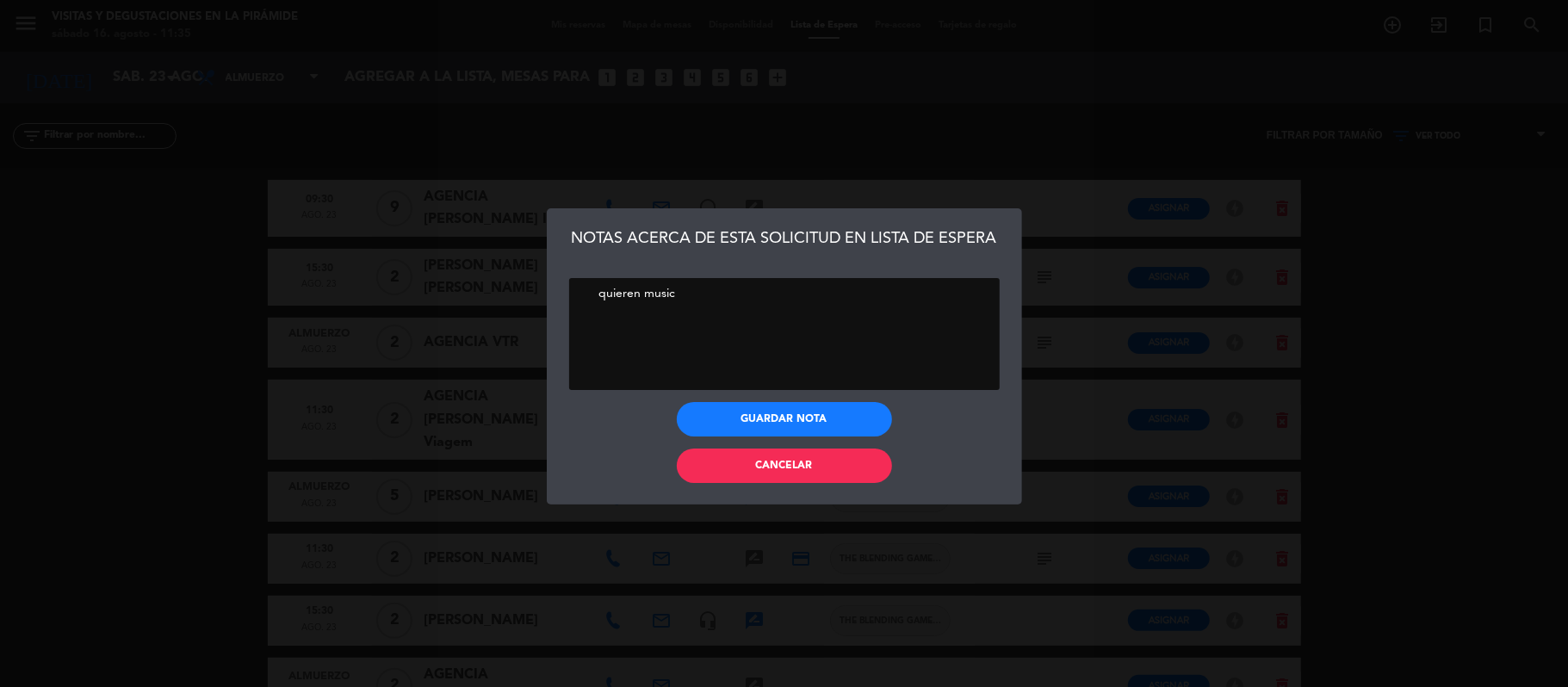
click at [752, 299] on textarea at bounding box center [784, 334] width 431 height 112
type textarea "quieren music PASAJERO DE [PERSON_NAME], LO ASIGNE A LAS 1030AM MUSIC ESPAÑOL"
click at [839, 402] on button "Guardar nota" at bounding box center [784, 419] width 215 height 35
click at [835, 430] on button "Guardar nota" at bounding box center [784, 419] width 215 height 35
click at [839, 468] on button "Cancelar" at bounding box center [784, 466] width 215 height 35
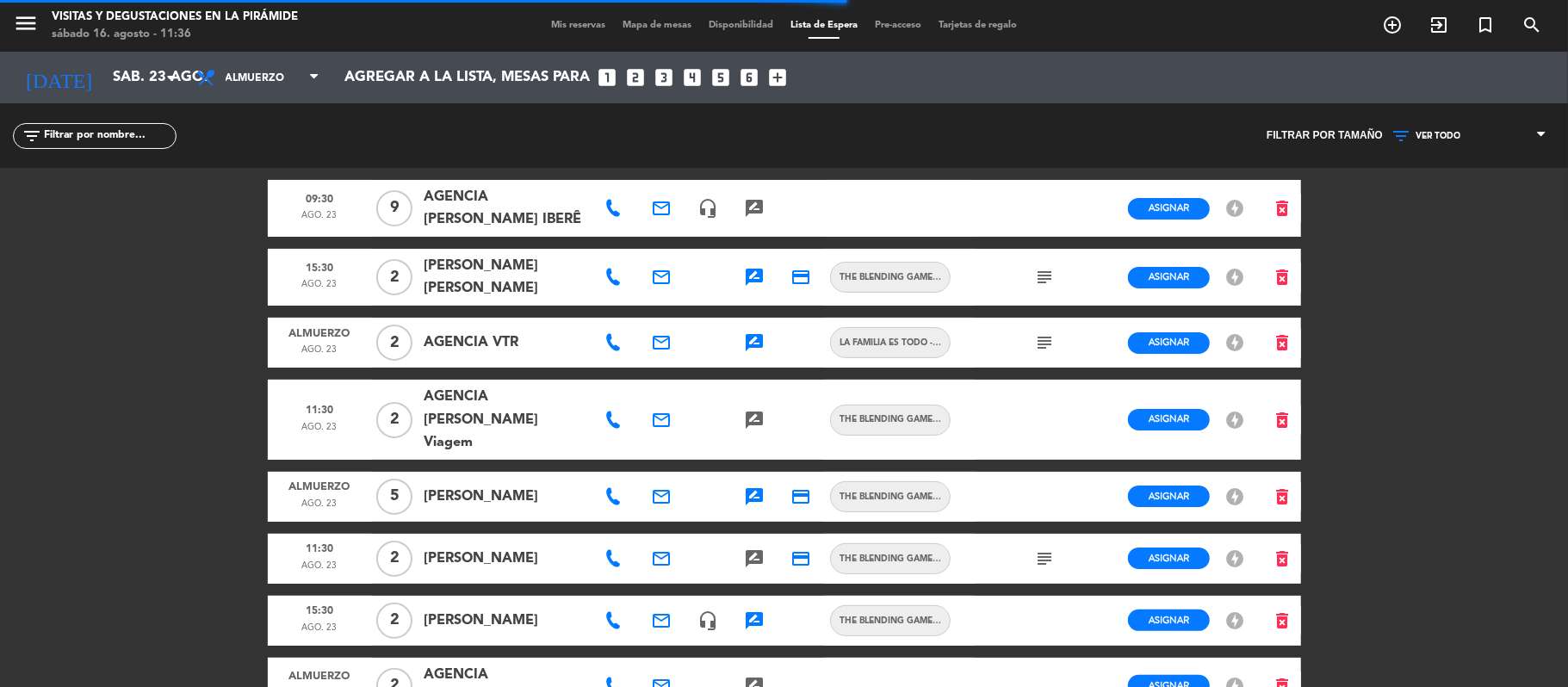
click at [752, 353] on icon "rate_review" at bounding box center [754, 342] width 20 height 20
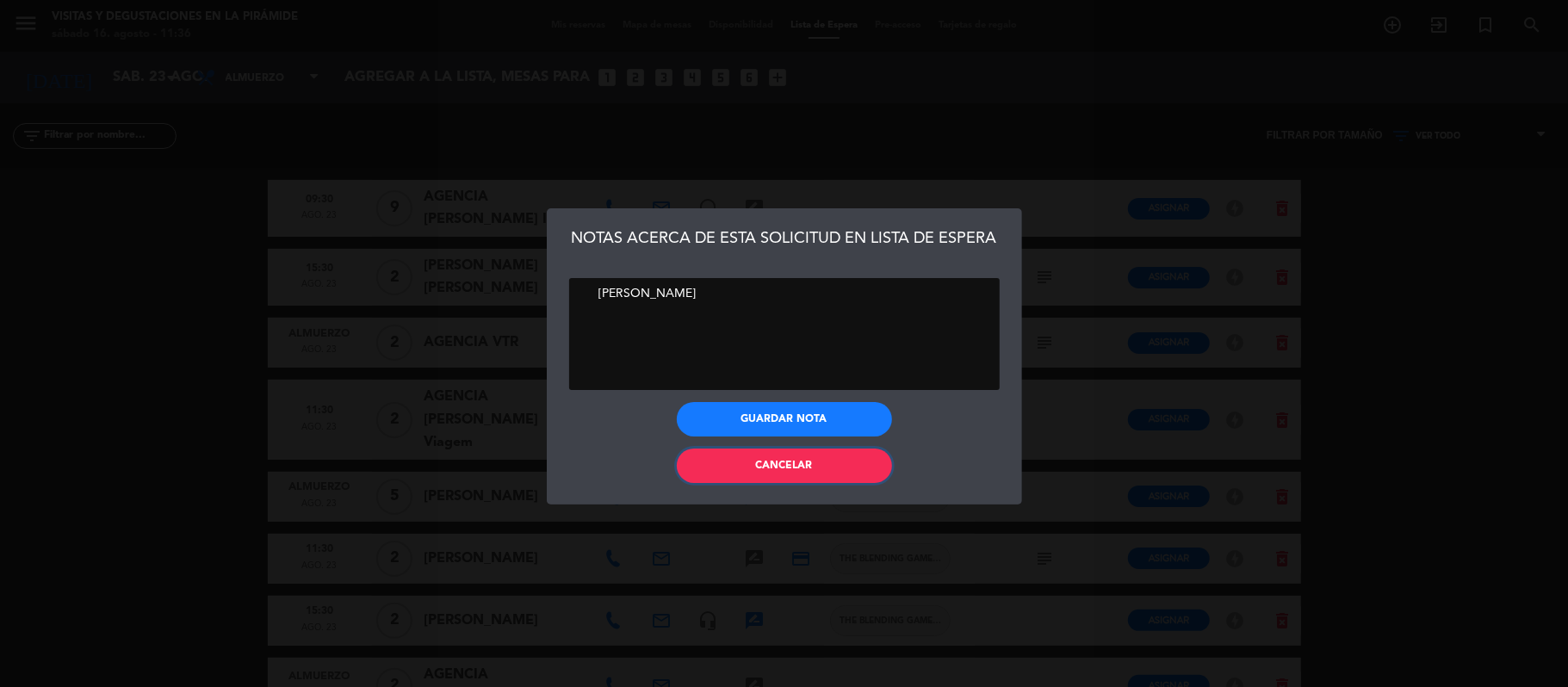
click at [763, 465] on span "Cancelar" at bounding box center [784, 465] width 57 height 11
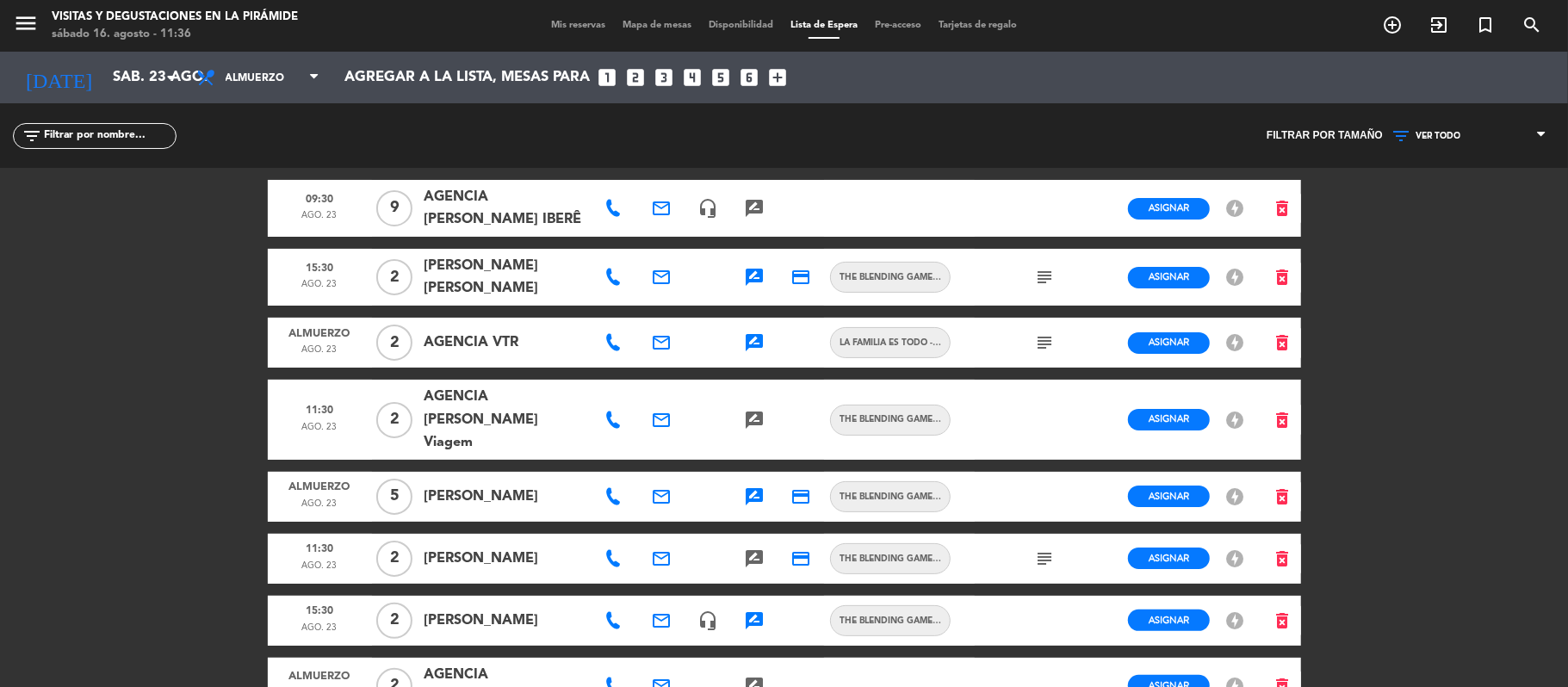
click at [744, 430] on icon "rate_review" at bounding box center [754, 420] width 20 height 20
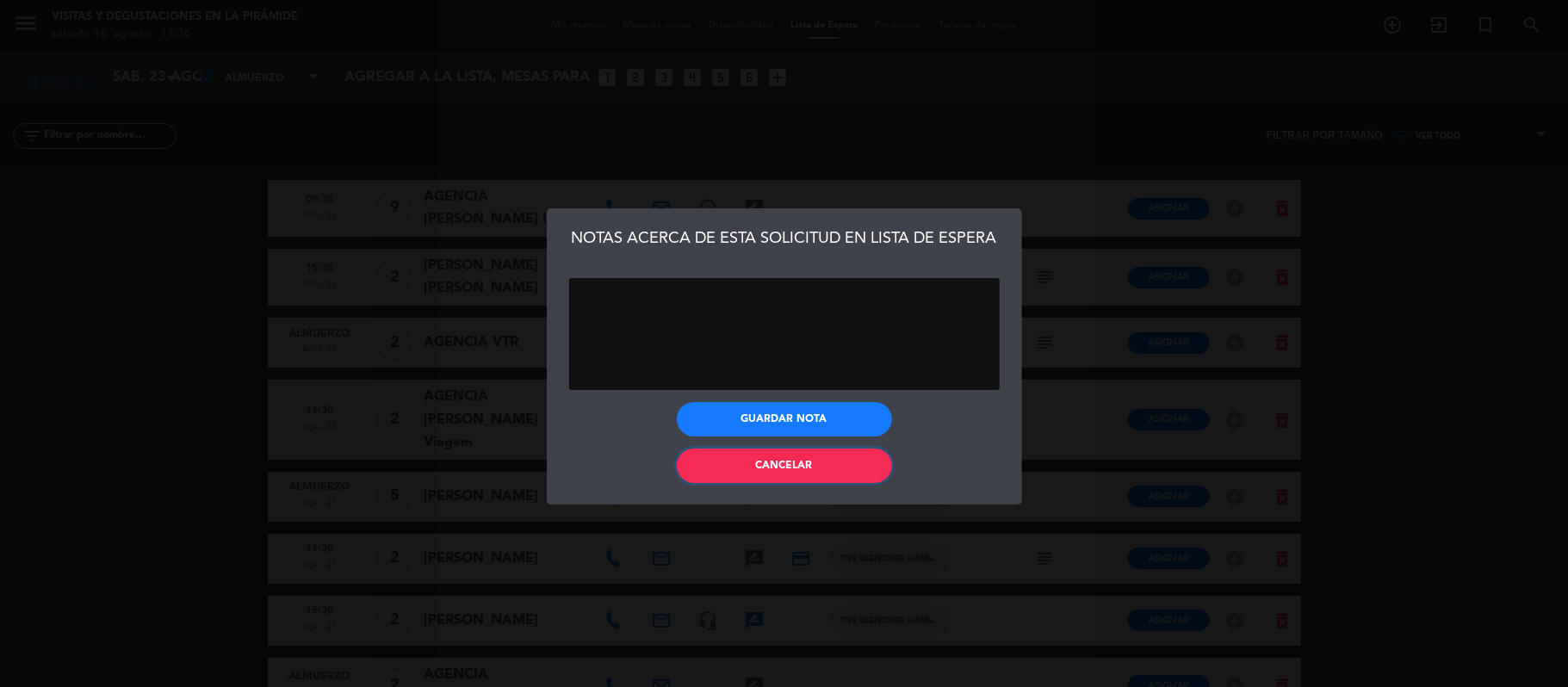
click at [749, 472] on button "Cancelar" at bounding box center [784, 466] width 215 height 35
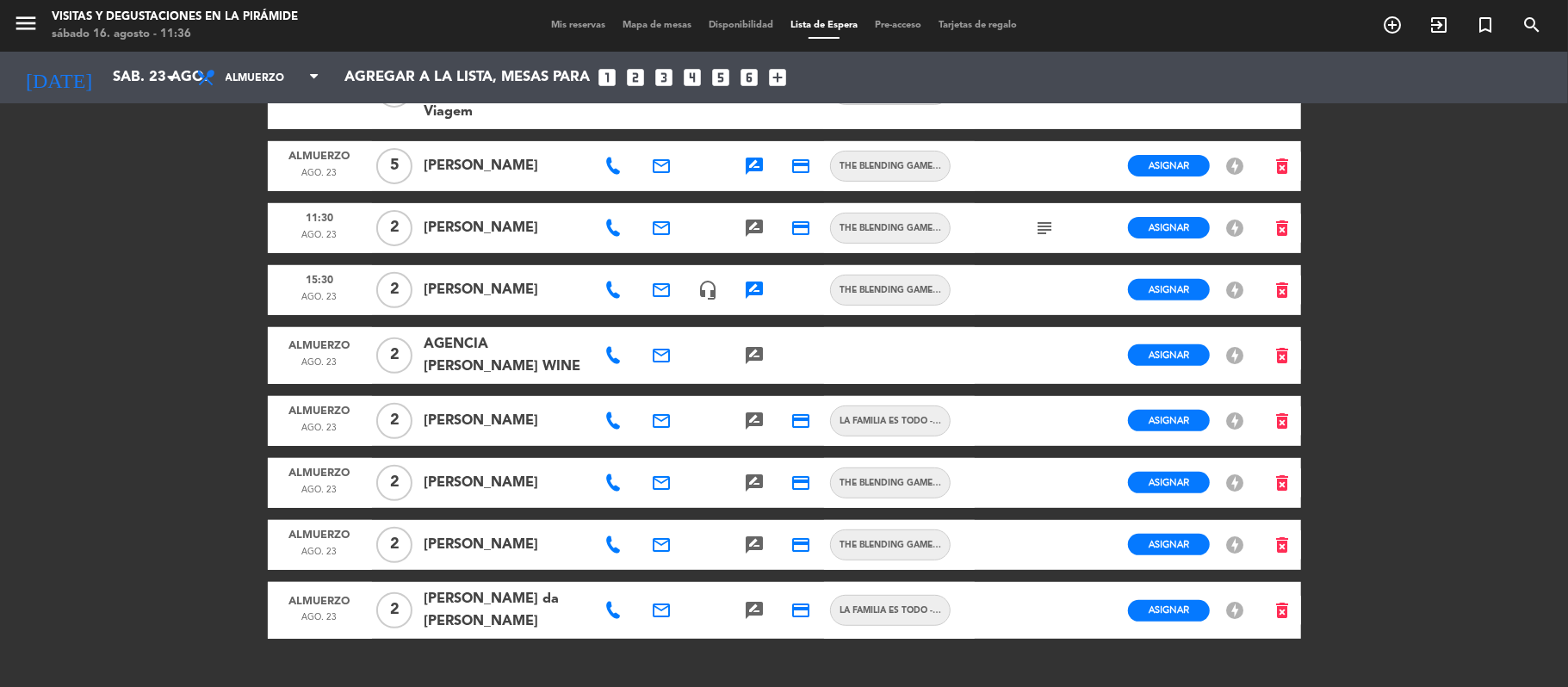
scroll to position [344, 0]
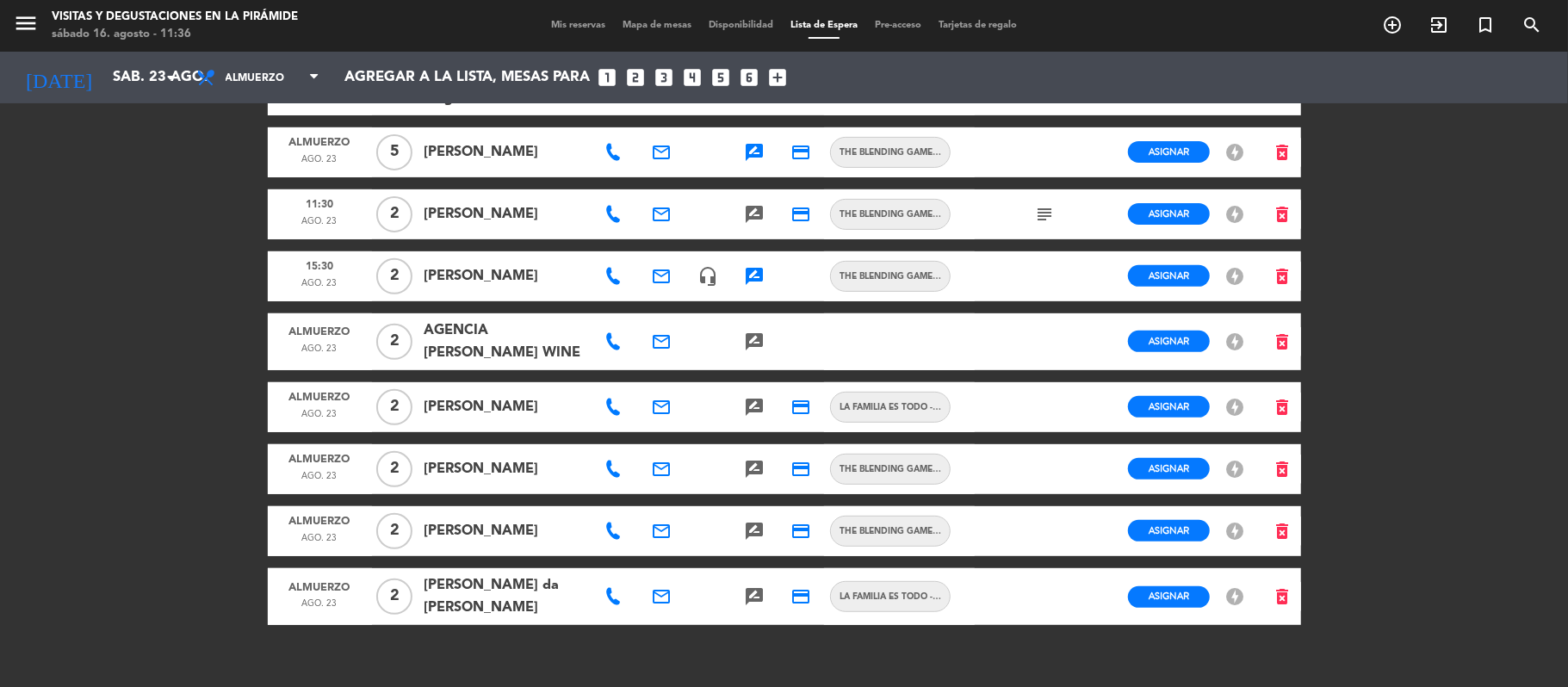
click at [608, 345] on icon at bounding box center [613, 342] width 17 height 17
click at [614, 404] on icon at bounding box center [613, 407] width 17 height 17
click at [608, 461] on icon at bounding box center [613, 469] width 17 height 17
click at [611, 534] on icon at bounding box center [613, 531] width 17 height 17
click at [610, 589] on icon at bounding box center [613, 596] width 17 height 17
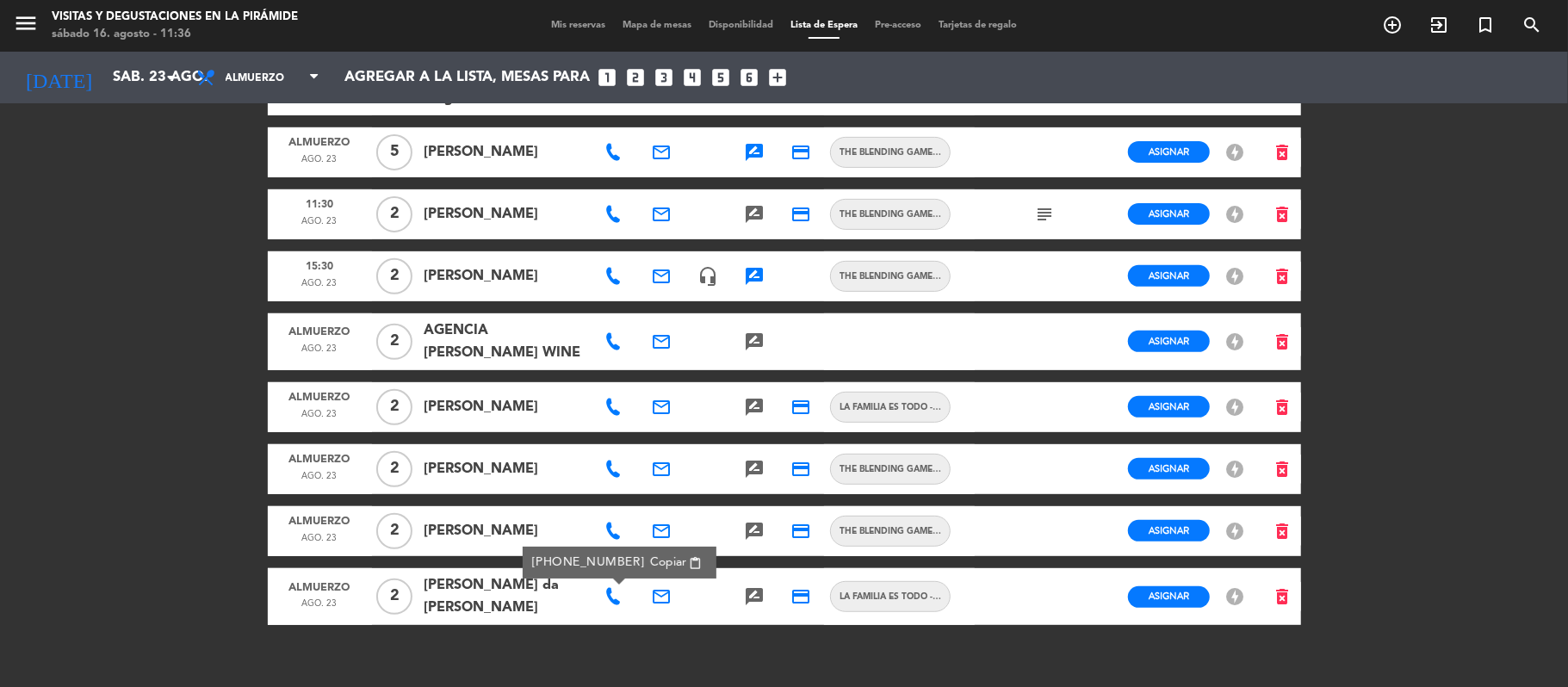
click at [604, 346] on icon at bounding box center [613, 342] width 17 height 17
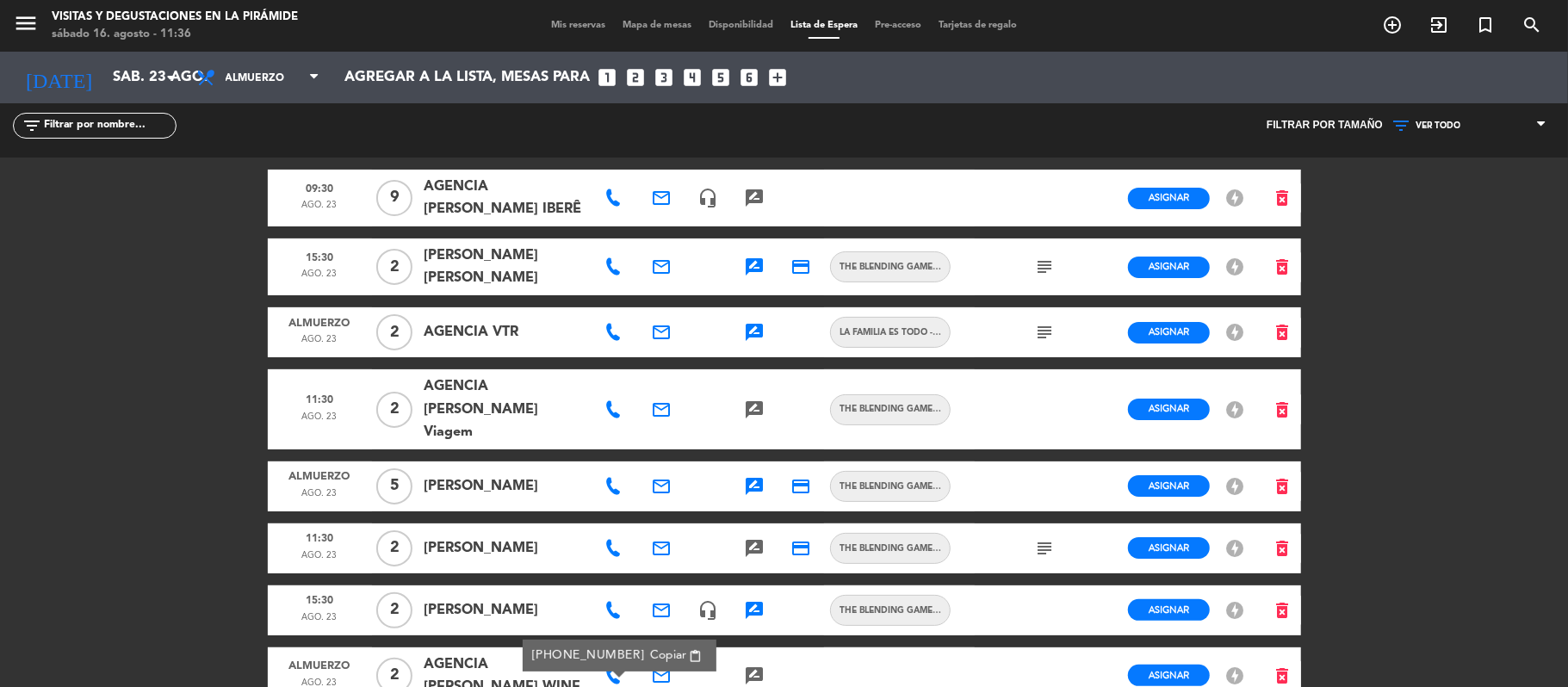
scroll to position [0, 0]
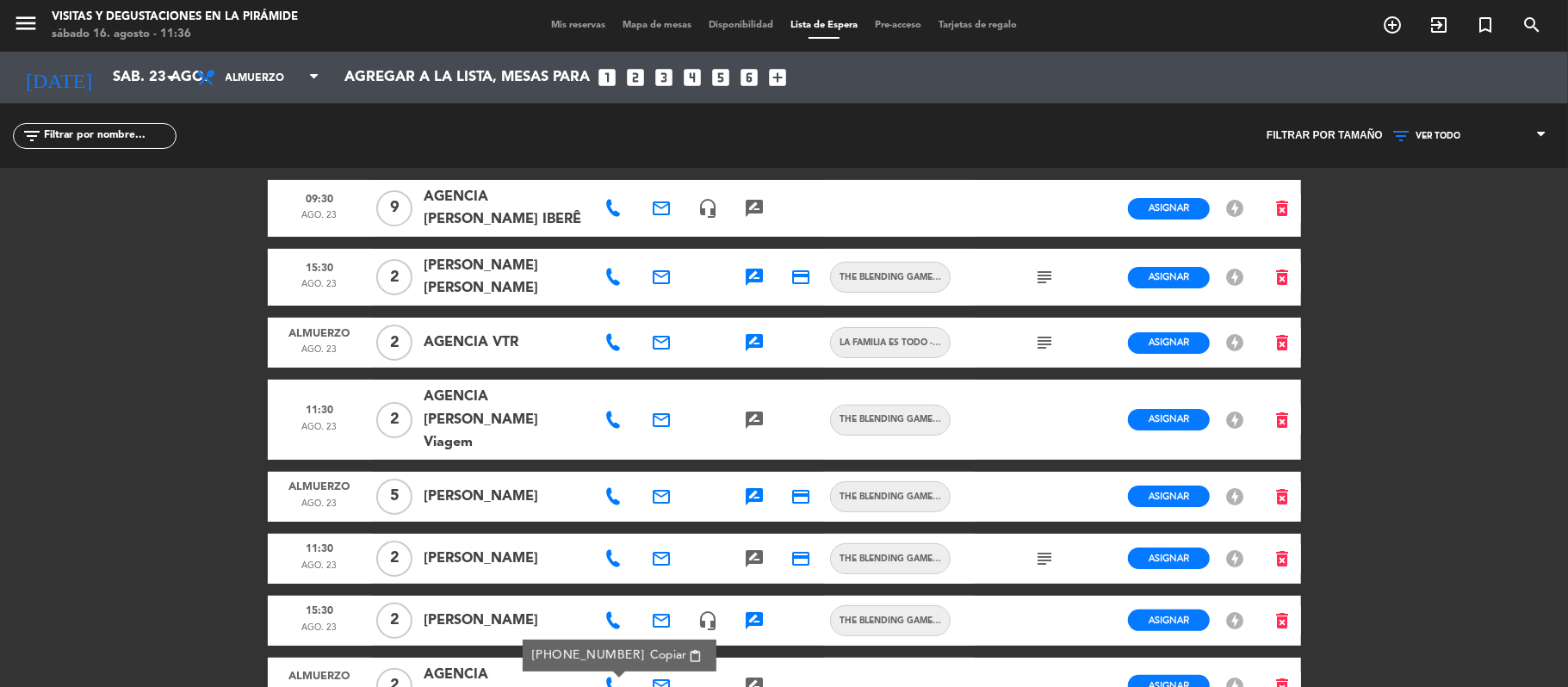
click at [609, 351] on icon at bounding box center [613, 343] width 17 height 17
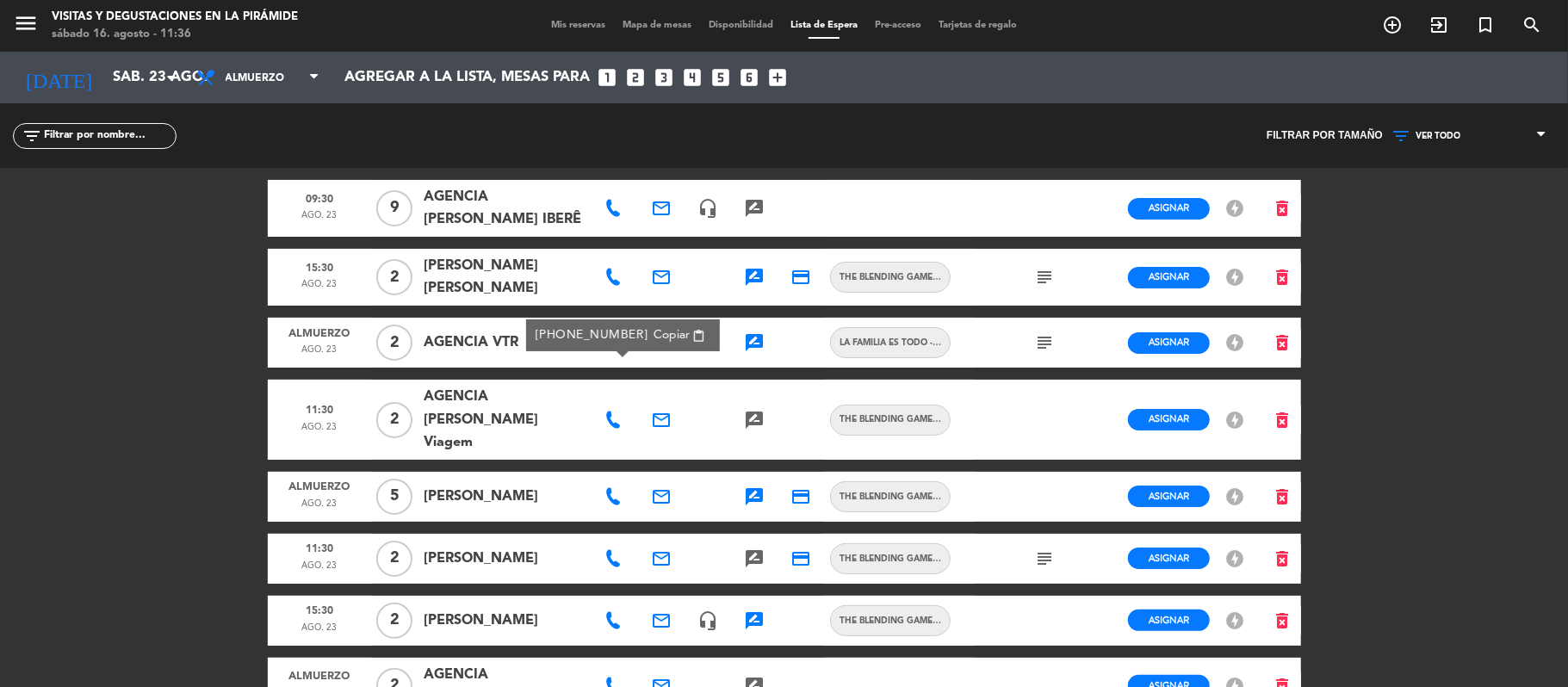
click at [1037, 353] on icon "subject" at bounding box center [1044, 342] width 20 height 20
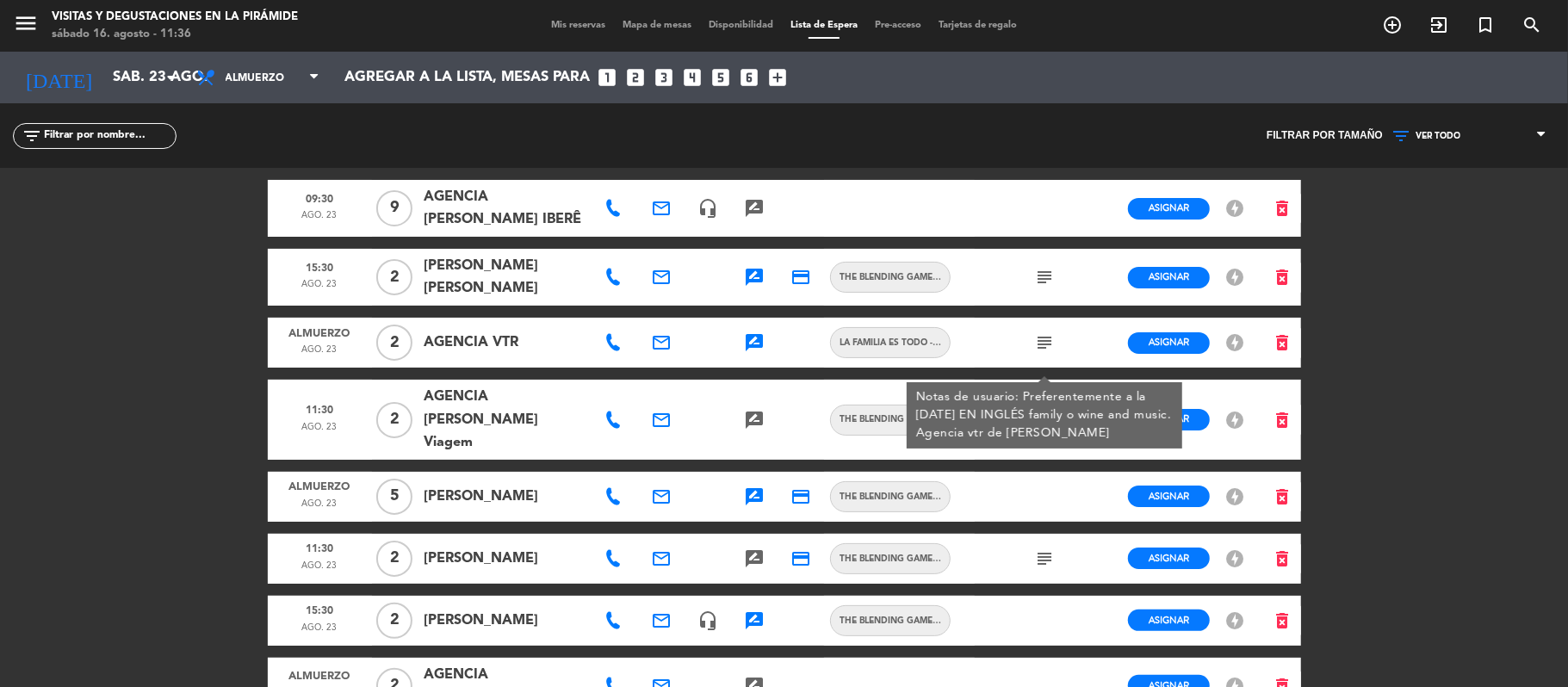
click at [756, 353] on icon "rate_review" at bounding box center [754, 342] width 20 height 20
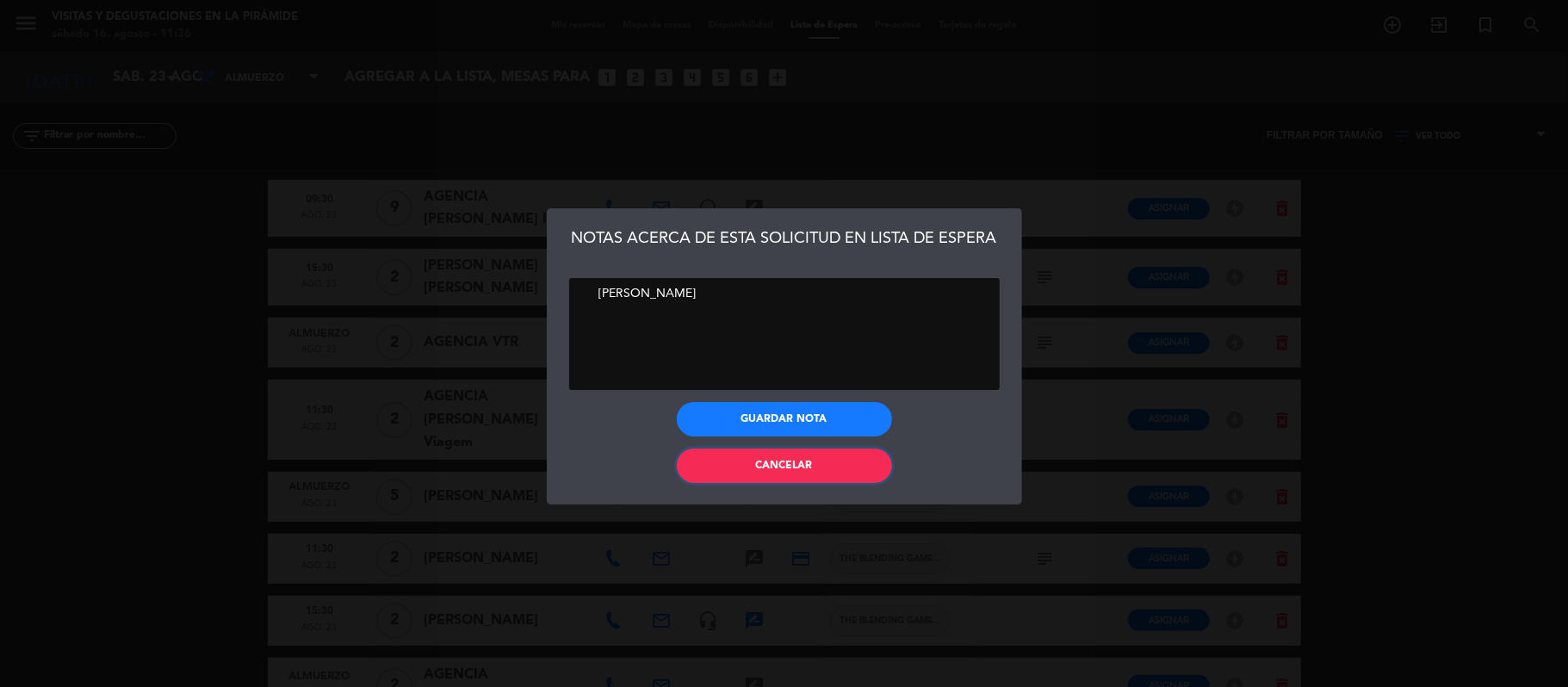
click at [744, 457] on button "Cancelar" at bounding box center [784, 466] width 215 height 35
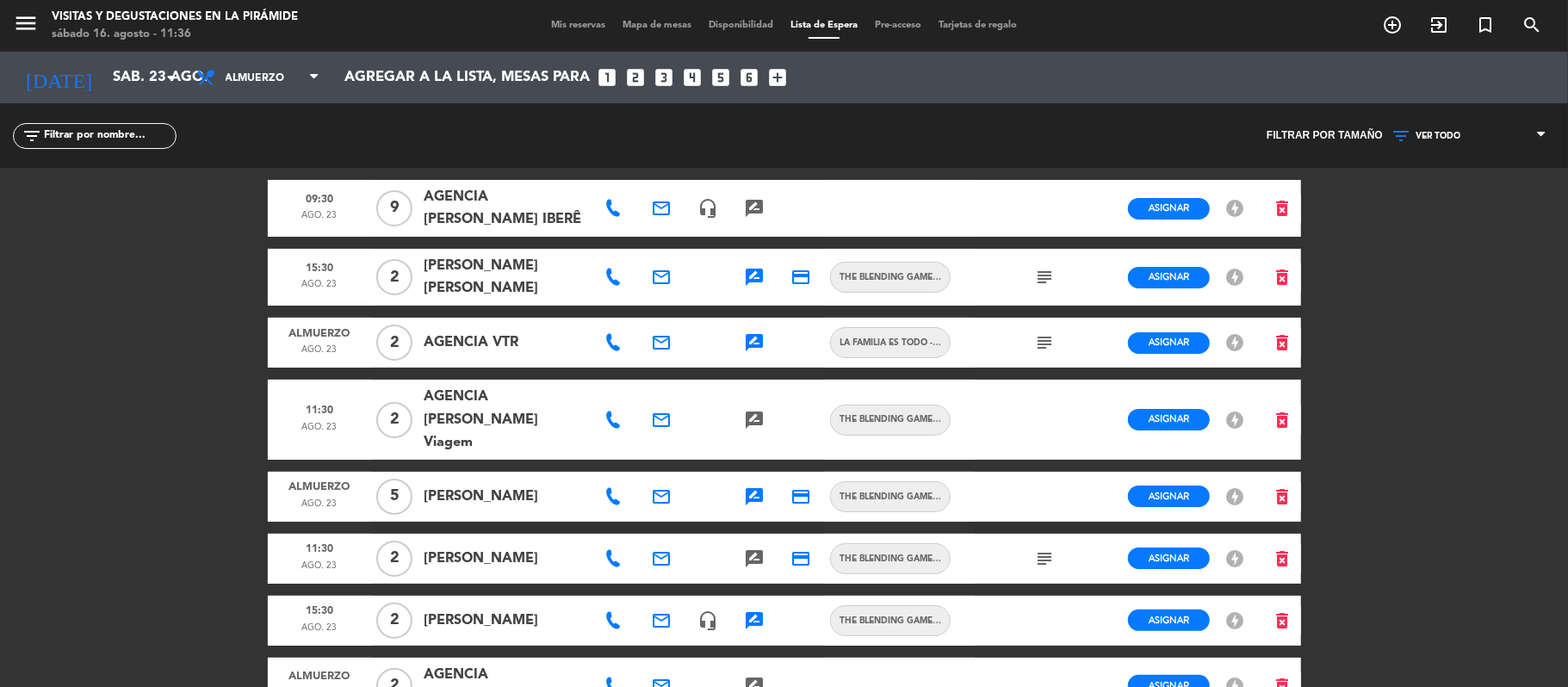
click at [560, 26] on span "Mis reservas" at bounding box center [578, 25] width 71 height 10
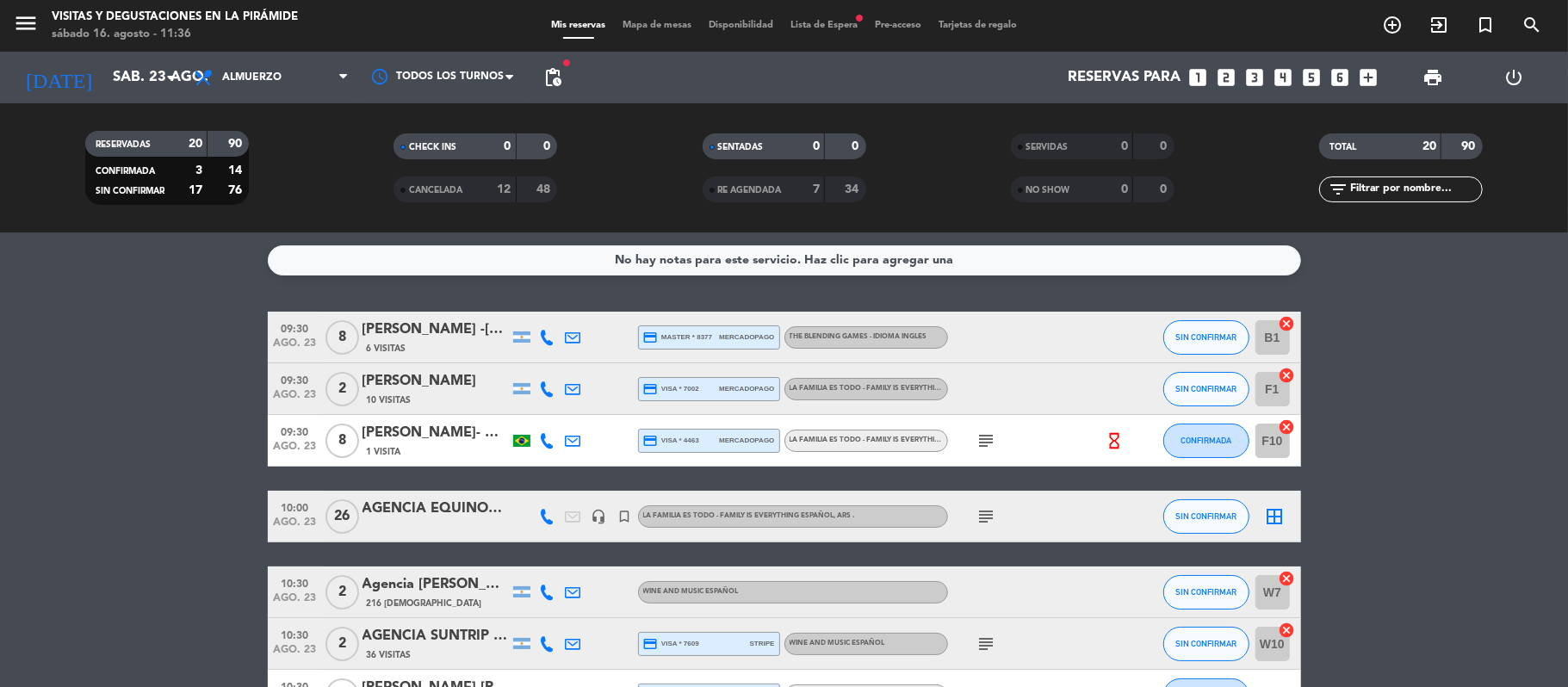
click at [574, 338] on icon at bounding box center [574, 338] width 15 height 15
click at [465, 342] on div "6 Visitas" at bounding box center [435, 347] width 147 height 14
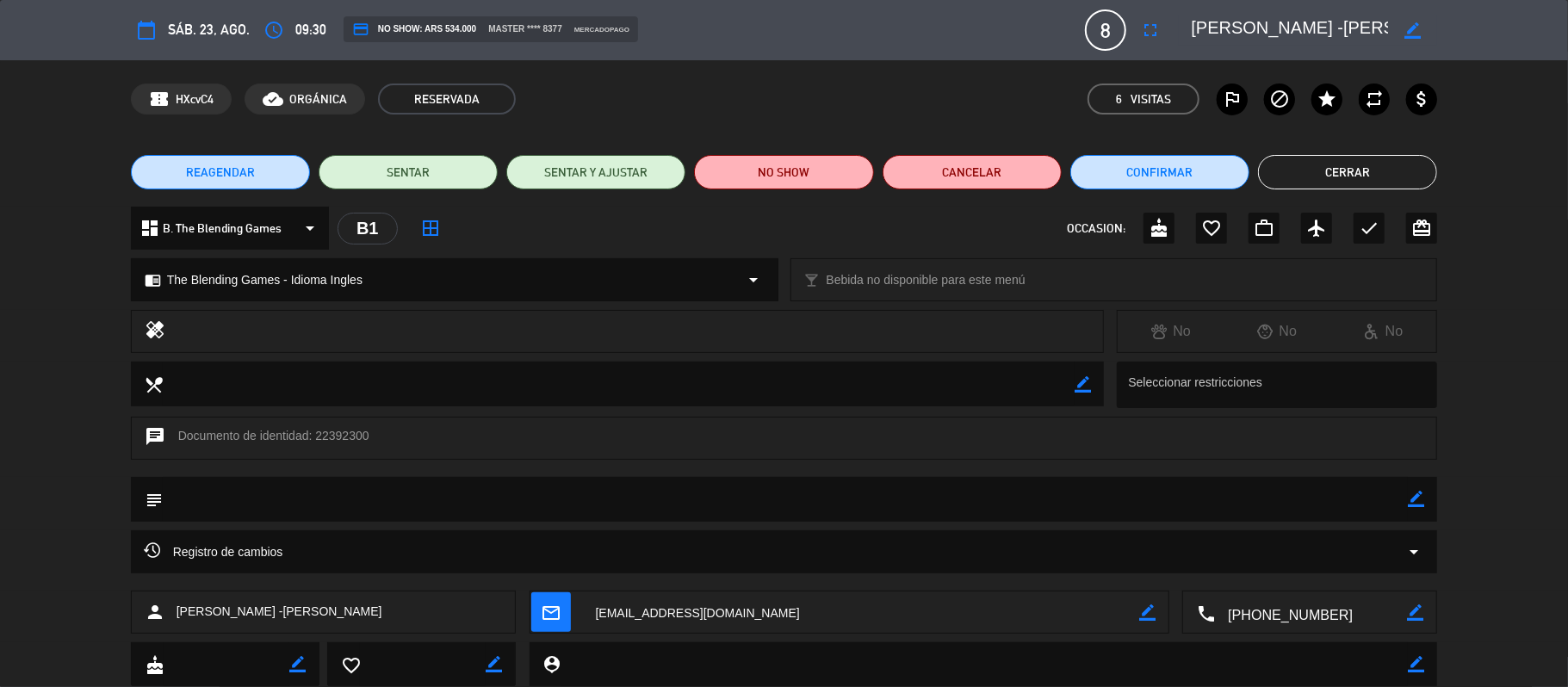
click at [1325, 176] on button "Cerrar" at bounding box center [1347, 173] width 179 height 35
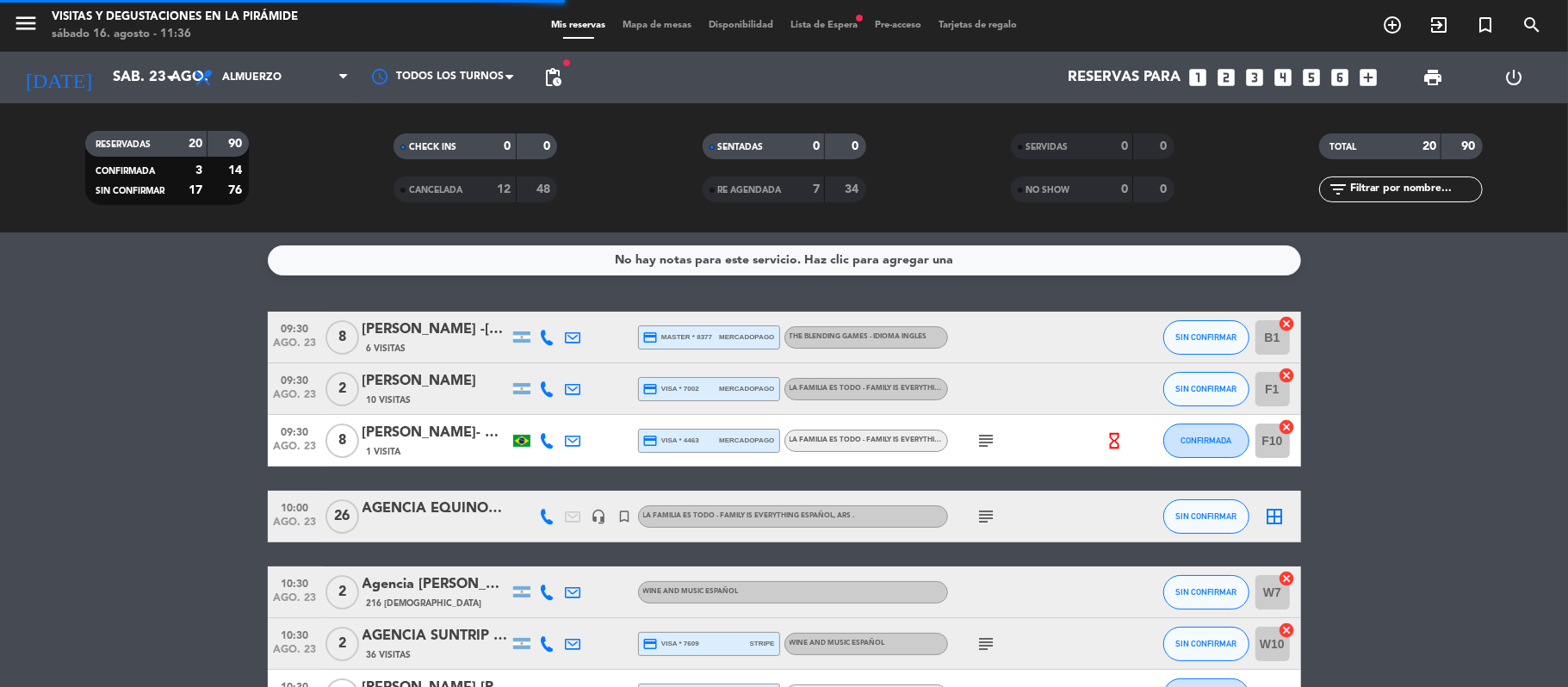
click at [826, 22] on span "Lista de Espera fiber_manual_record" at bounding box center [824, 25] width 84 height 10
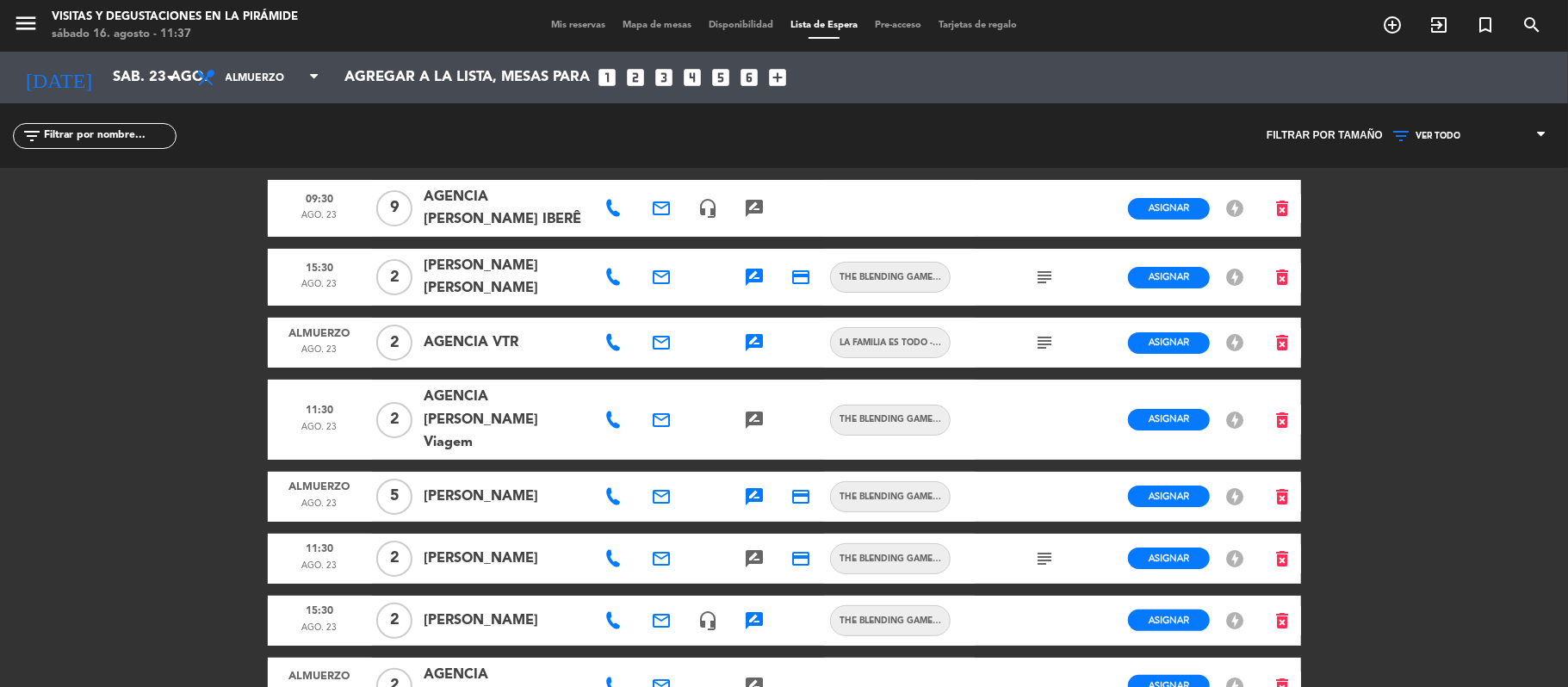
click at [752, 353] on icon "rate_review" at bounding box center [754, 342] width 20 height 20
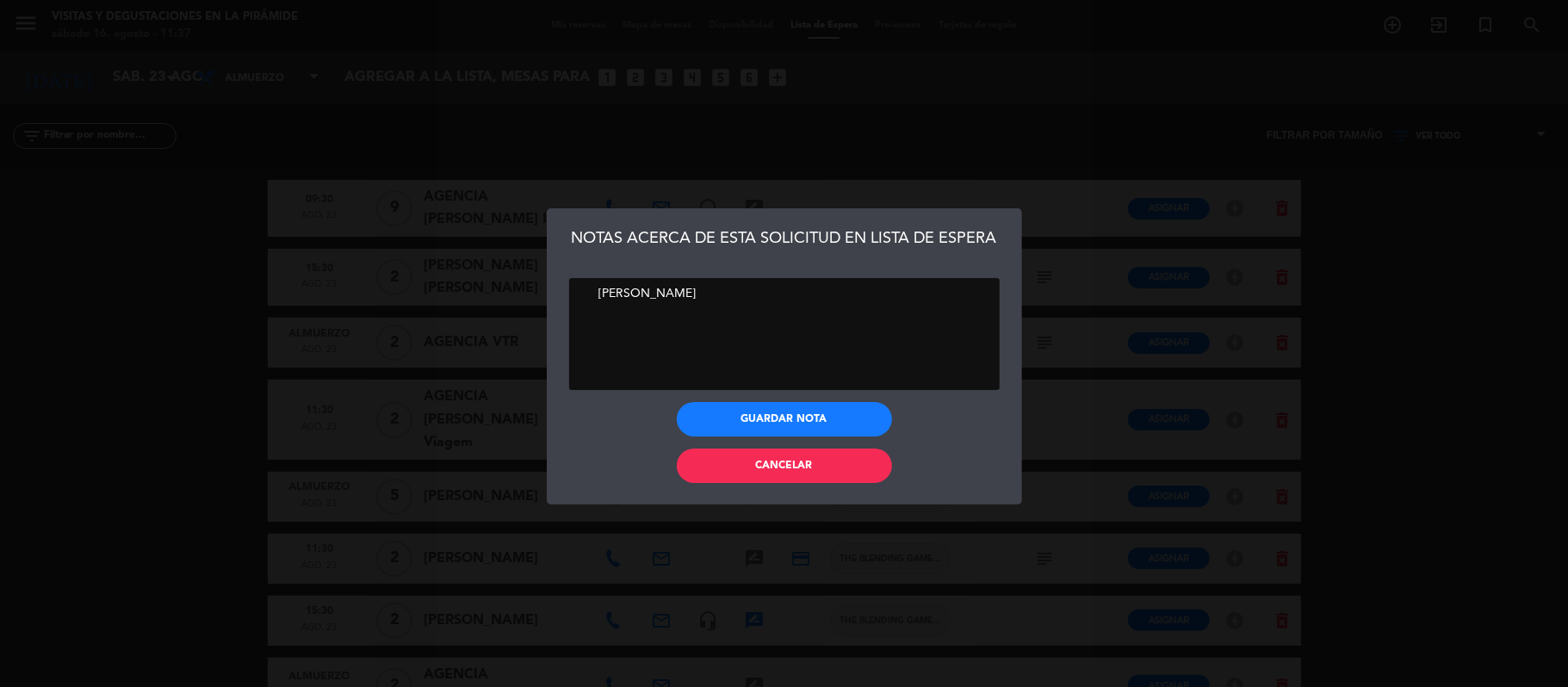
drag, startPoint x: 748, startPoint y: 299, endPoint x: 580, endPoint y: 296, distance: 168.0
click at [580, 296] on textarea at bounding box center [784, 334] width 431 height 112
click at [792, 465] on span "Cancelar" at bounding box center [784, 465] width 57 height 11
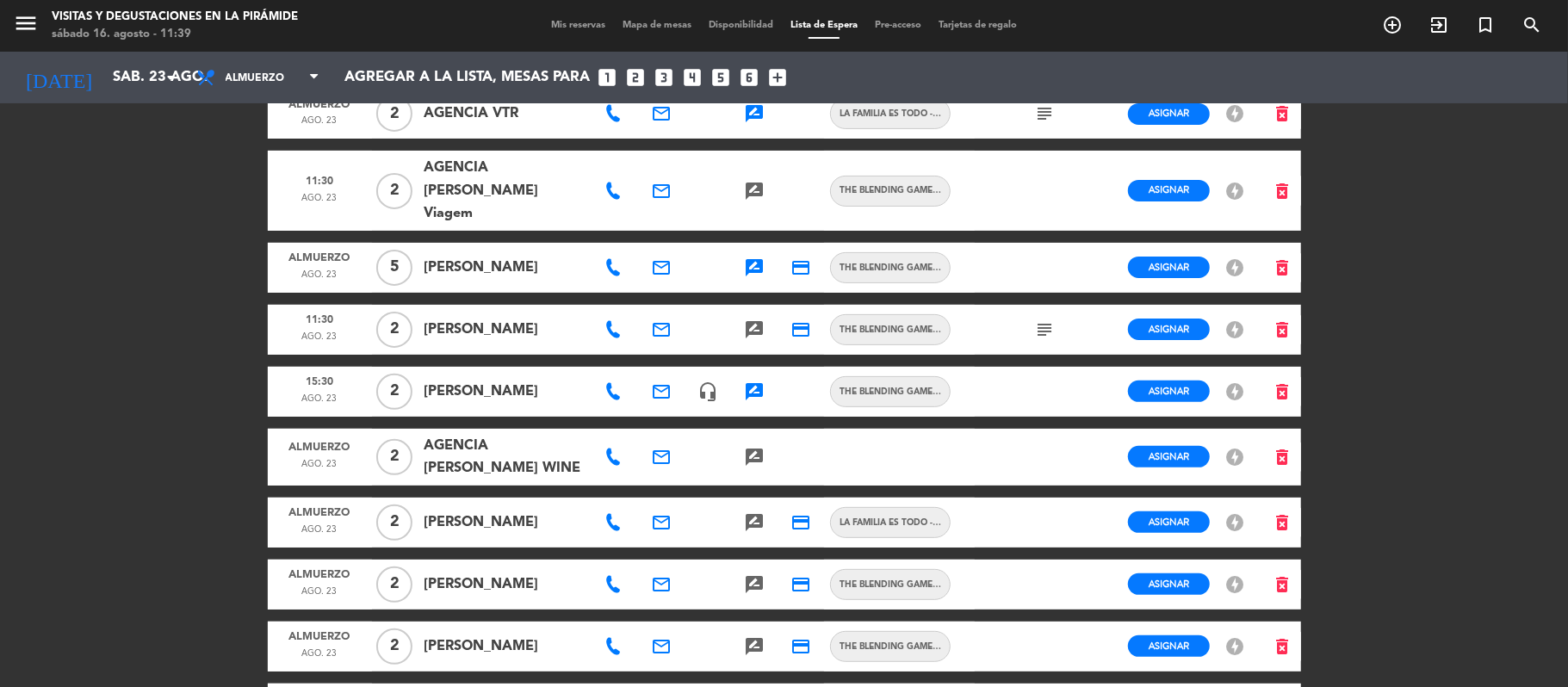
scroll to position [344, 0]
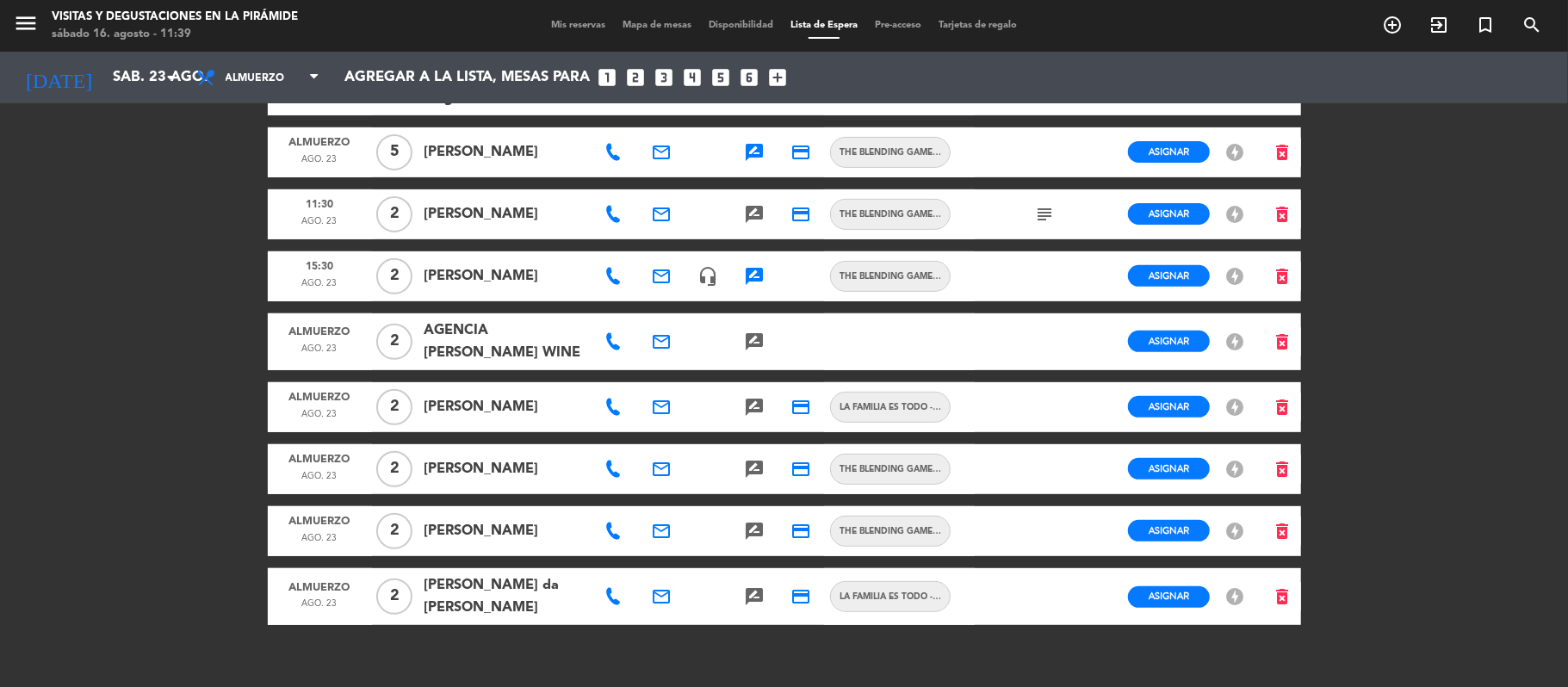
click at [615, 410] on icon at bounding box center [613, 407] width 17 height 17
click at [659, 415] on icon "email" at bounding box center [660, 406] width 20 height 20
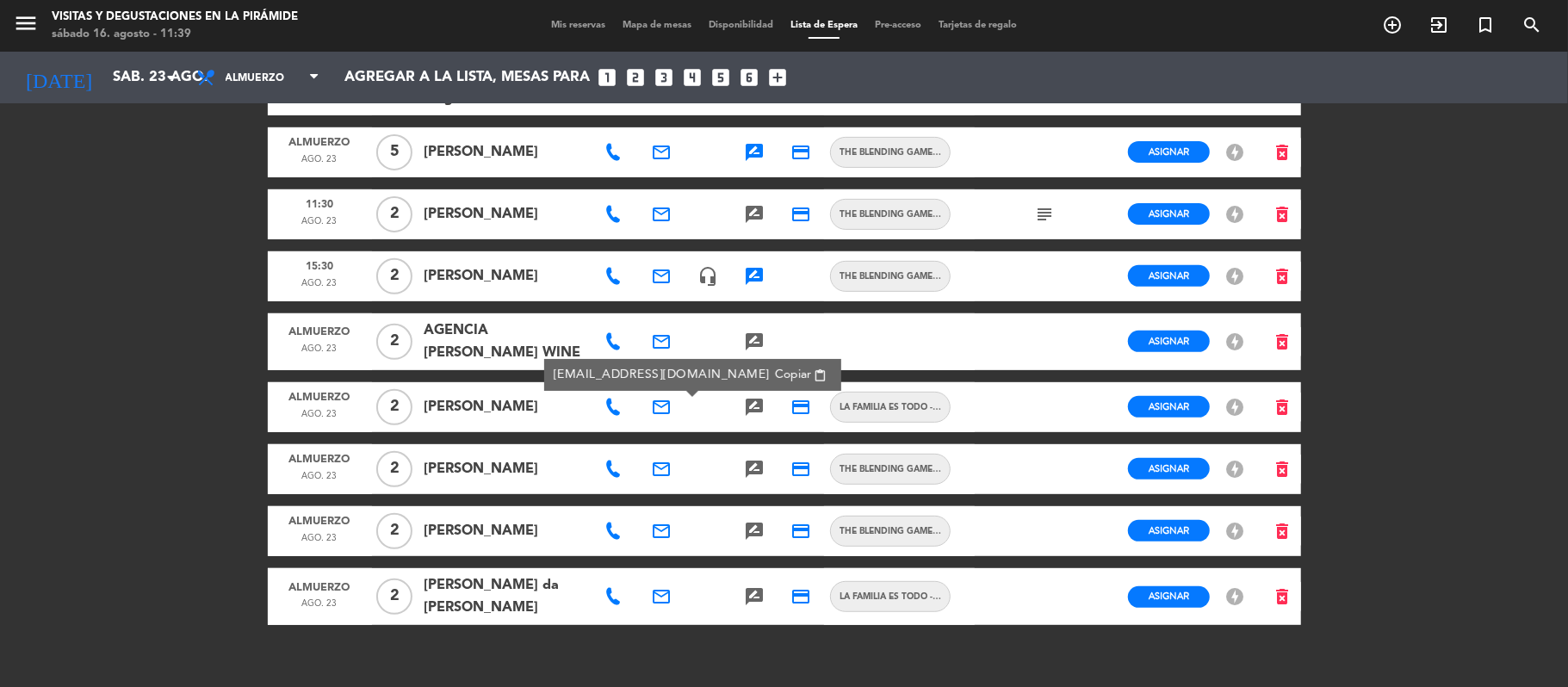
click at [775, 380] on span "Copiar" at bounding box center [793, 374] width 36 height 18
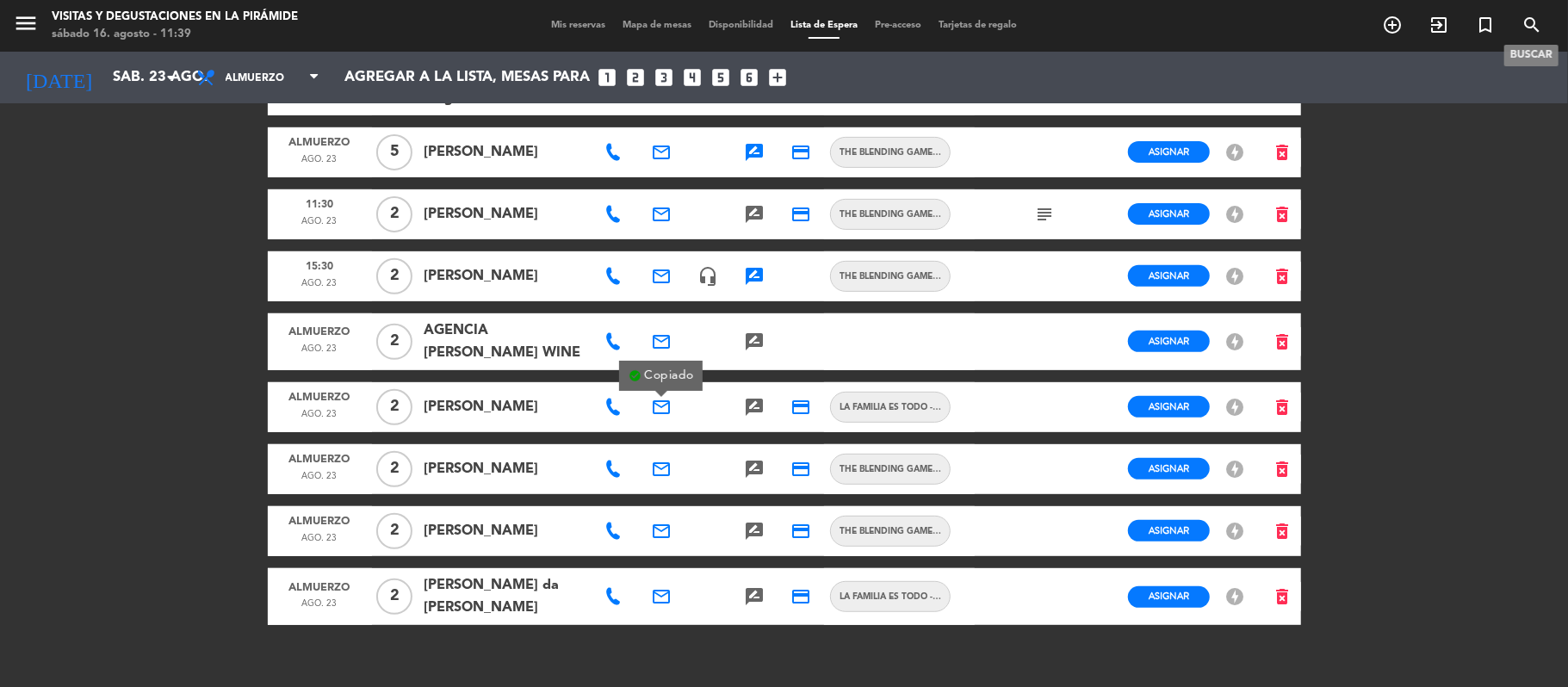
click at [1530, 28] on icon "search" at bounding box center [1531, 24] width 20 height 20
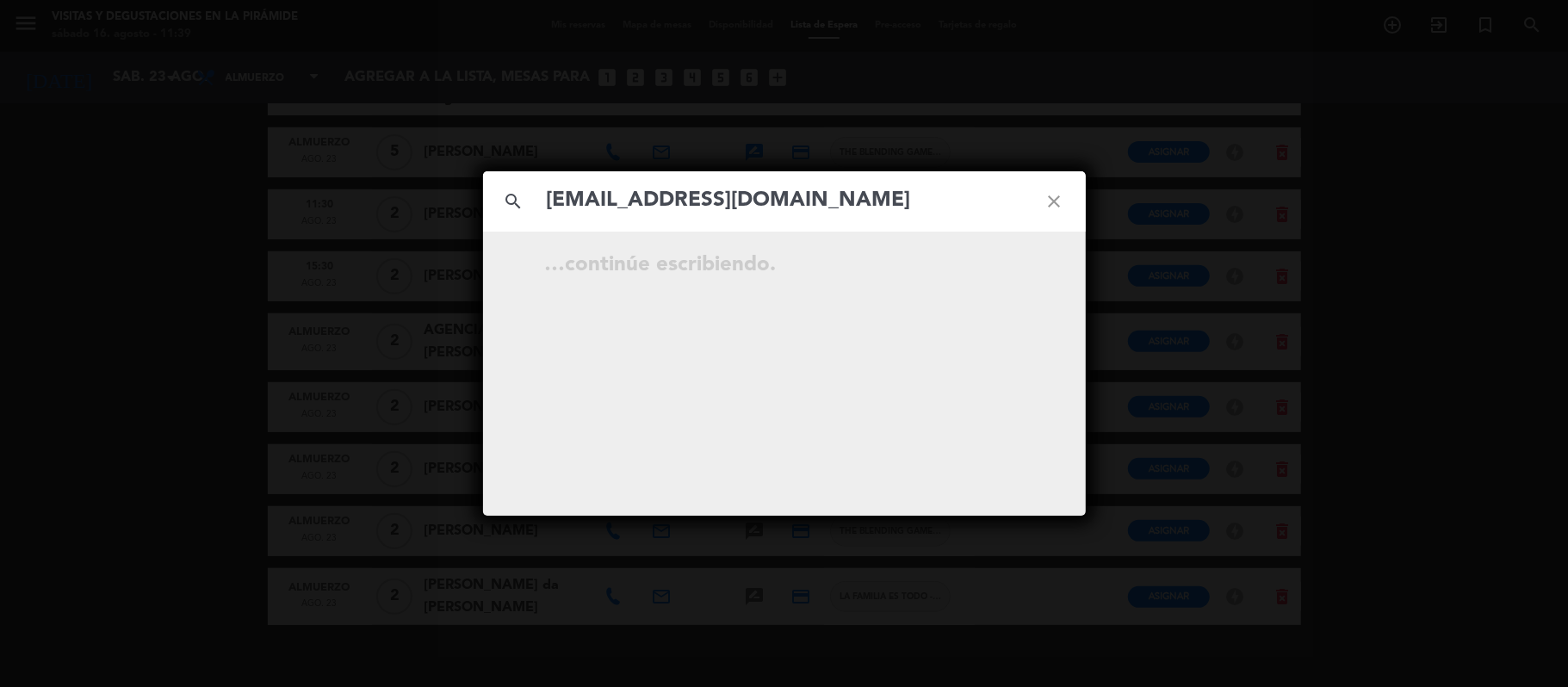
type input "[EMAIL_ADDRESS][DOMAIN_NAME]"
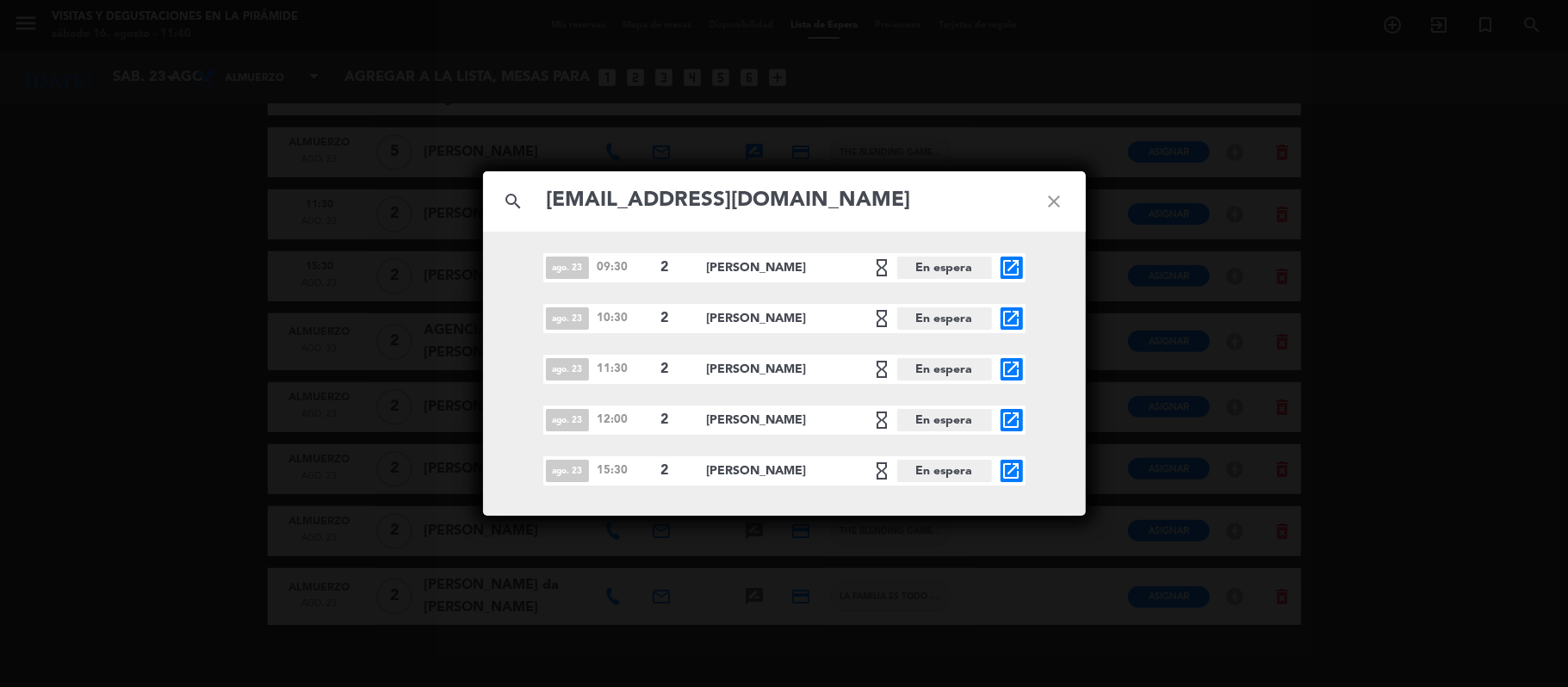
click at [1054, 201] on icon "close" at bounding box center [1054, 202] width 62 height 62
click at [1054, 198] on icon "close" at bounding box center [1054, 202] width 62 height 62
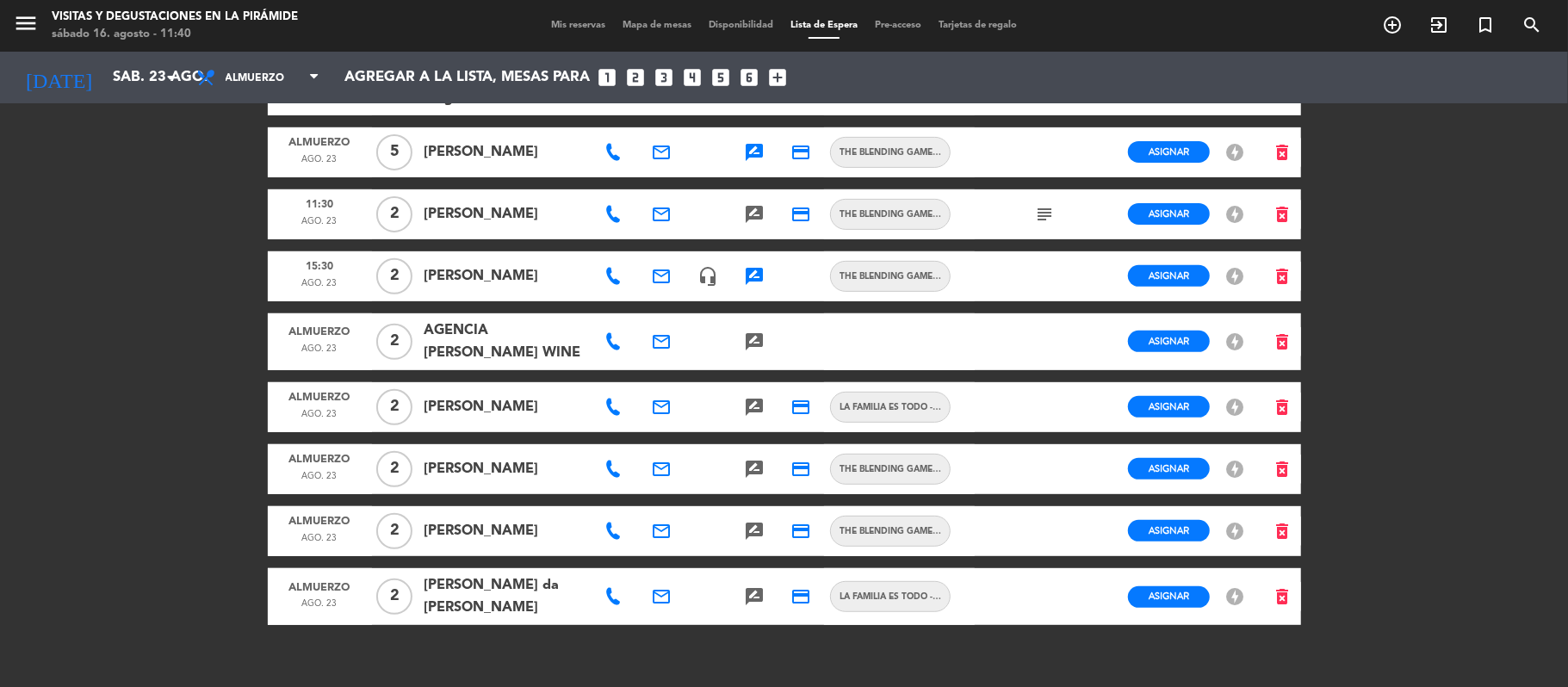
click at [606, 415] on icon at bounding box center [613, 407] width 17 height 17
click at [657, 383] on span "Copiar" at bounding box center [674, 376] width 36 height 18
click at [609, 465] on icon at bounding box center [613, 469] width 17 height 17
click at [665, 465] on icon "email" at bounding box center [660, 468] width 20 height 20
click at [617, 534] on icon at bounding box center [613, 531] width 17 height 17
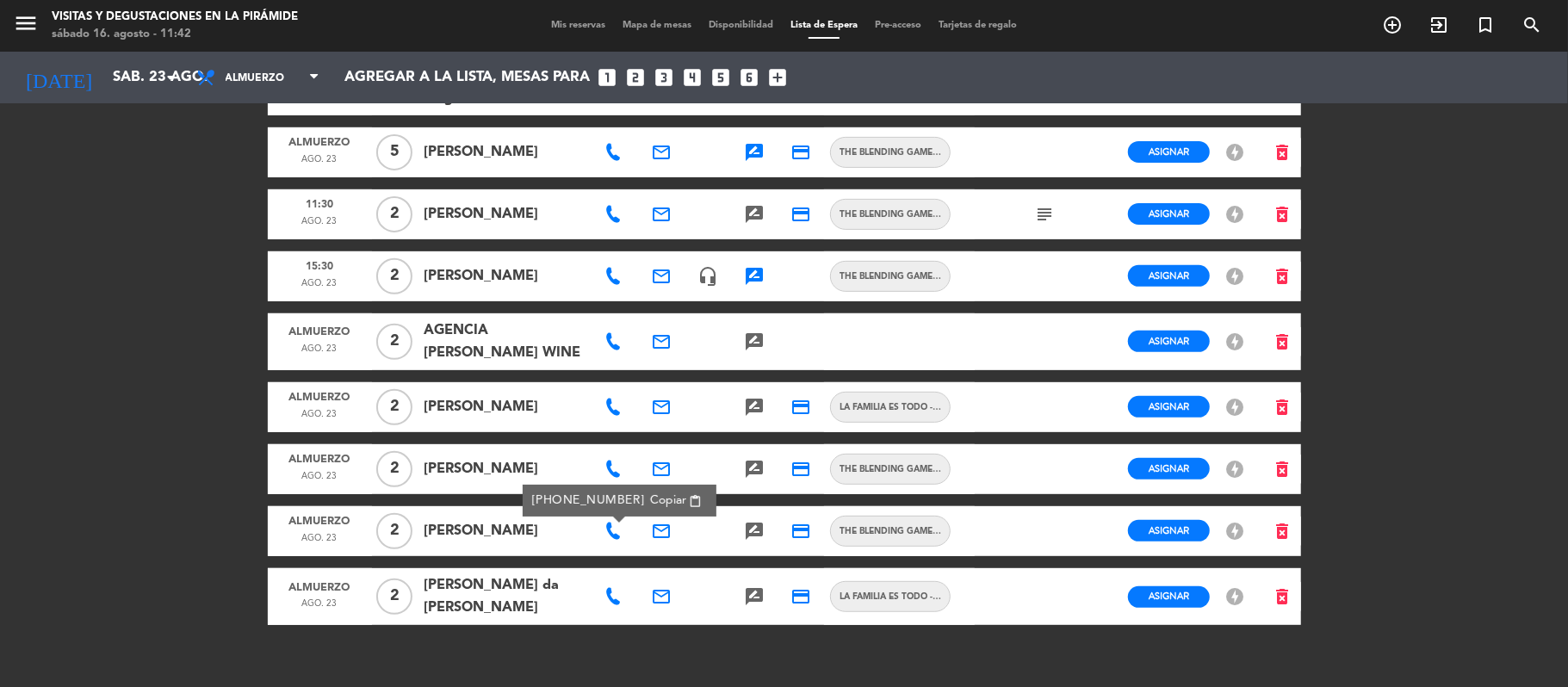
click at [615, 468] on icon at bounding box center [613, 469] width 17 height 17
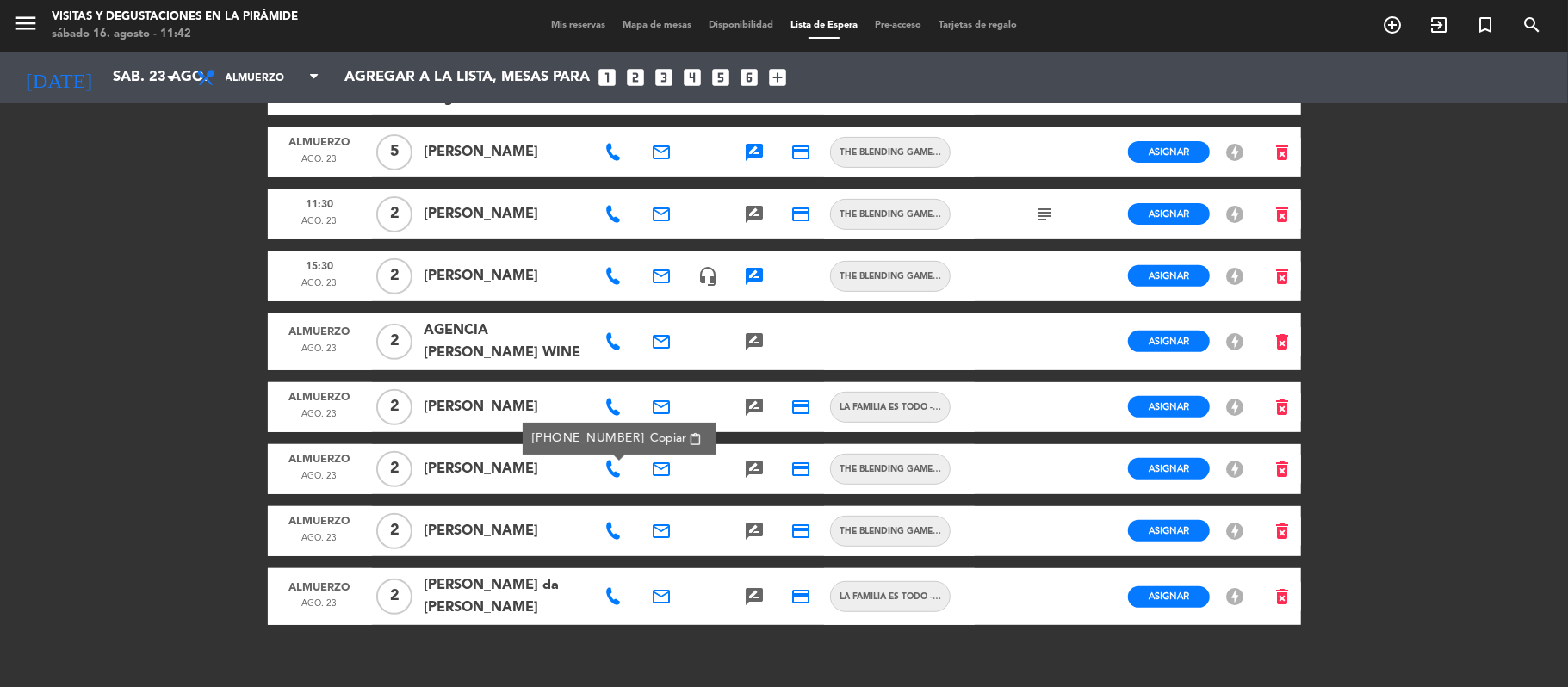
click at [567, 28] on span "Mis reservas" at bounding box center [578, 25] width 71 height 10
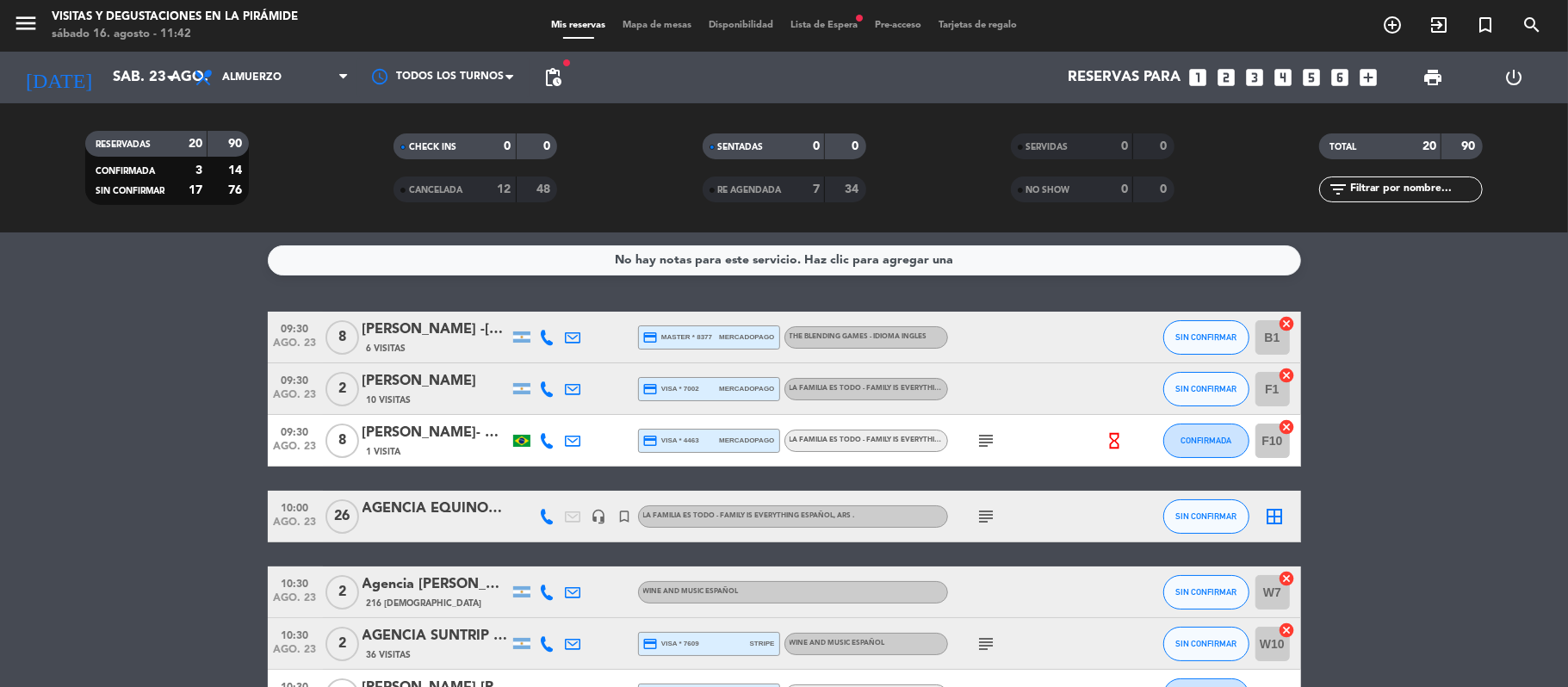
click at [570, 384] on icon at bounding box center [574, 389] width 15 height 15
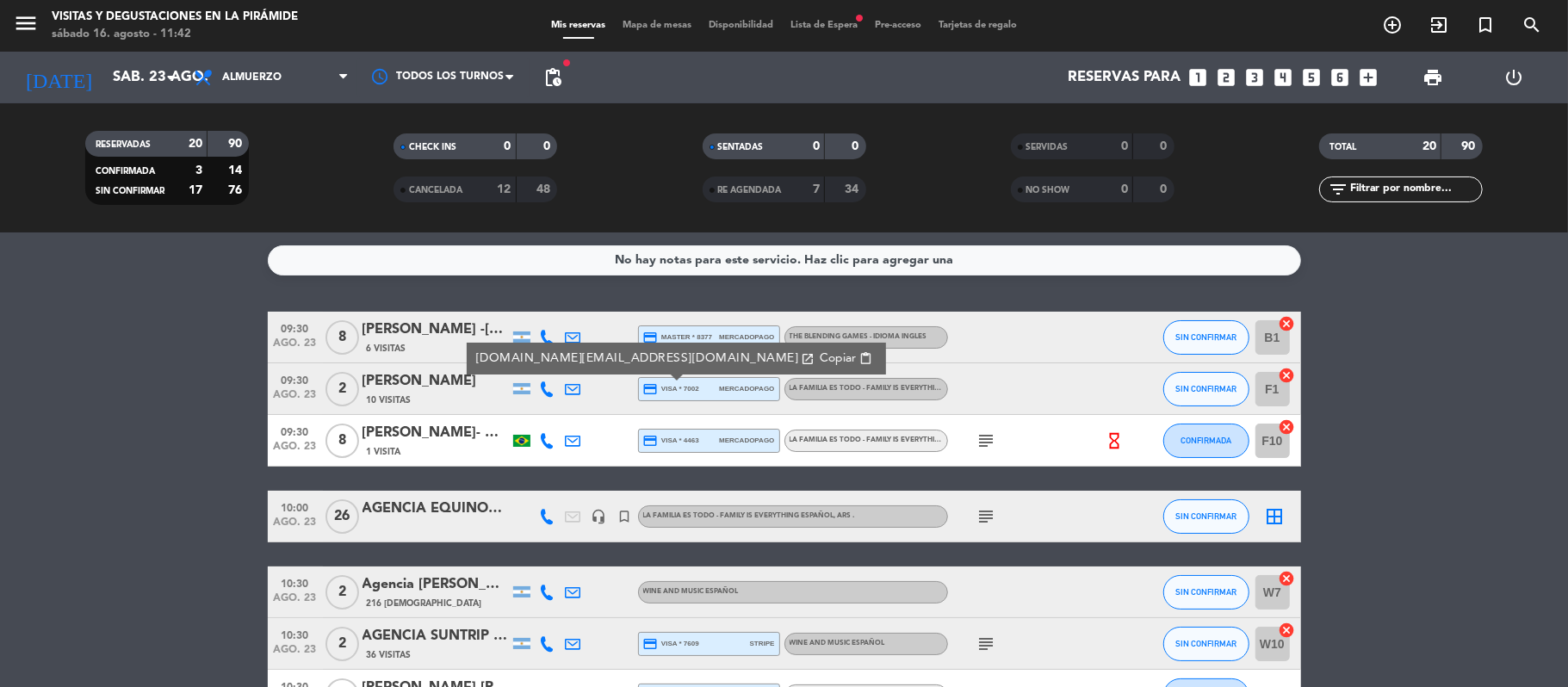
click at [573, 338] on icon at bounding box center [574, 338] width 15 height 15
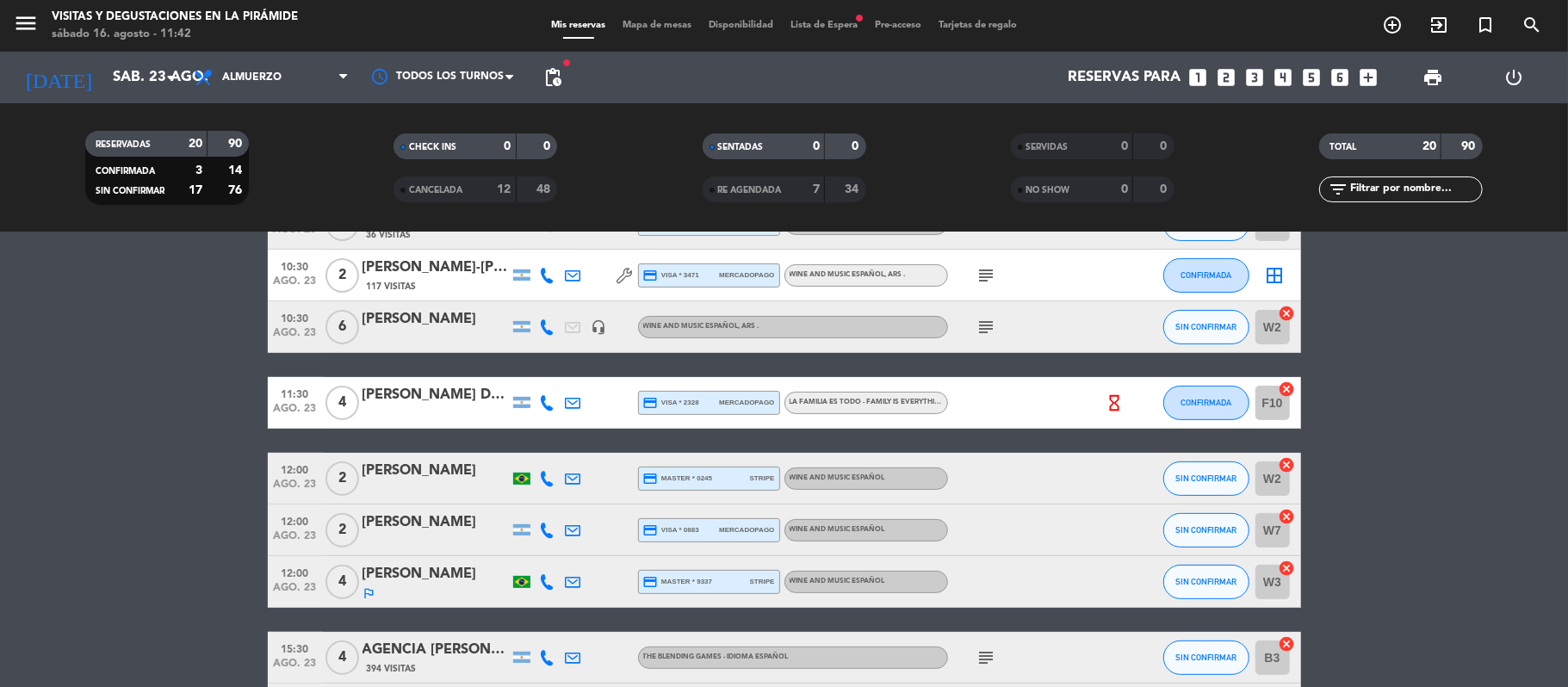
scroll to position [458, 0]
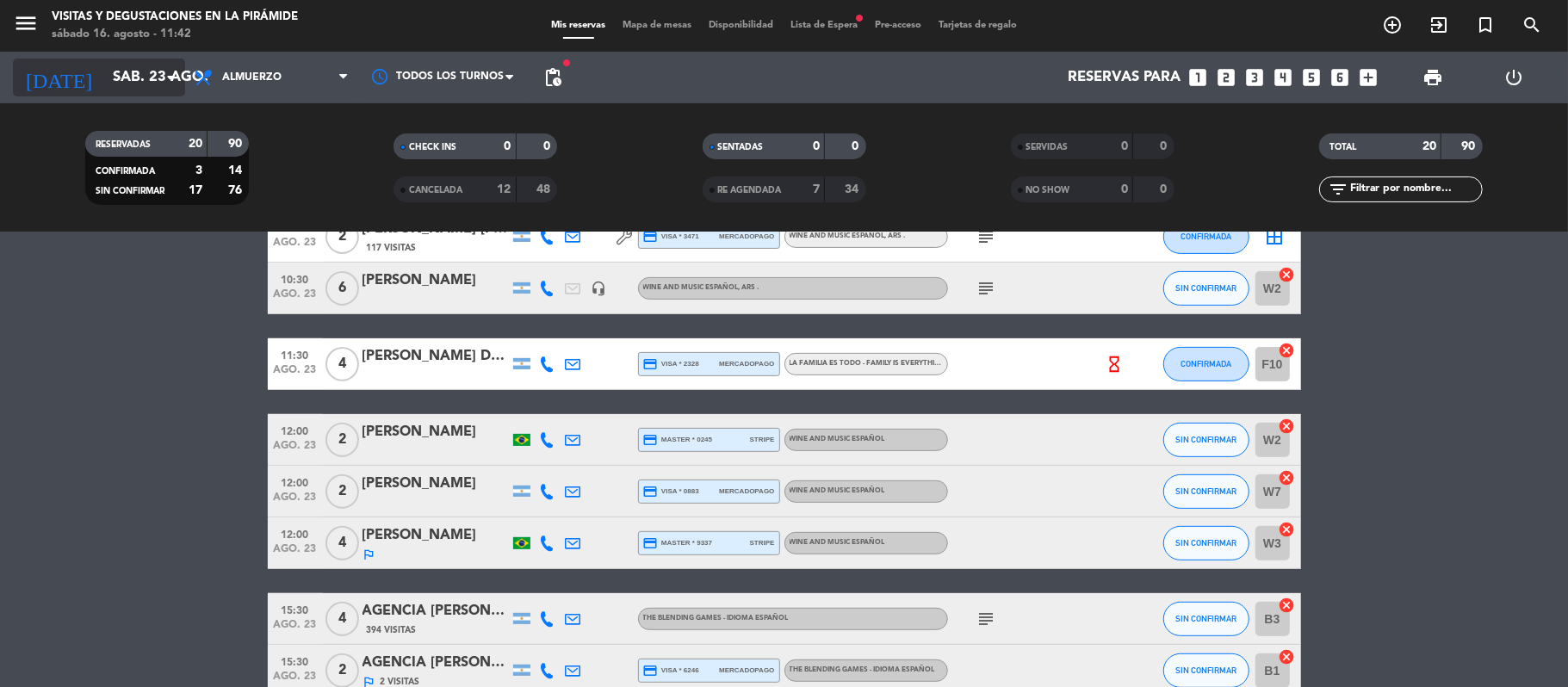
click at [150, 75] on input "sáb. 23 ago." at bounding box center [197, 77] width 186 height 34
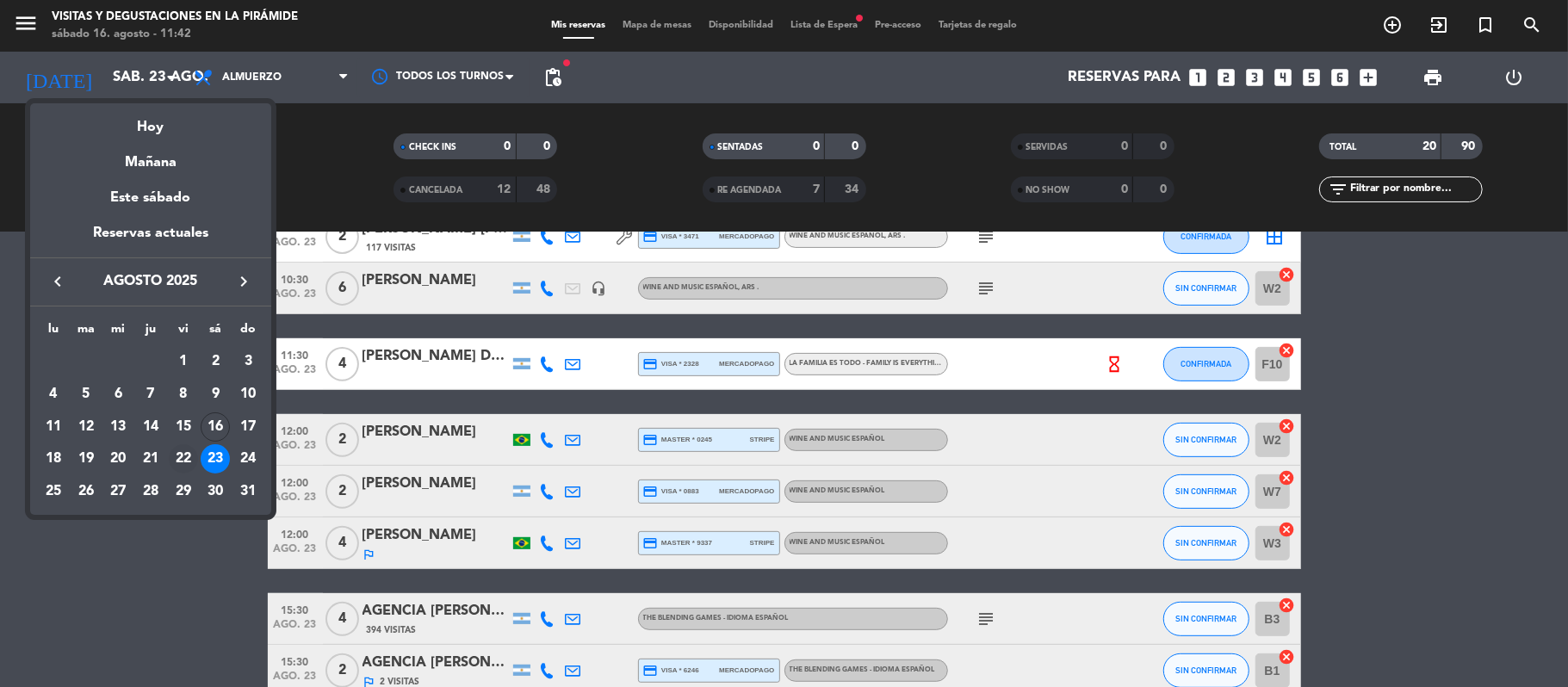
click at [193, 463] on div "22" at bounding box center [183, 458] width 29 height 29
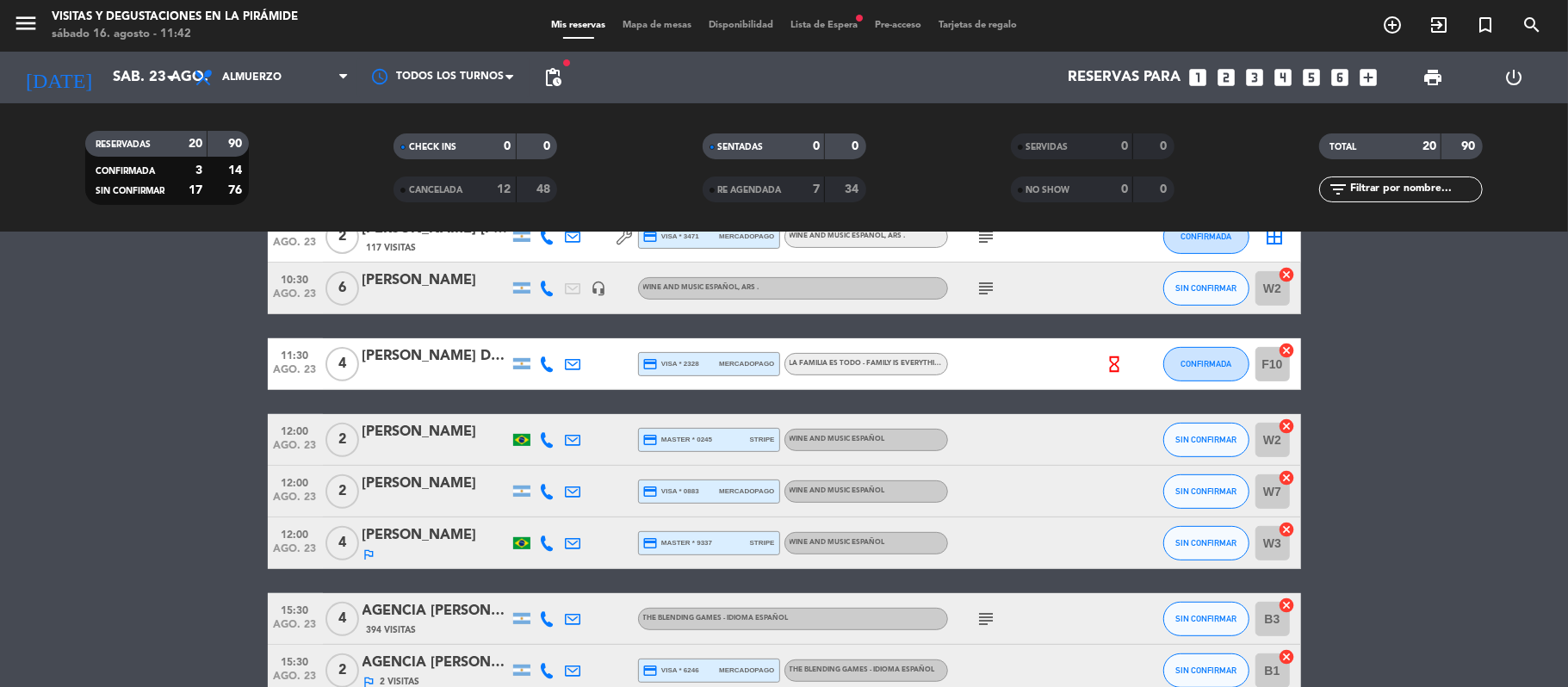
type input "vie. 22 ago."
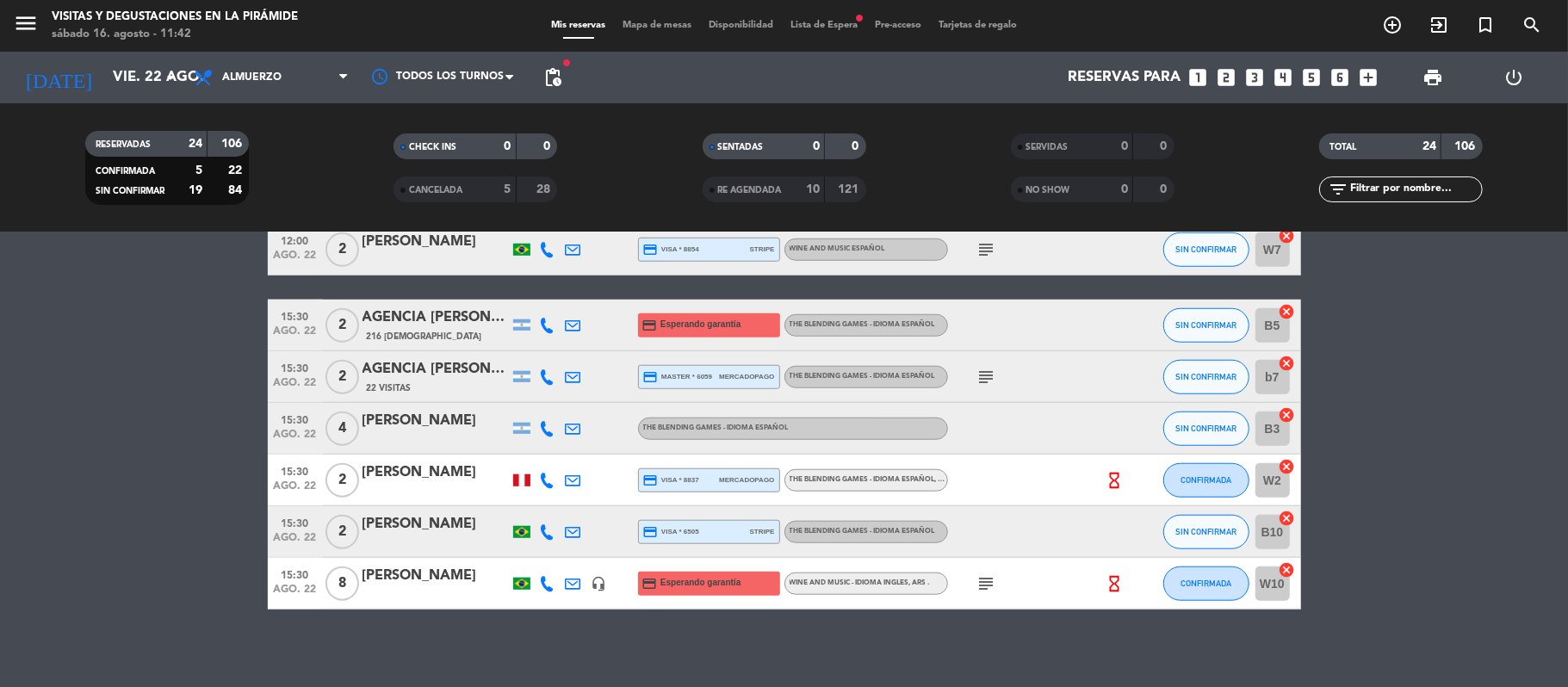
scroll to position [1069, 0]
